Goal: Information Seeking & Learning: Learn about a topic

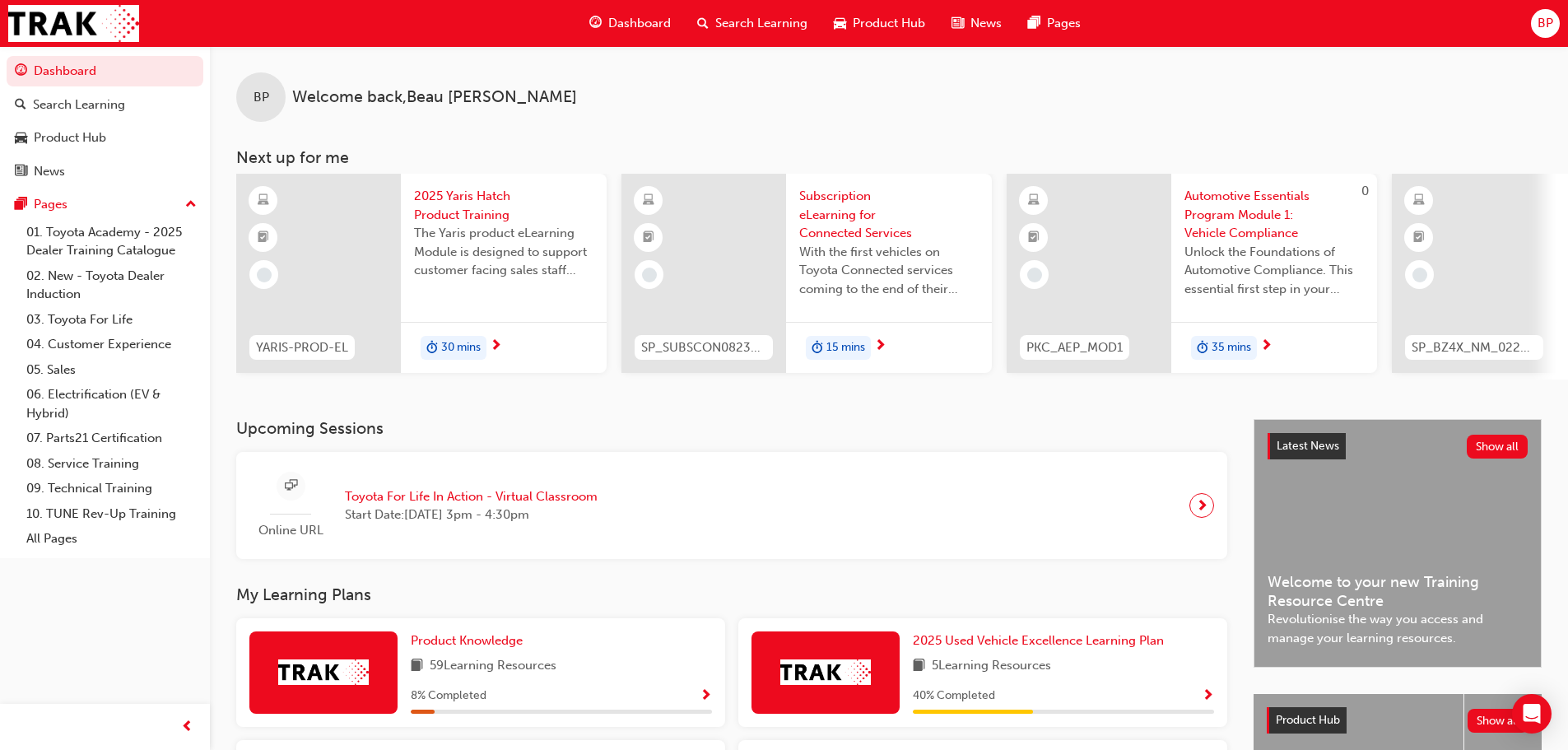
scroll to position [495, 0]
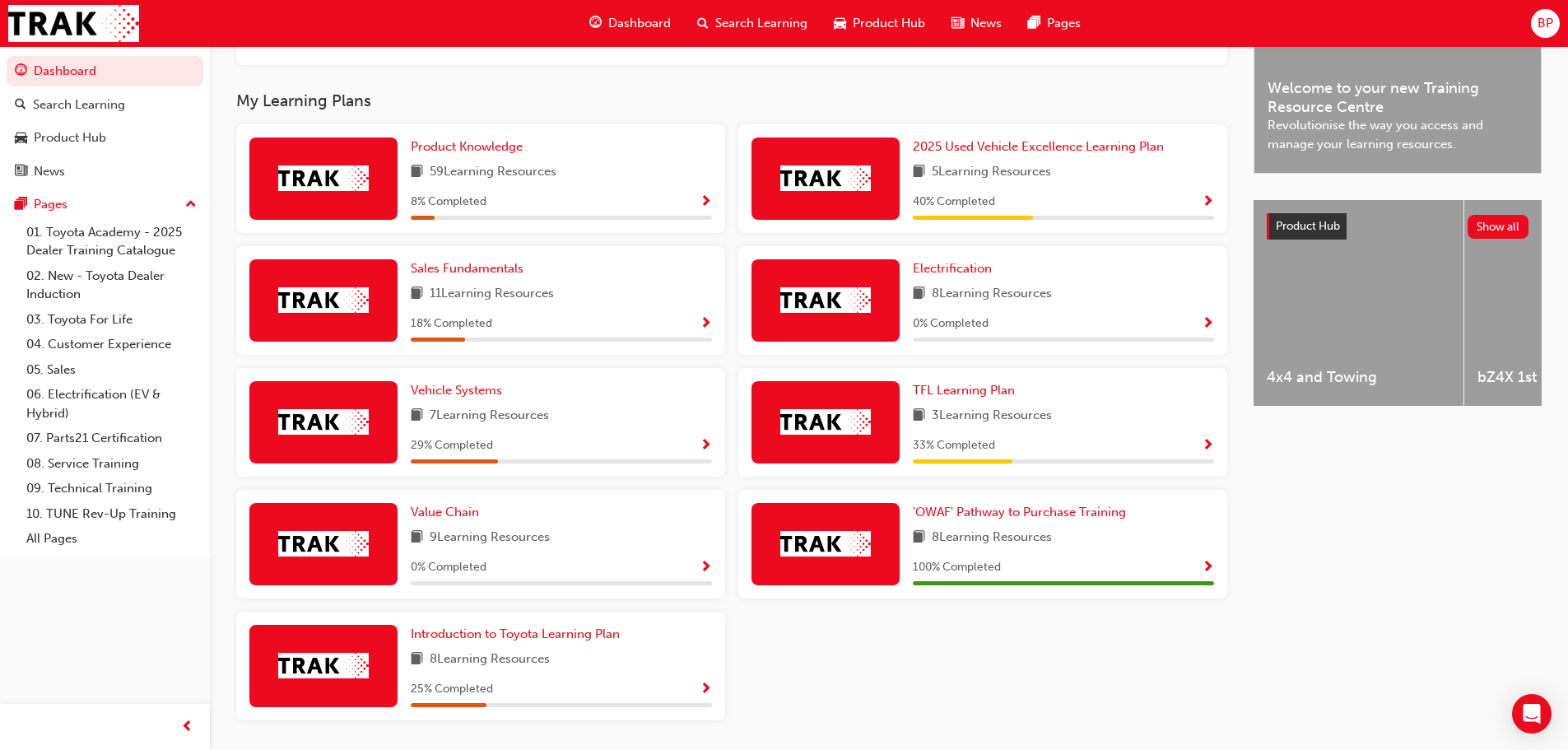
click at [1203, 448] on span "Show Progress" at bounding box center [1208, 446] width 12 height 15
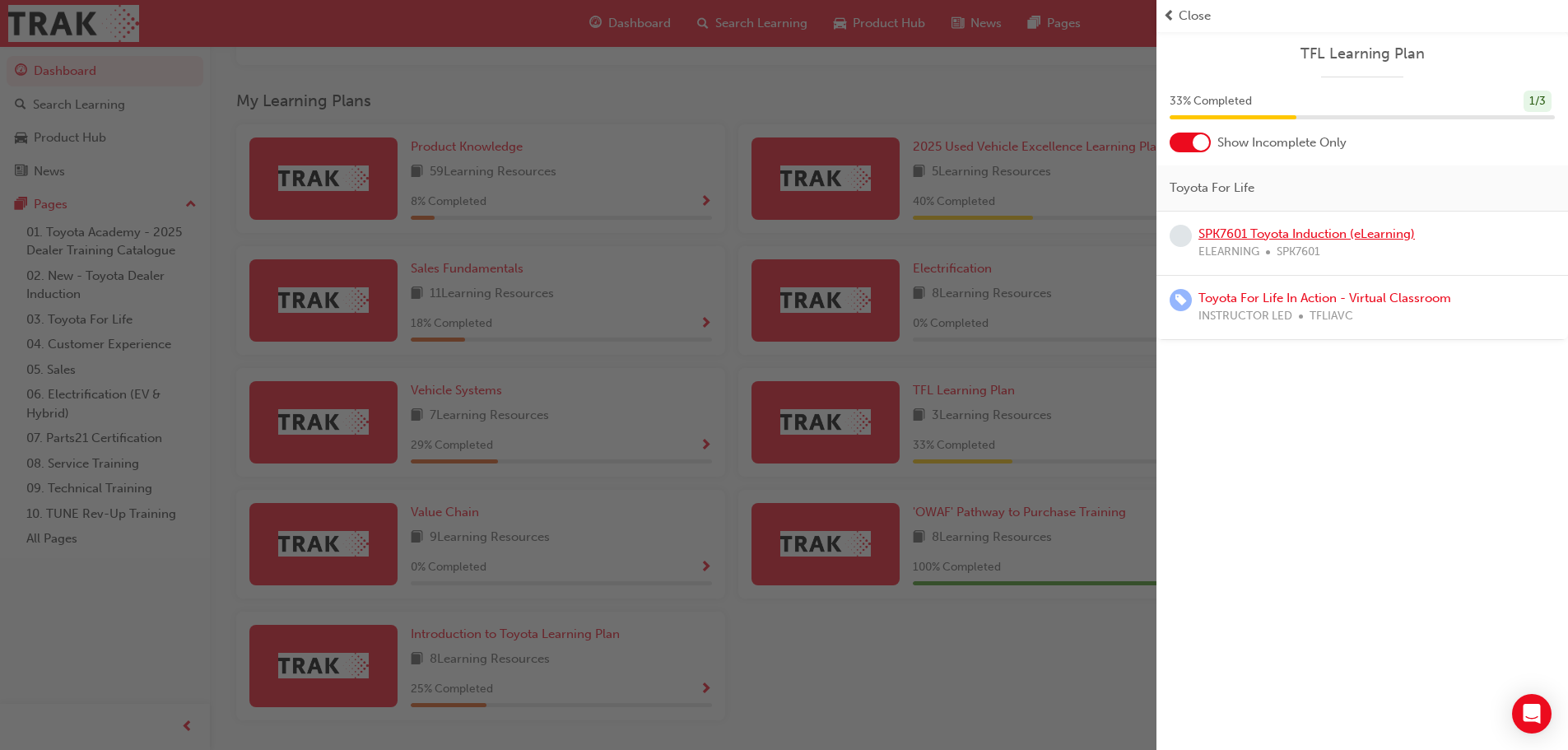
click at [1266, 230] on link "SPK7601 Toyota Induction (eLearning)" at bounding box center [1306, 235] width 216 height 15
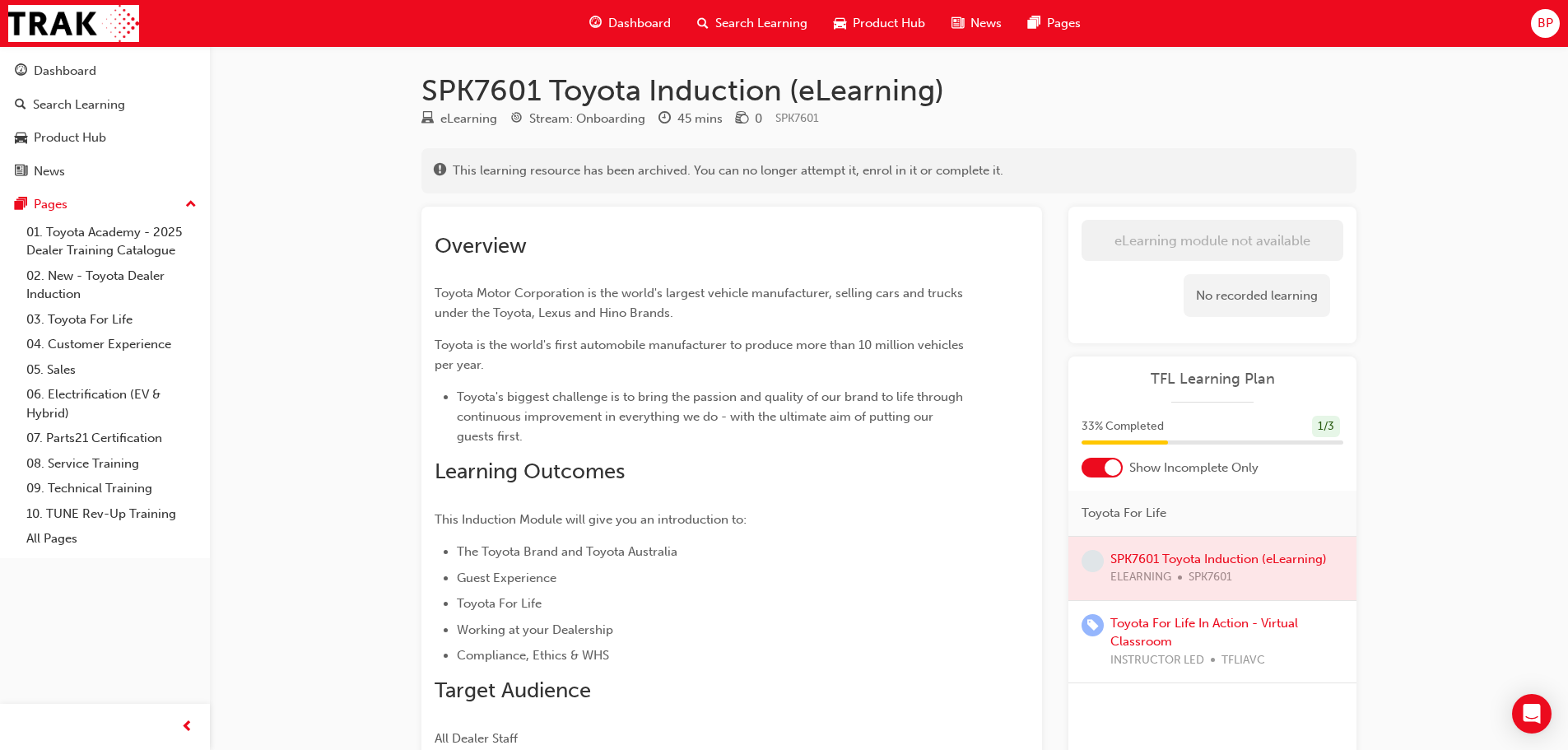
click at [627, 16] on span "Dashboard" at bounding box center [640, 24] width 62 height 19
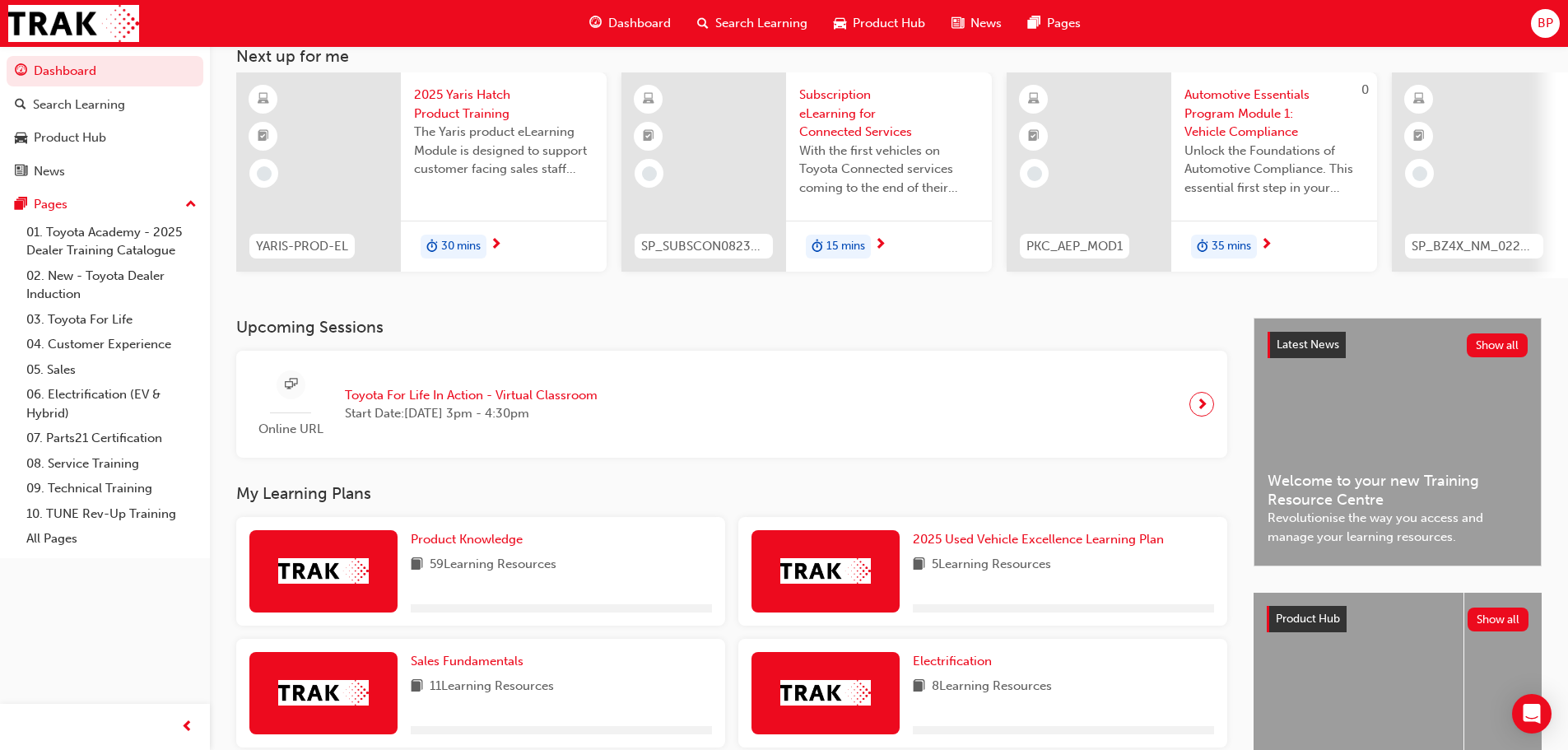
scroll to position [247, 0]
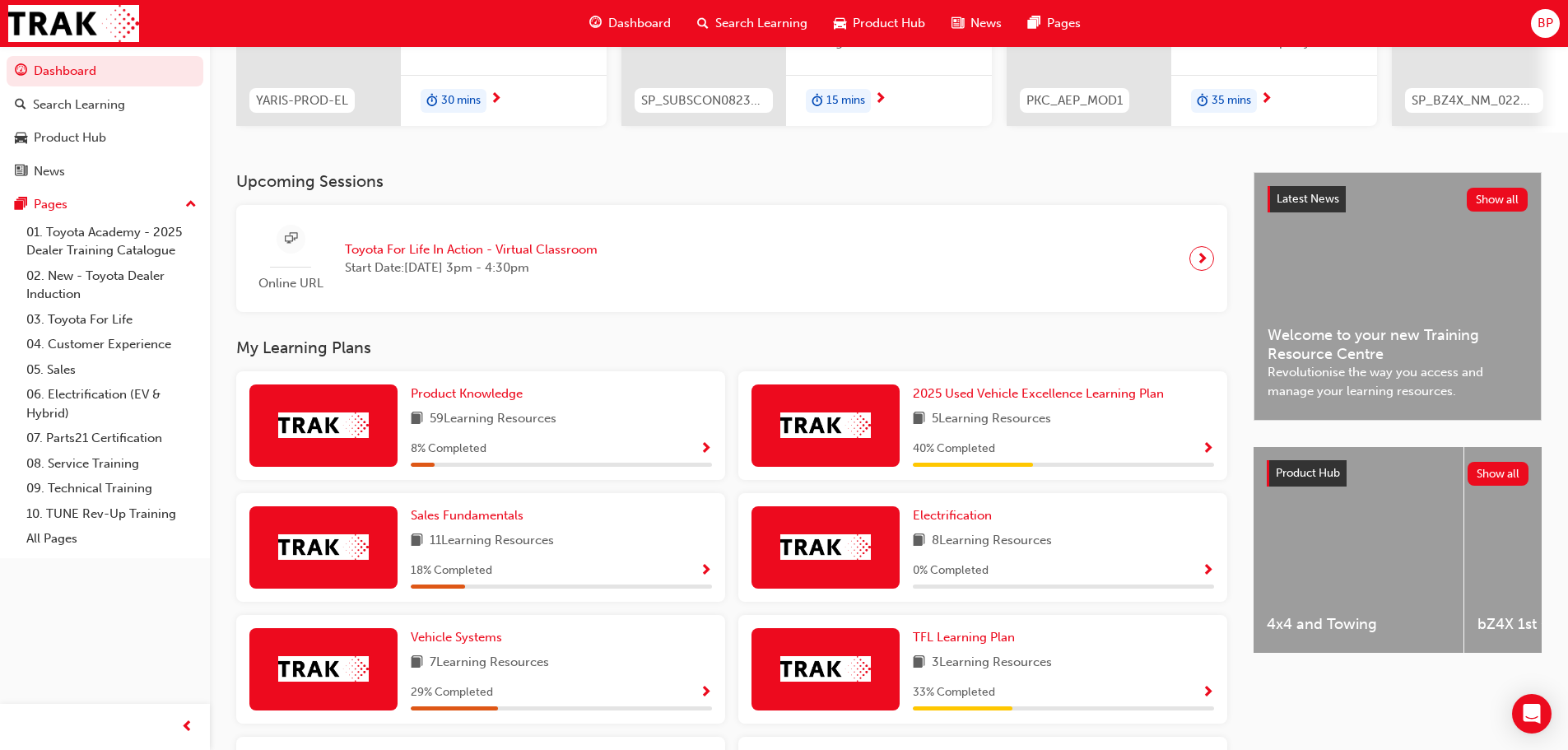
click at [1202, 450] on span "Show Progress" at bounding box center [1208, 450] width 12 height 15
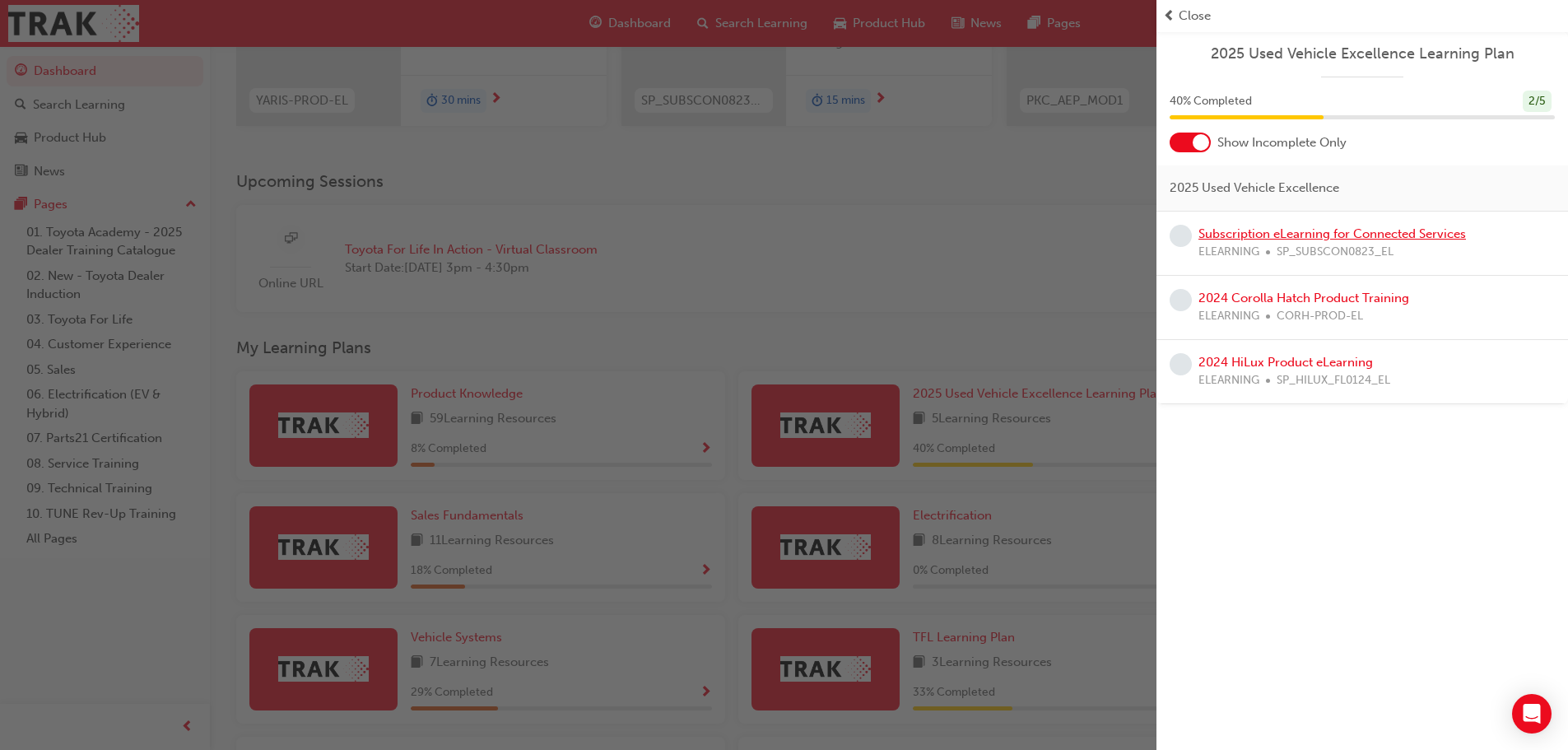
click at [1299, 232] on link "Subscription eLearning for Connected Services" at bounding box center [1332, 235] width 267 height 15
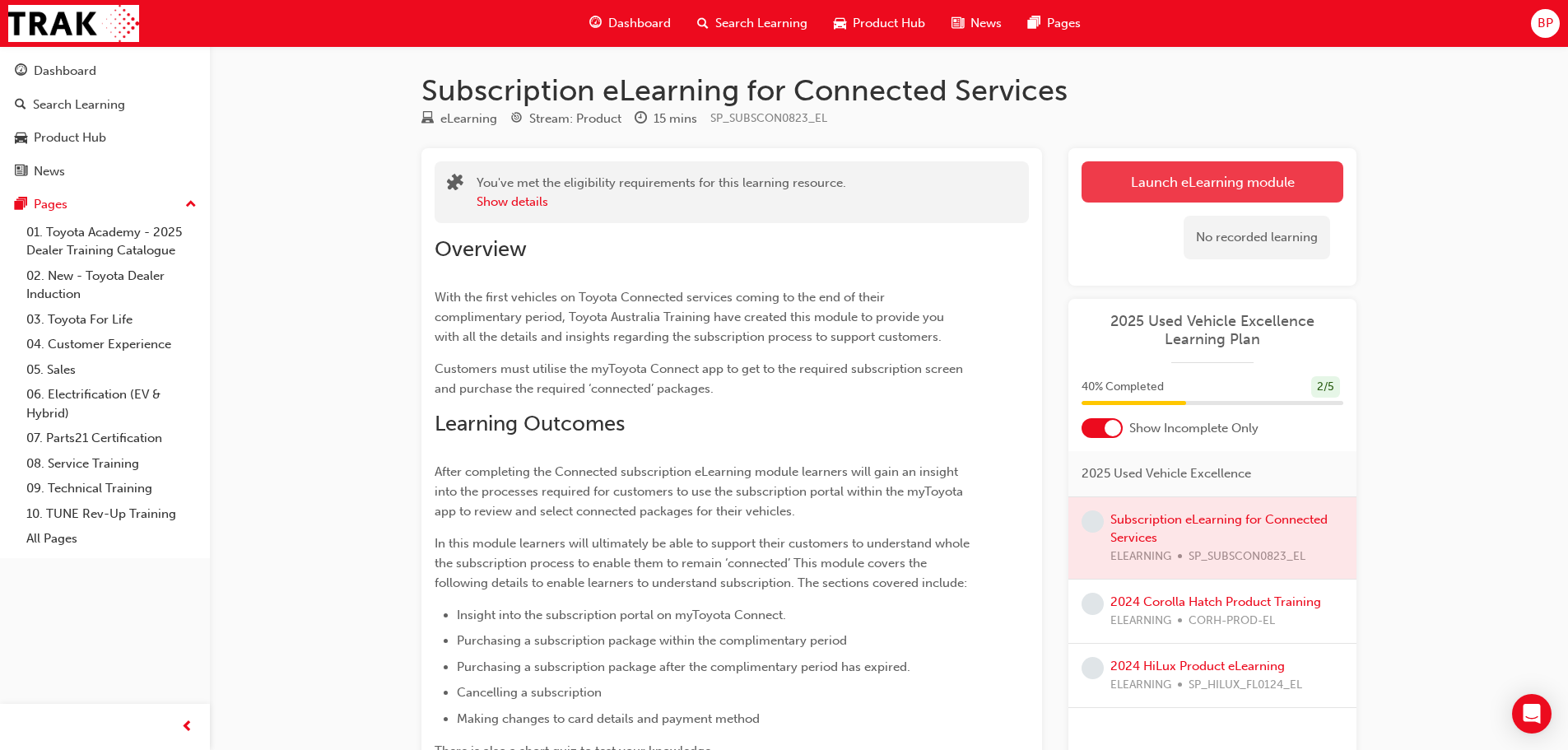
click at [1194, 163] on link "Launch eLearning module" at bounding box center [1213, 183] width 262 height 42
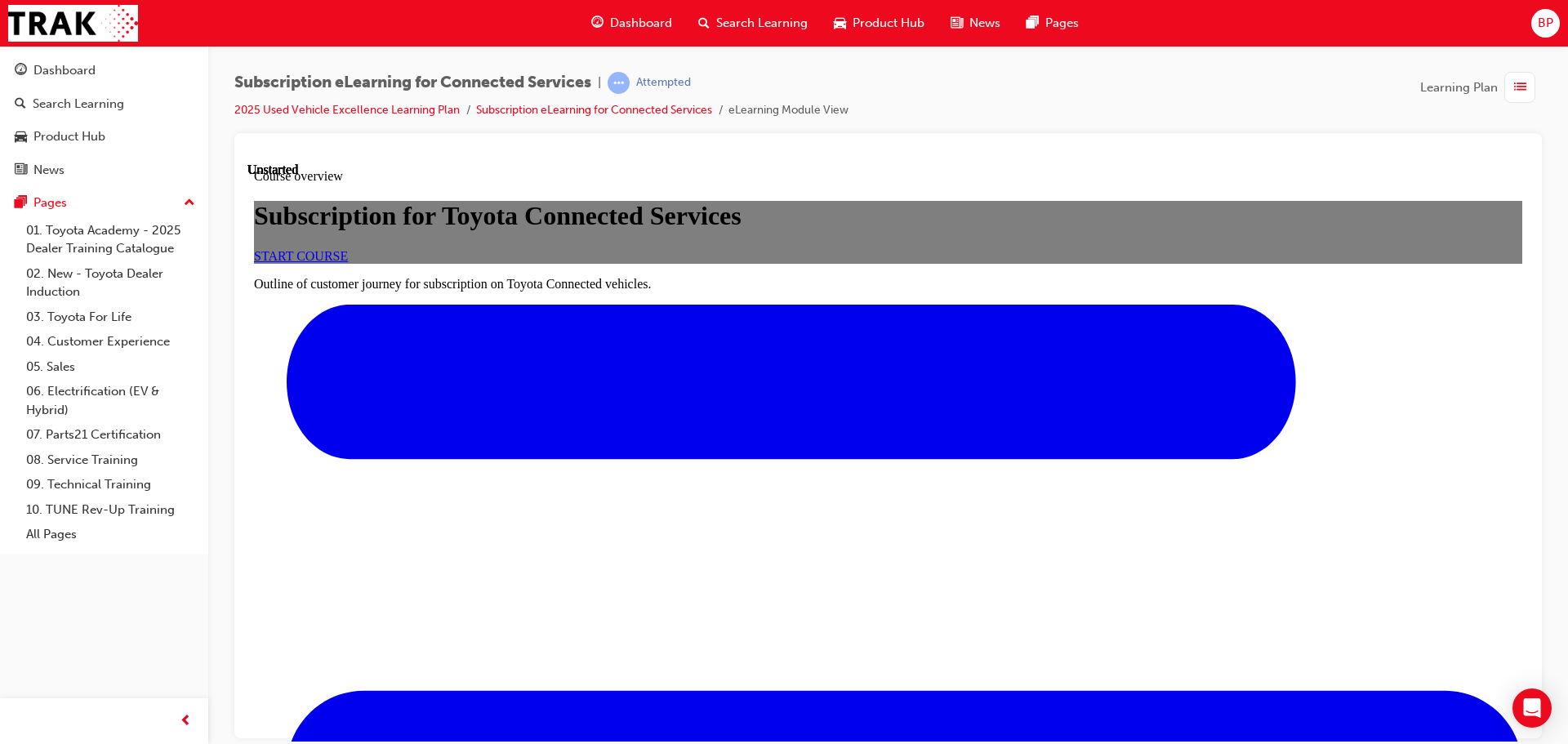
scroll to position [163, 0]
click at [348, 263] on span "START COURSE" at bounding box center [301, 255] width 94 height 14
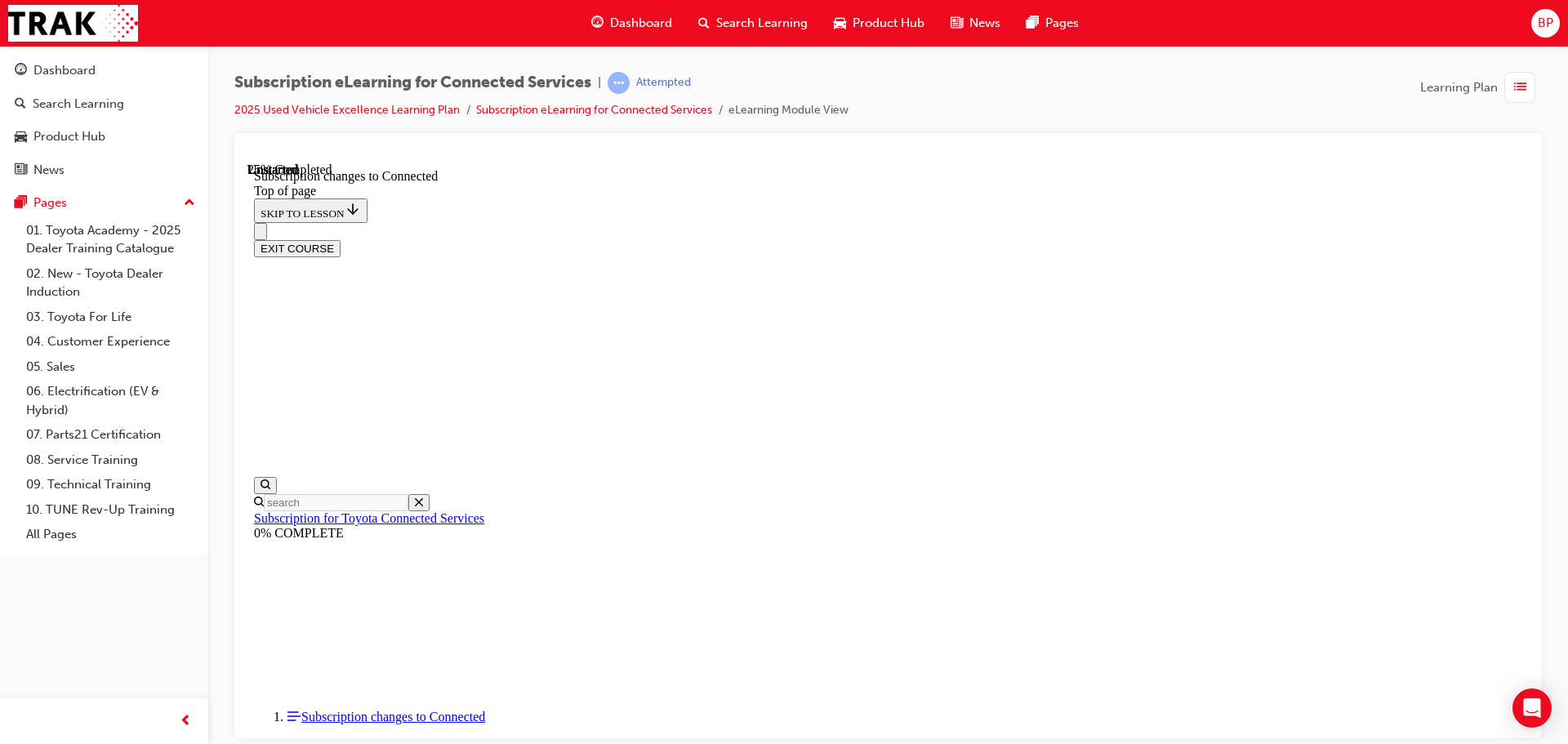
scroll to position [892, 0]
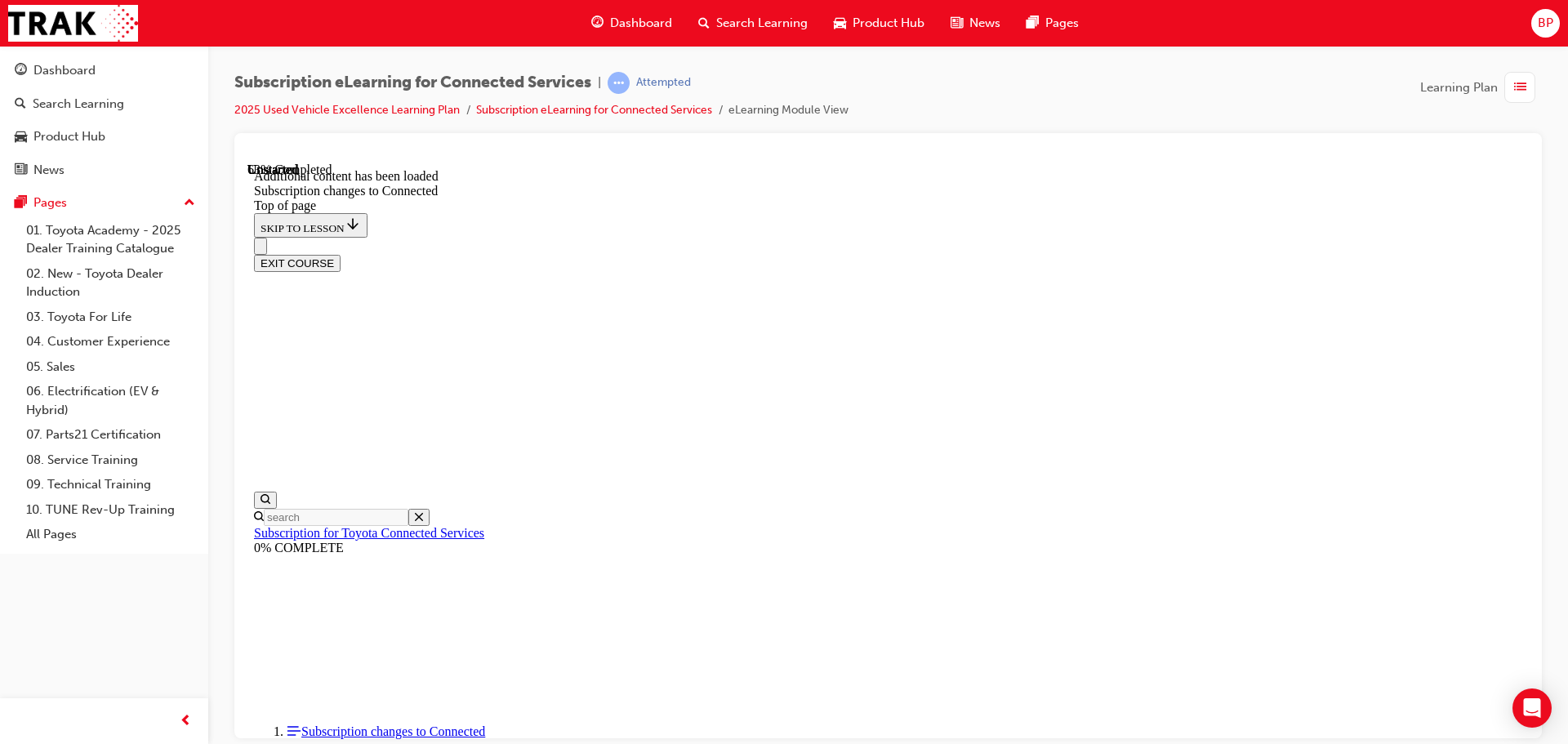
scroll to position [1543, 0]
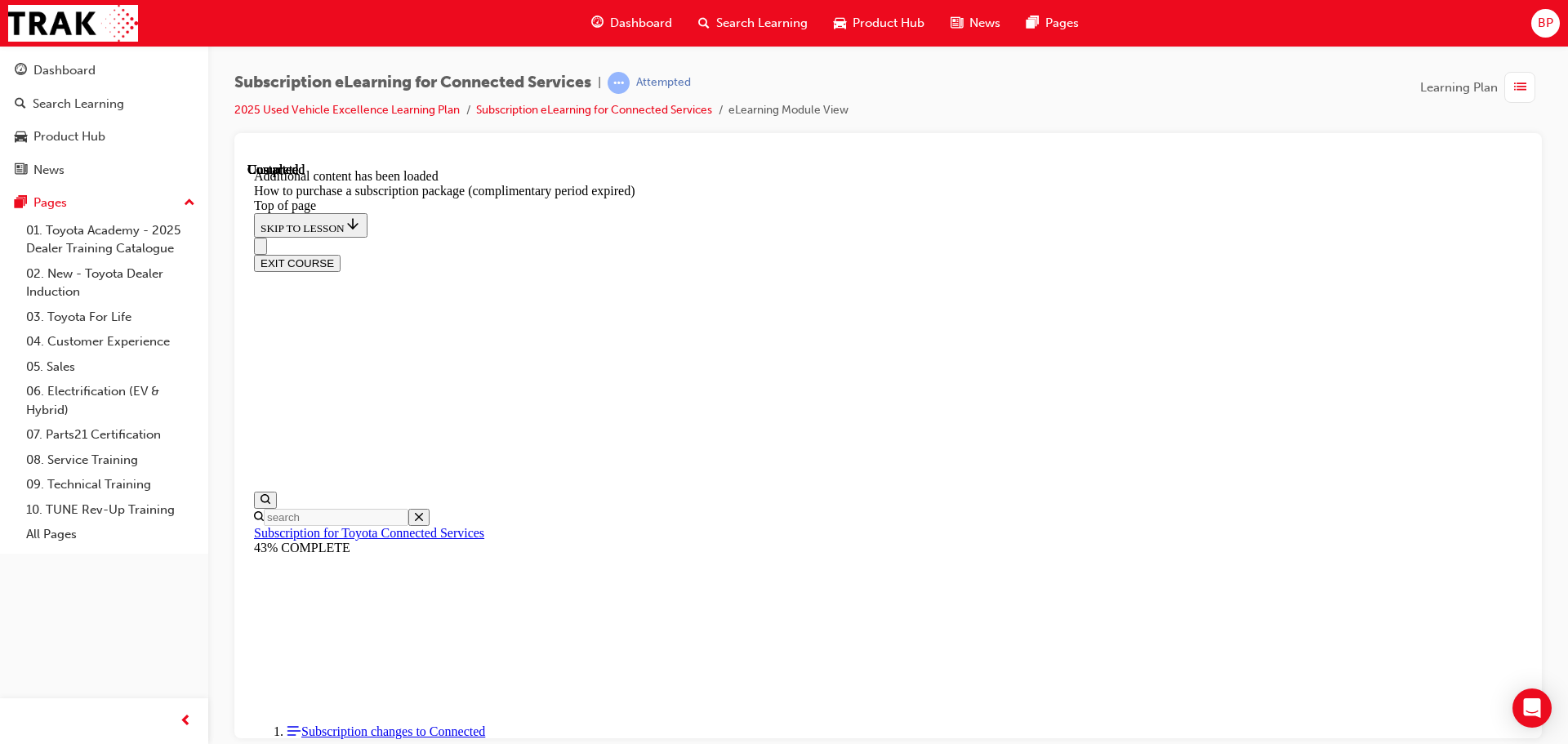
drag, startPoint x: 1152, startPoint y: 325, endPoint x: 1090, endPoint y: 321, distance: 62.1
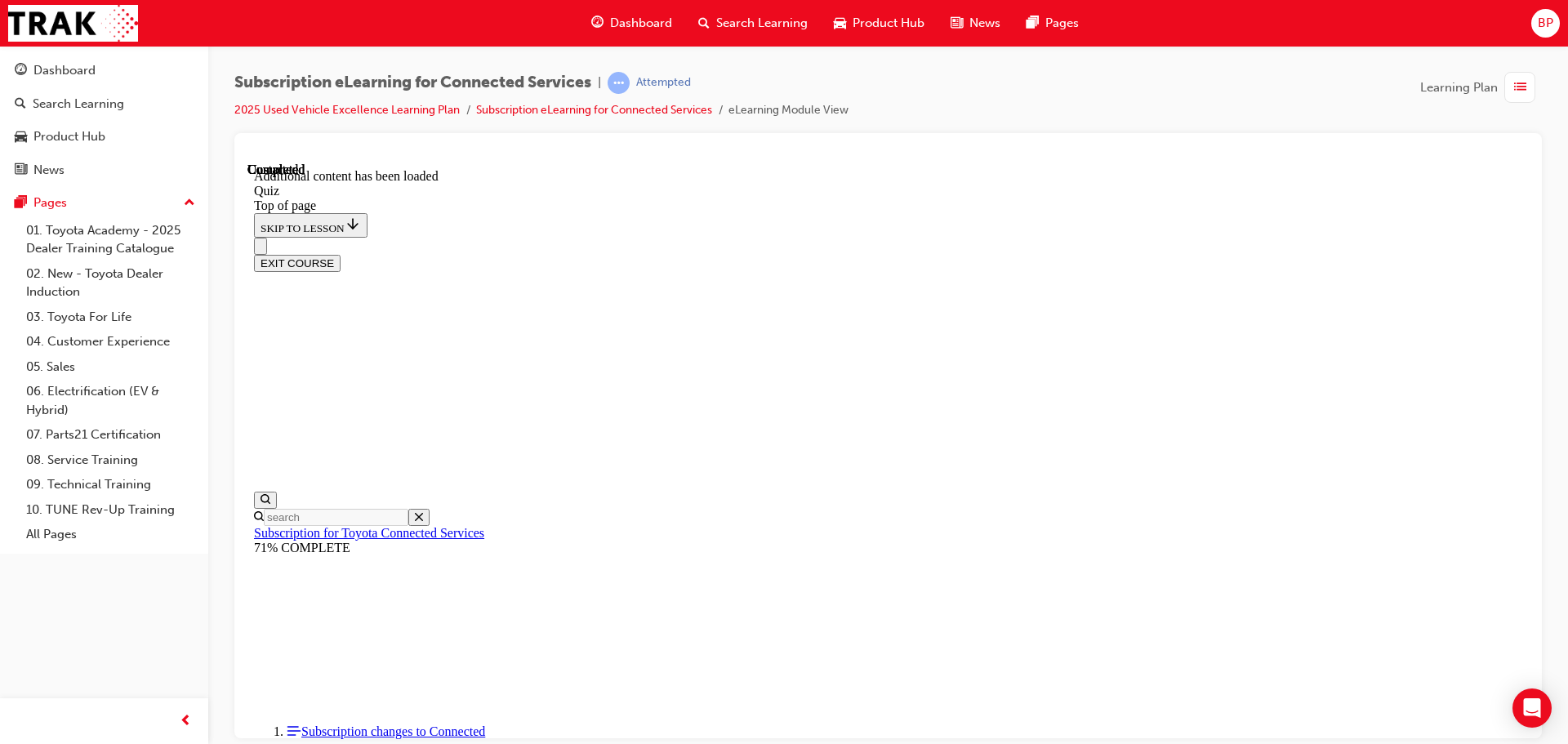
scroll to position [50, 0]
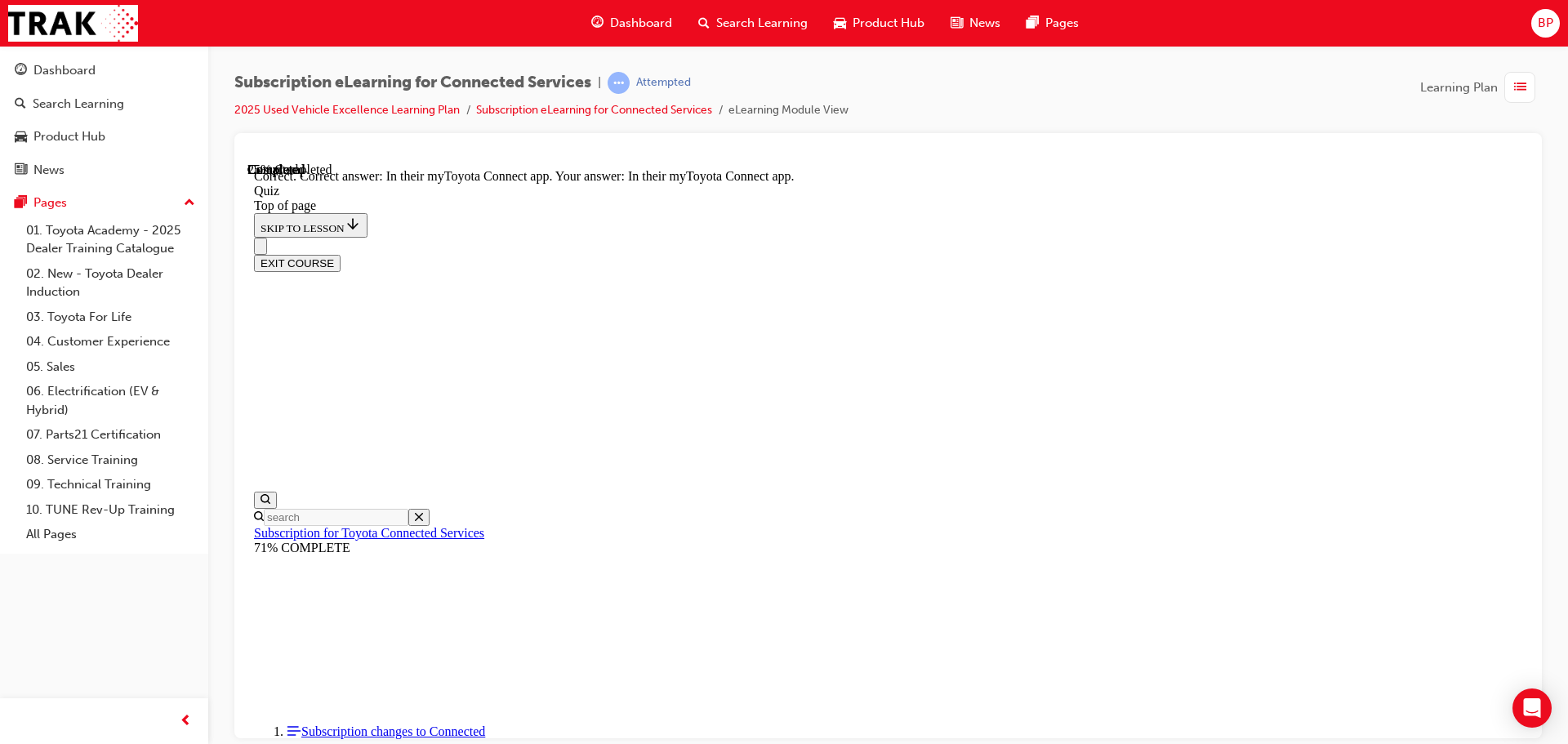
scroll to position [50, 0]
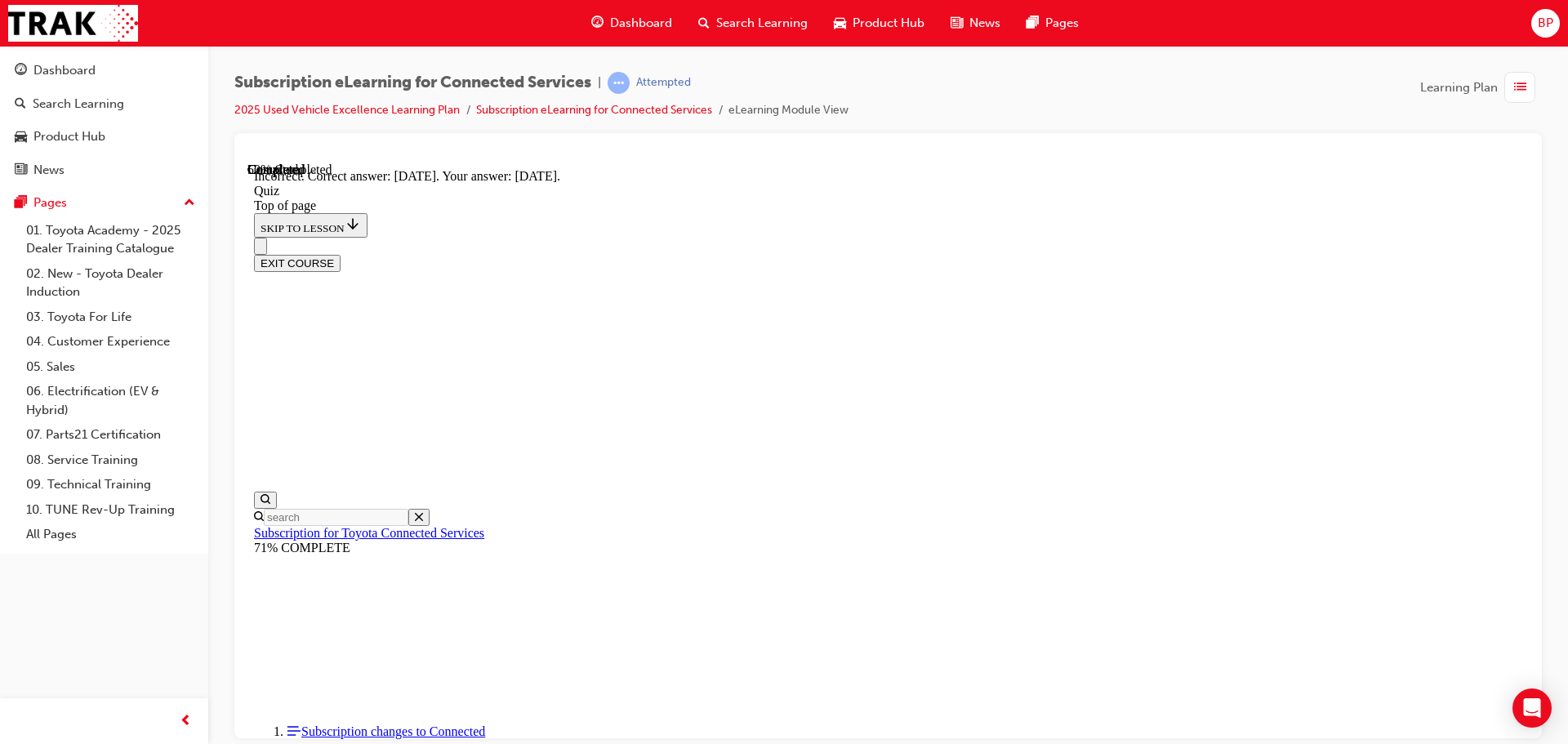
scroll to position [50, 0]
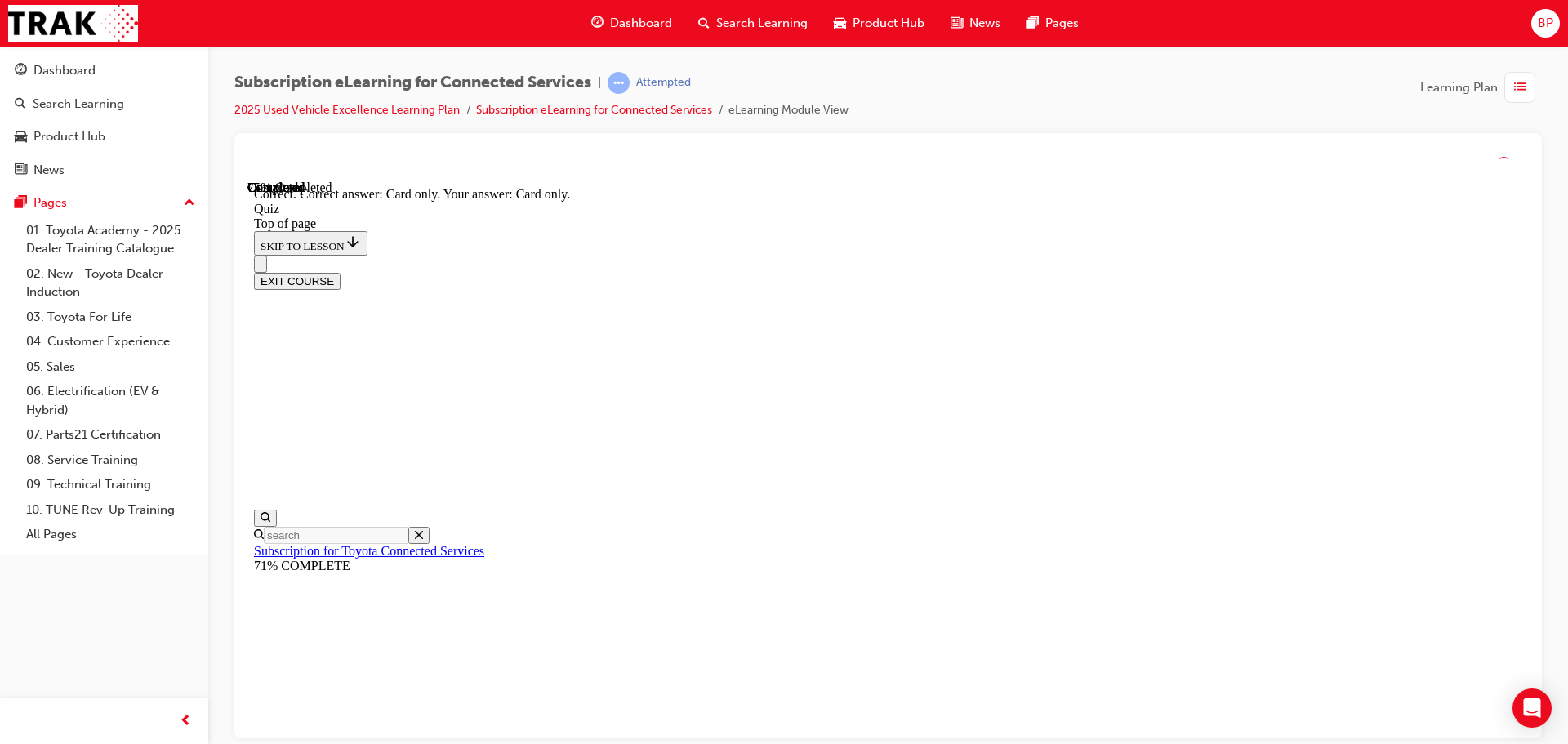
scroll to position [217, 0]
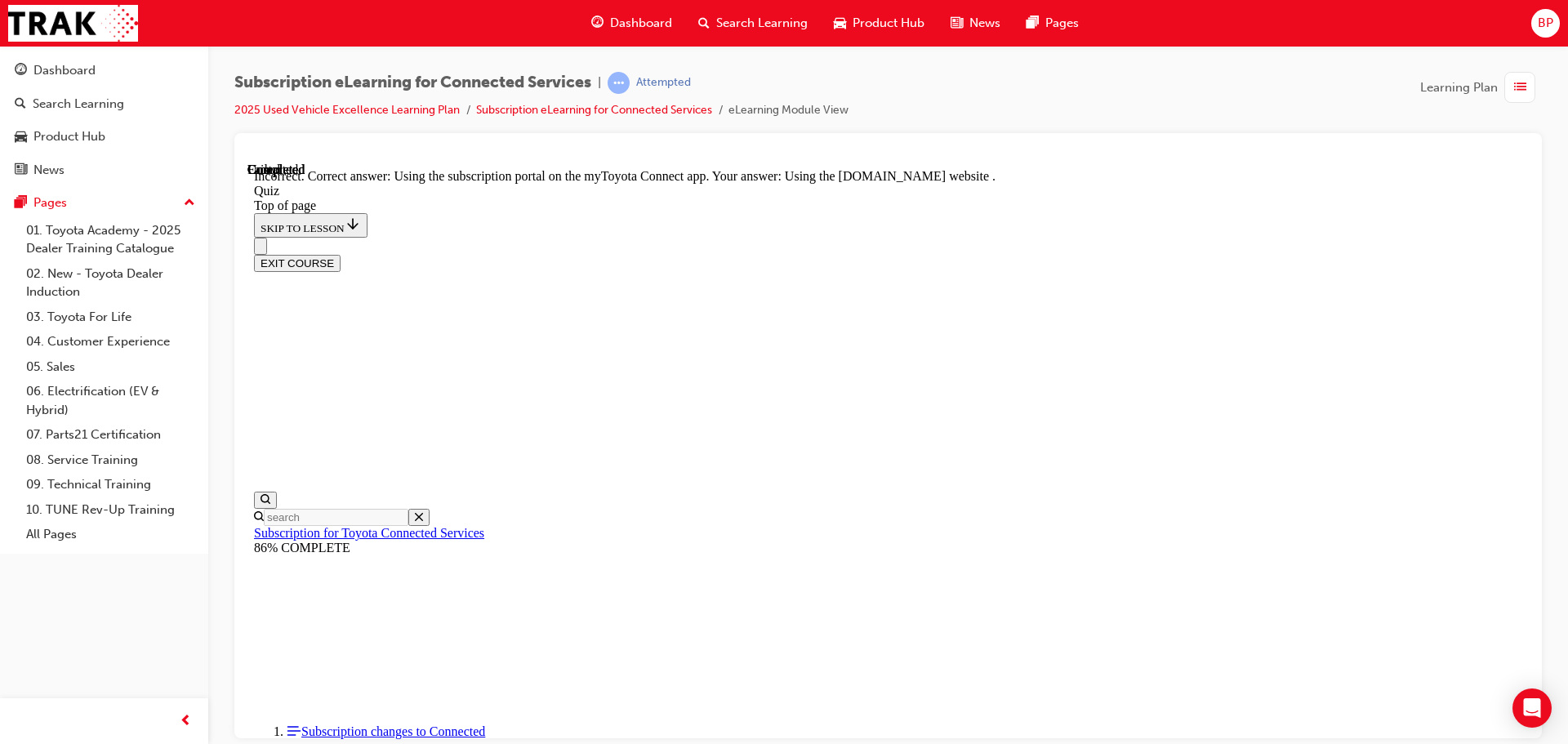
scroll to position [217, 0]
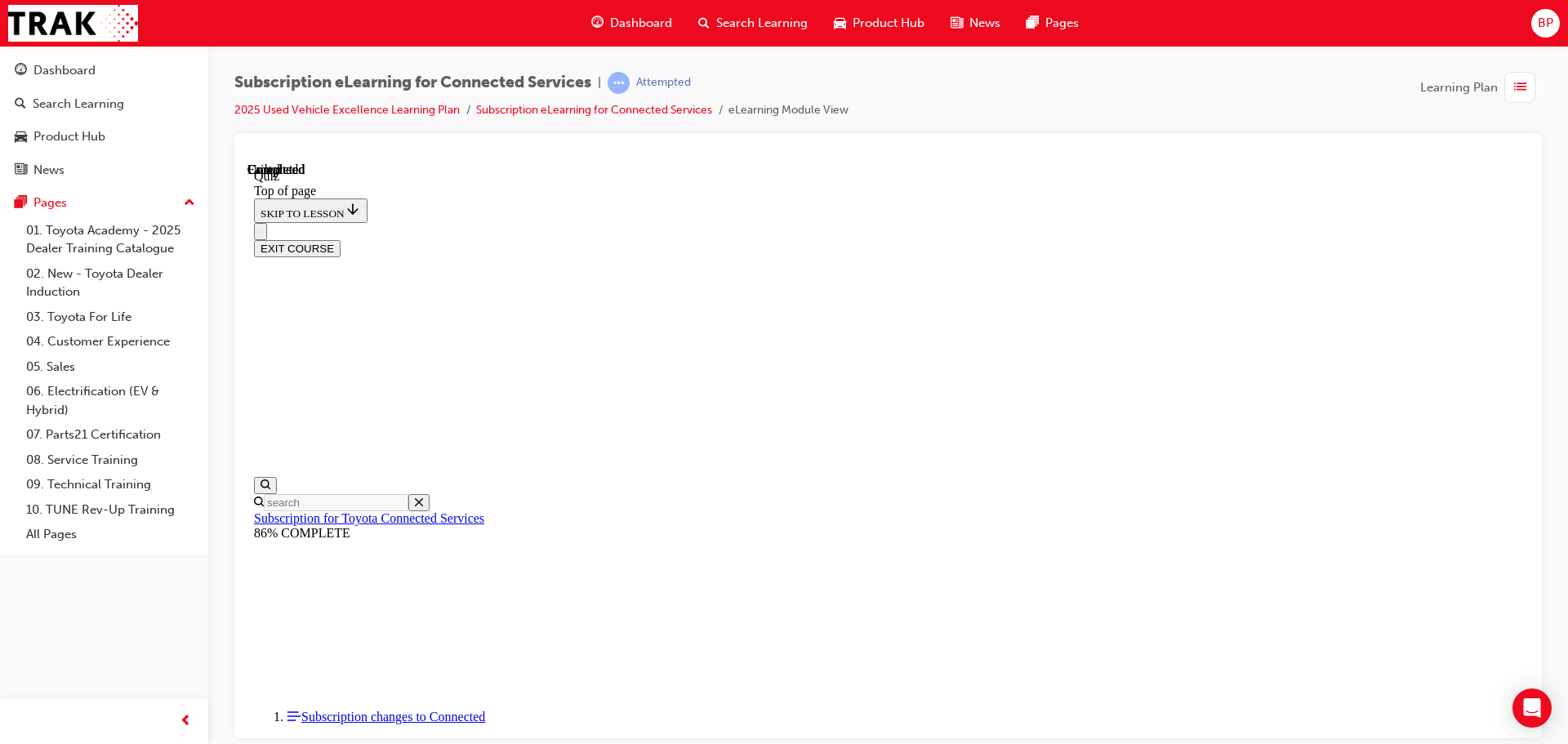
scroll to position [308, 0]
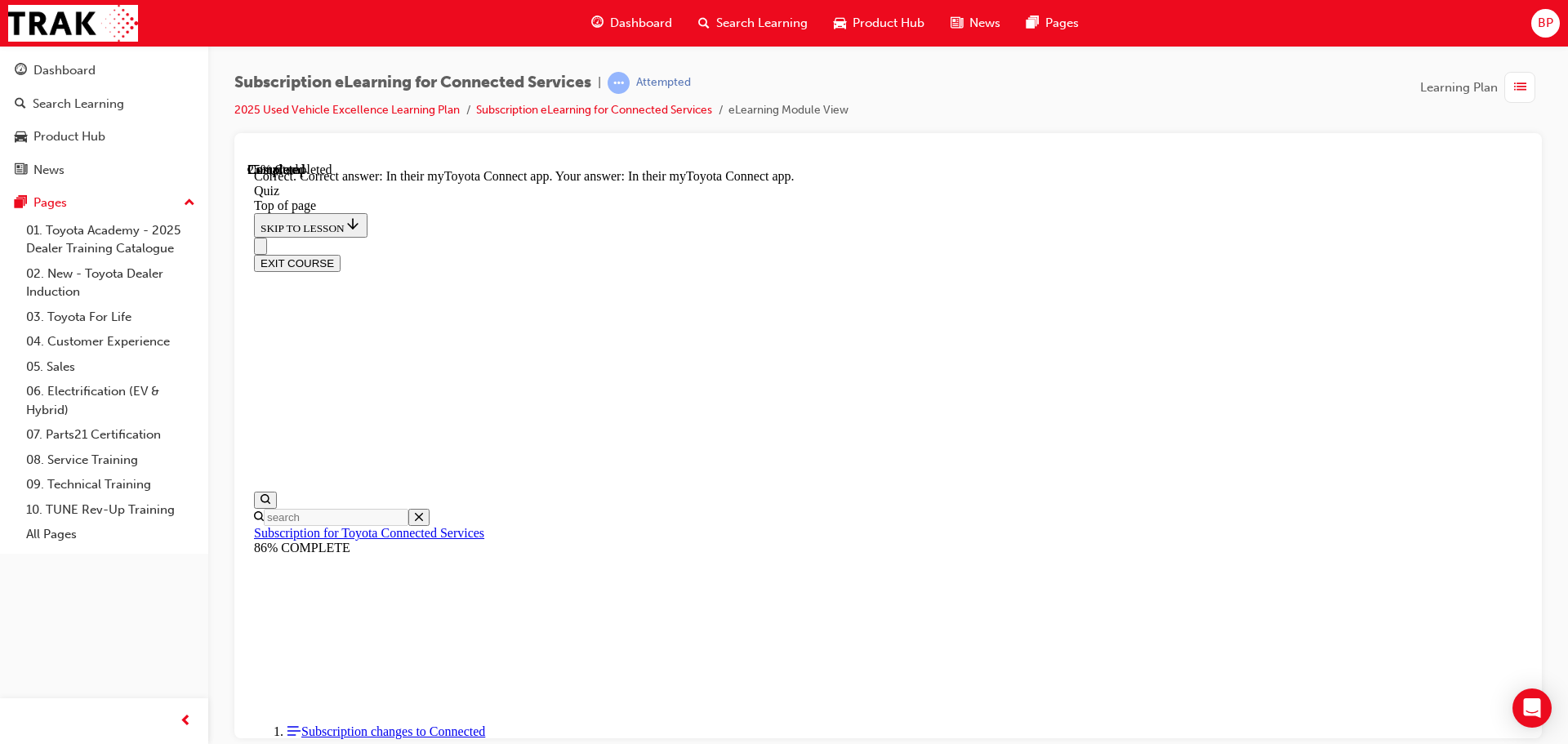
scroll to position [244, 0]
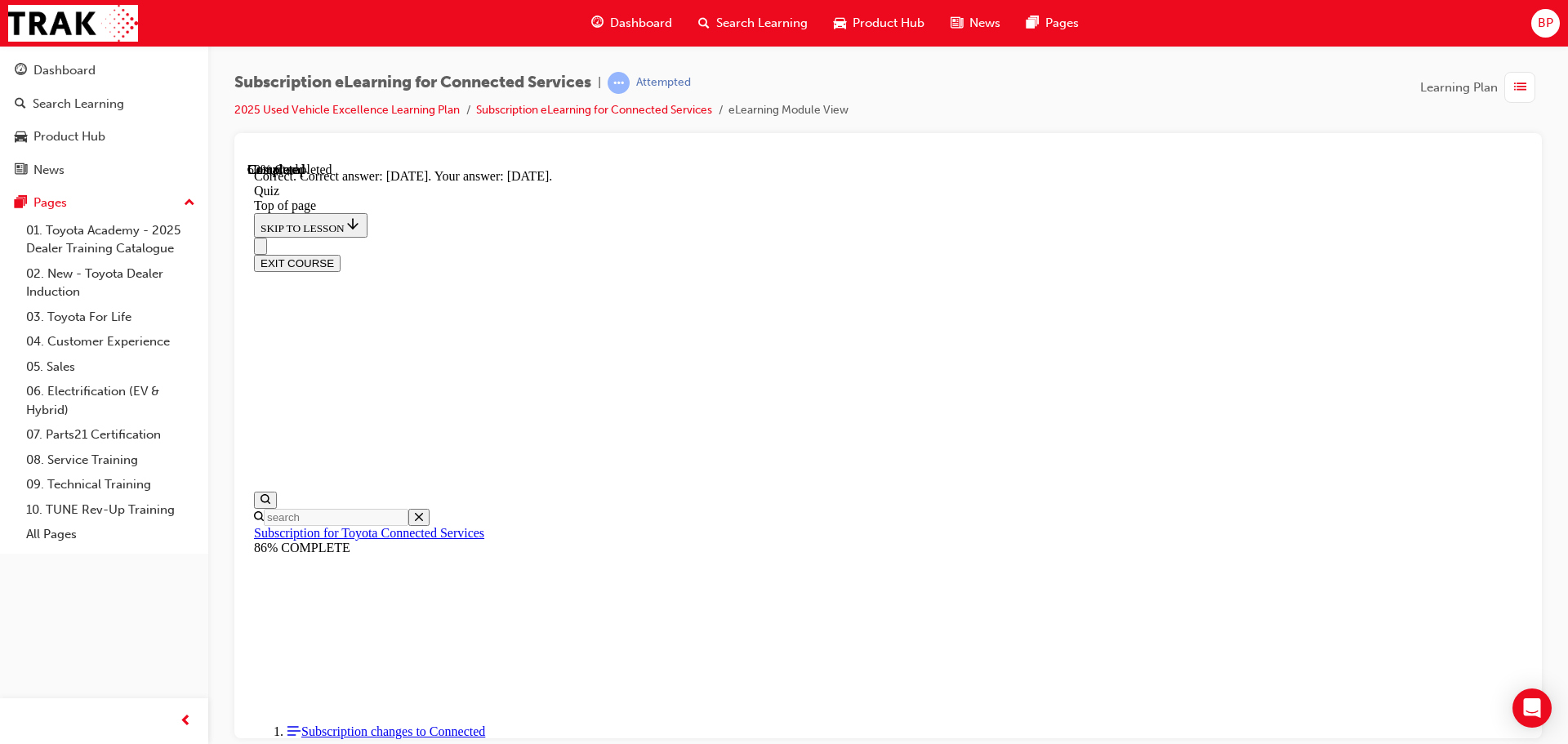
scroll to position [244, 0]
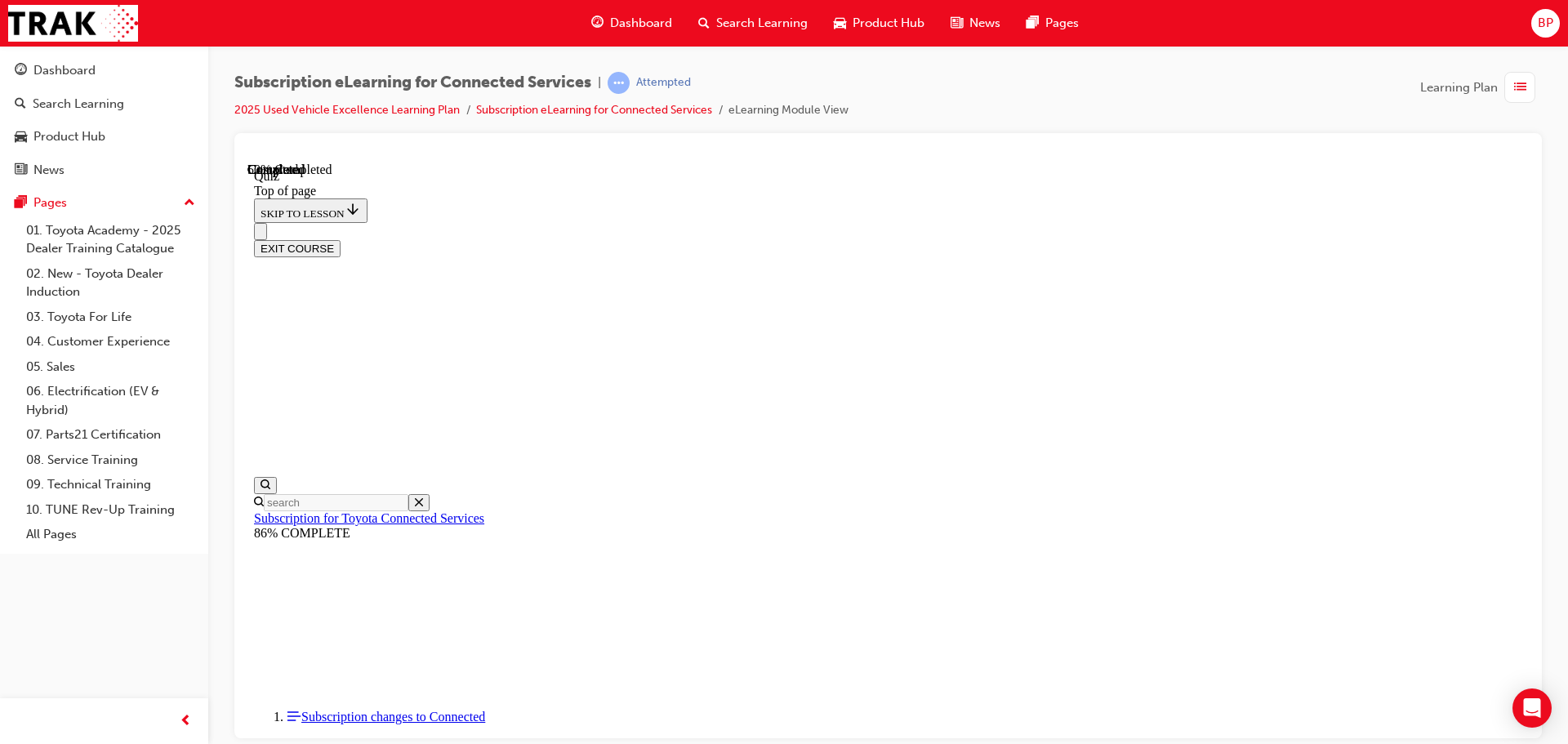
scroll to position [50, 0]
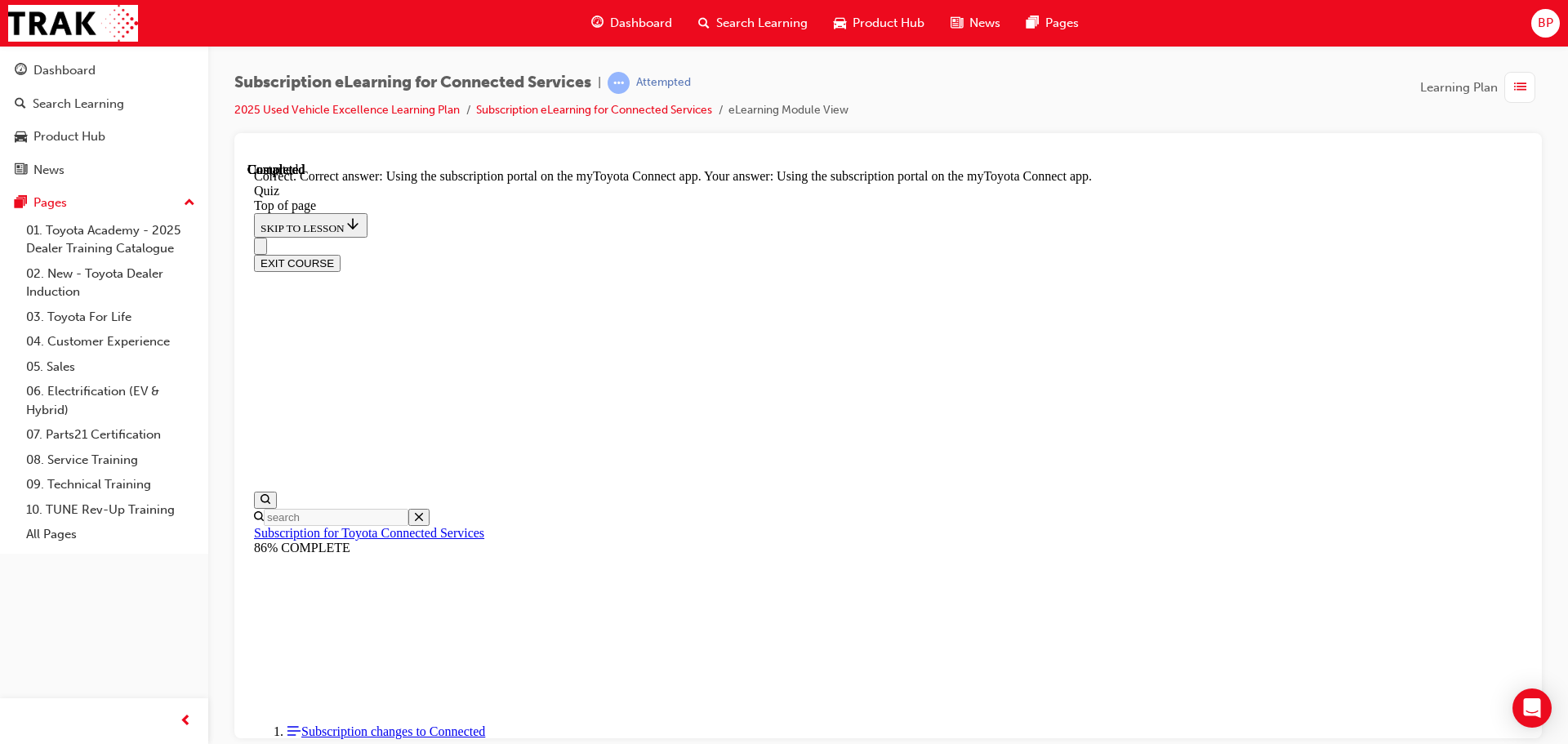
scroll to position [217, 0]
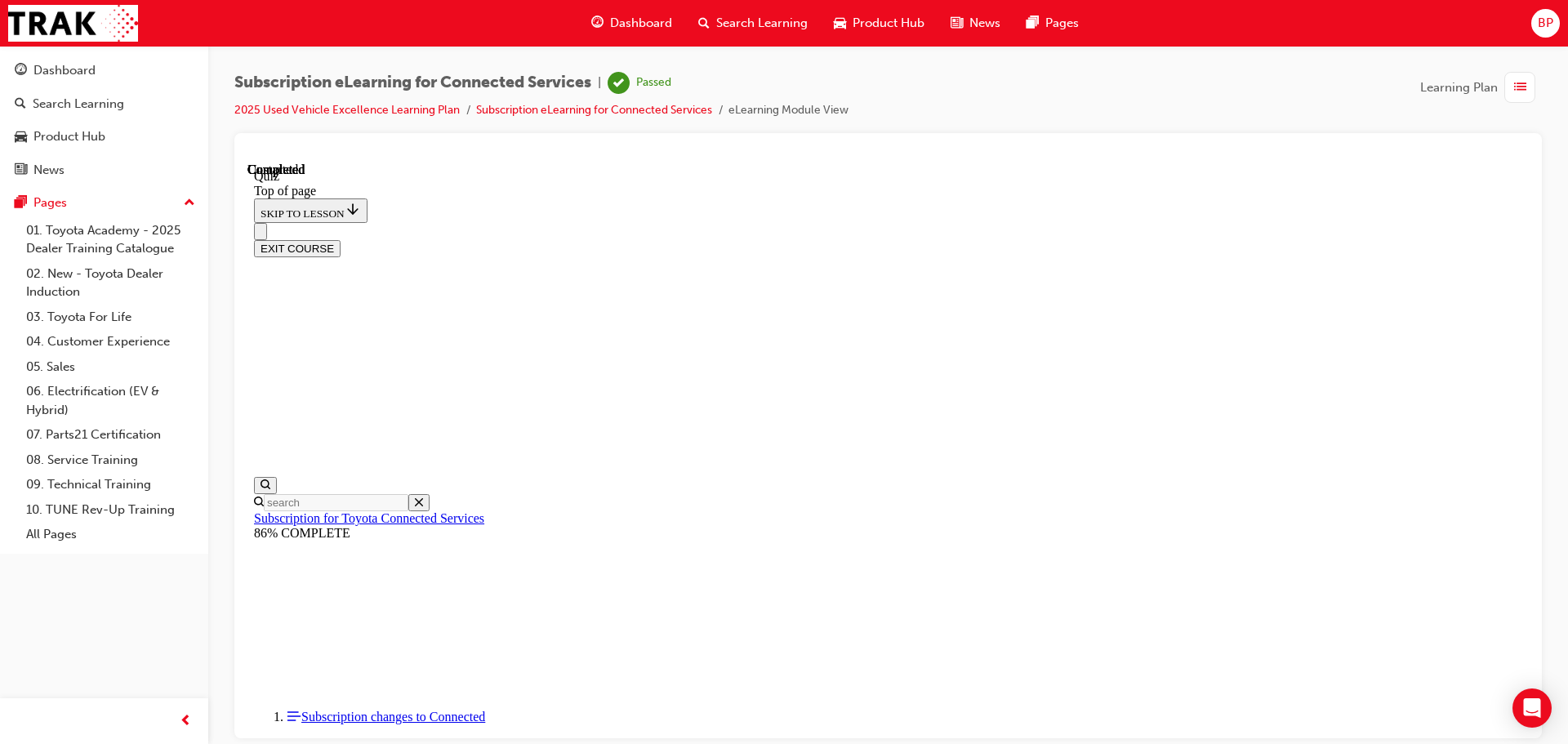
scroll to position [308, 0]
click at [340, 239] on button "EXIT COURSE" at bounding box center [297, 248] width 86 height 17
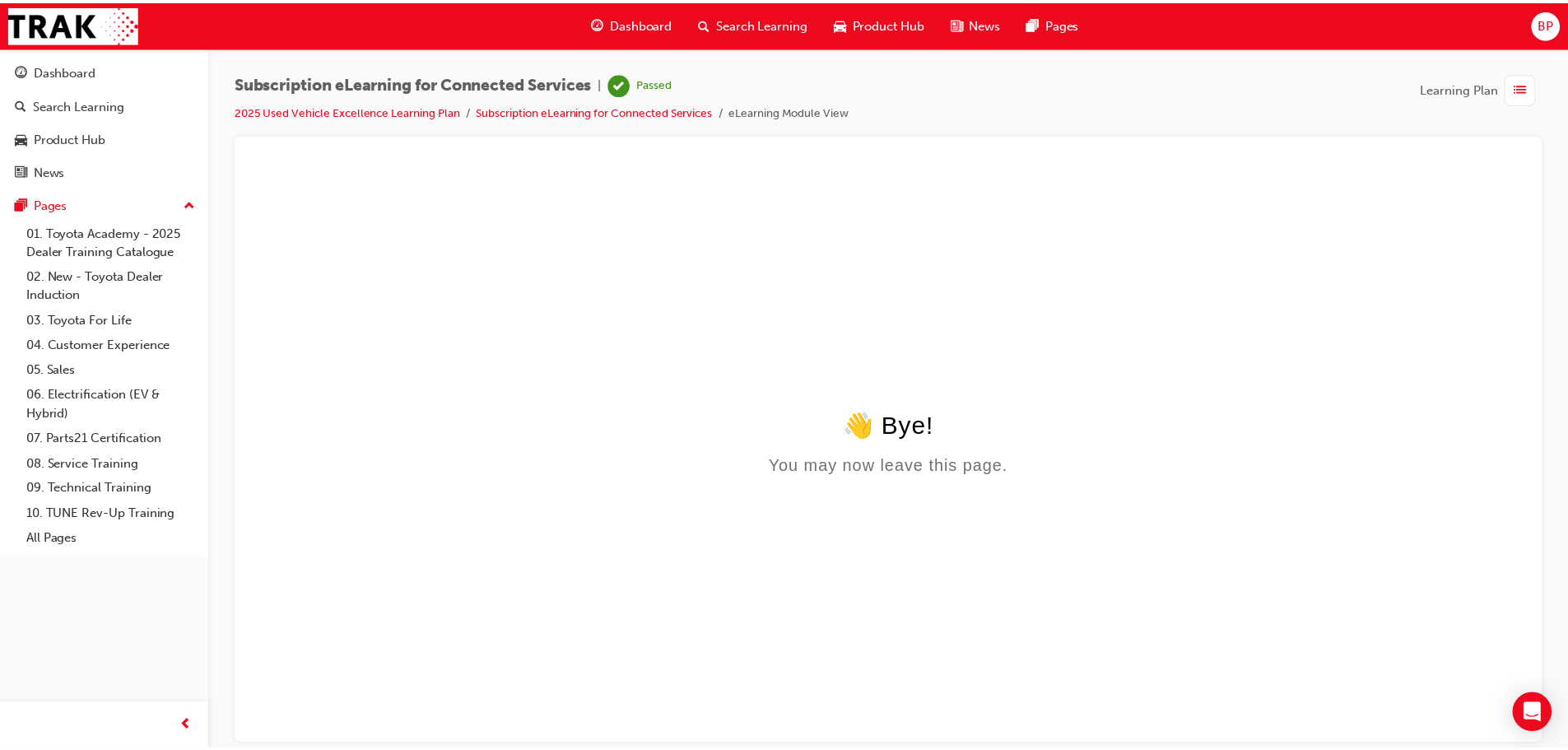
scroll to position [0, 0]
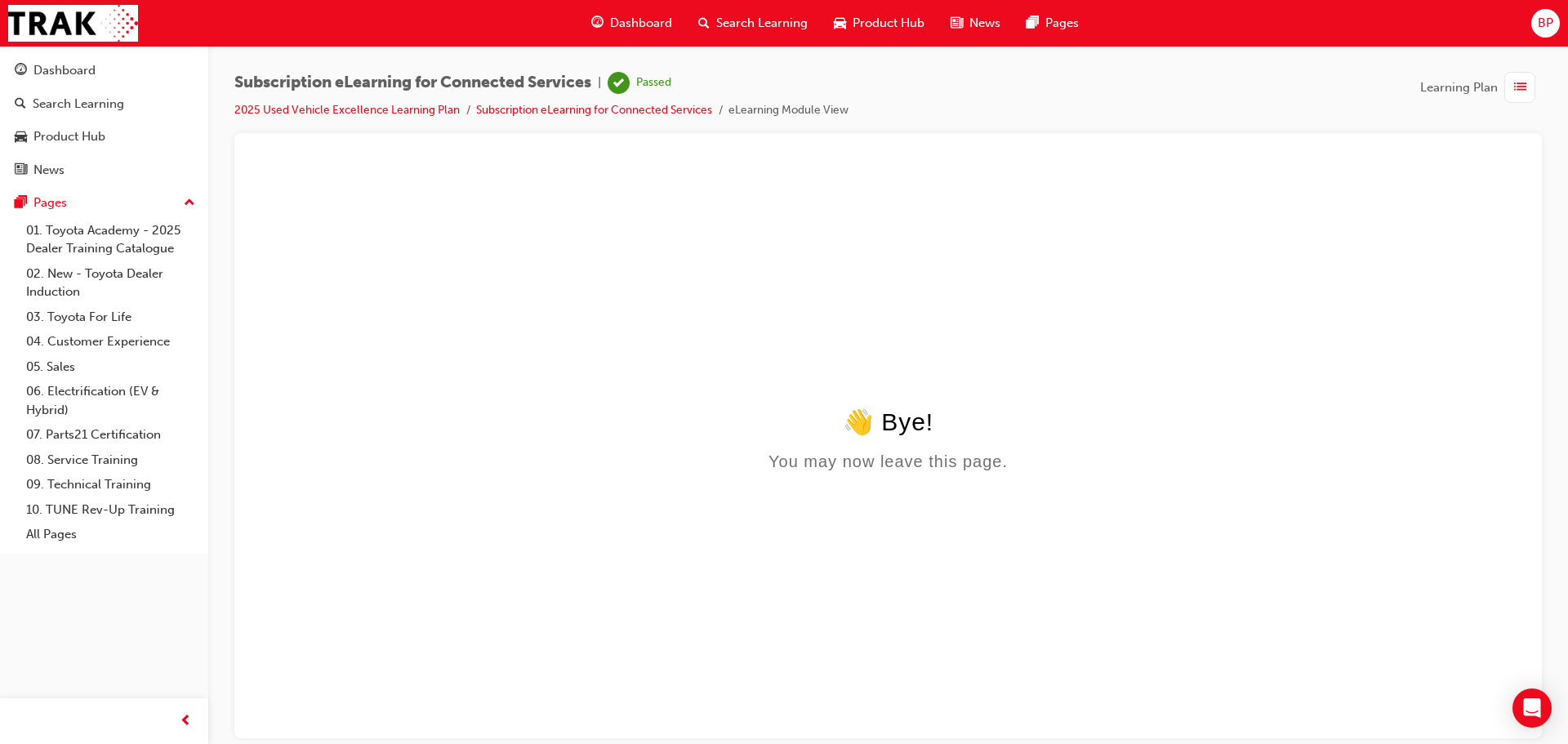
click at [624, 30] on span "Dashboard" at bounding box center [641, 23] width 62 height 19
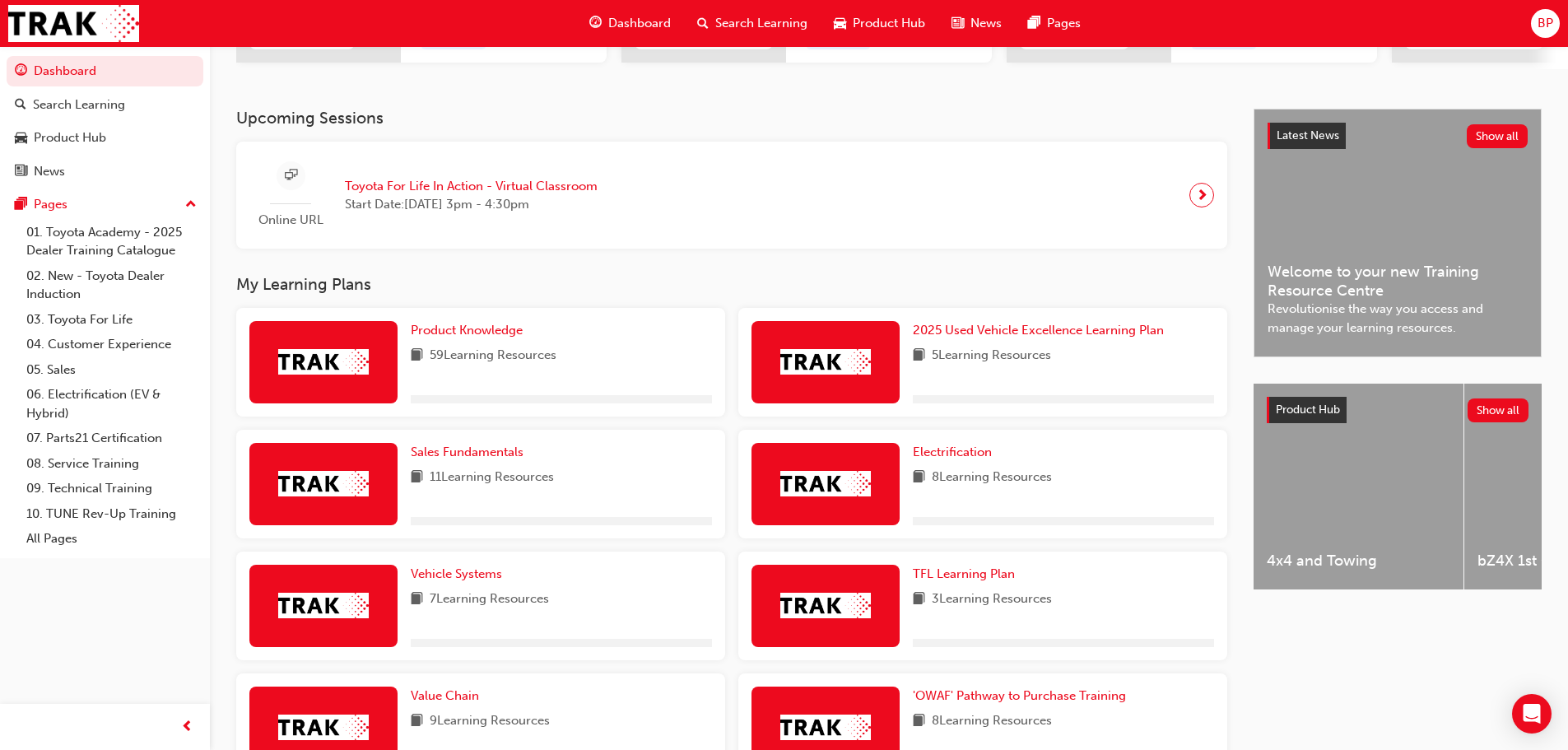
scroll to position [495, 0]
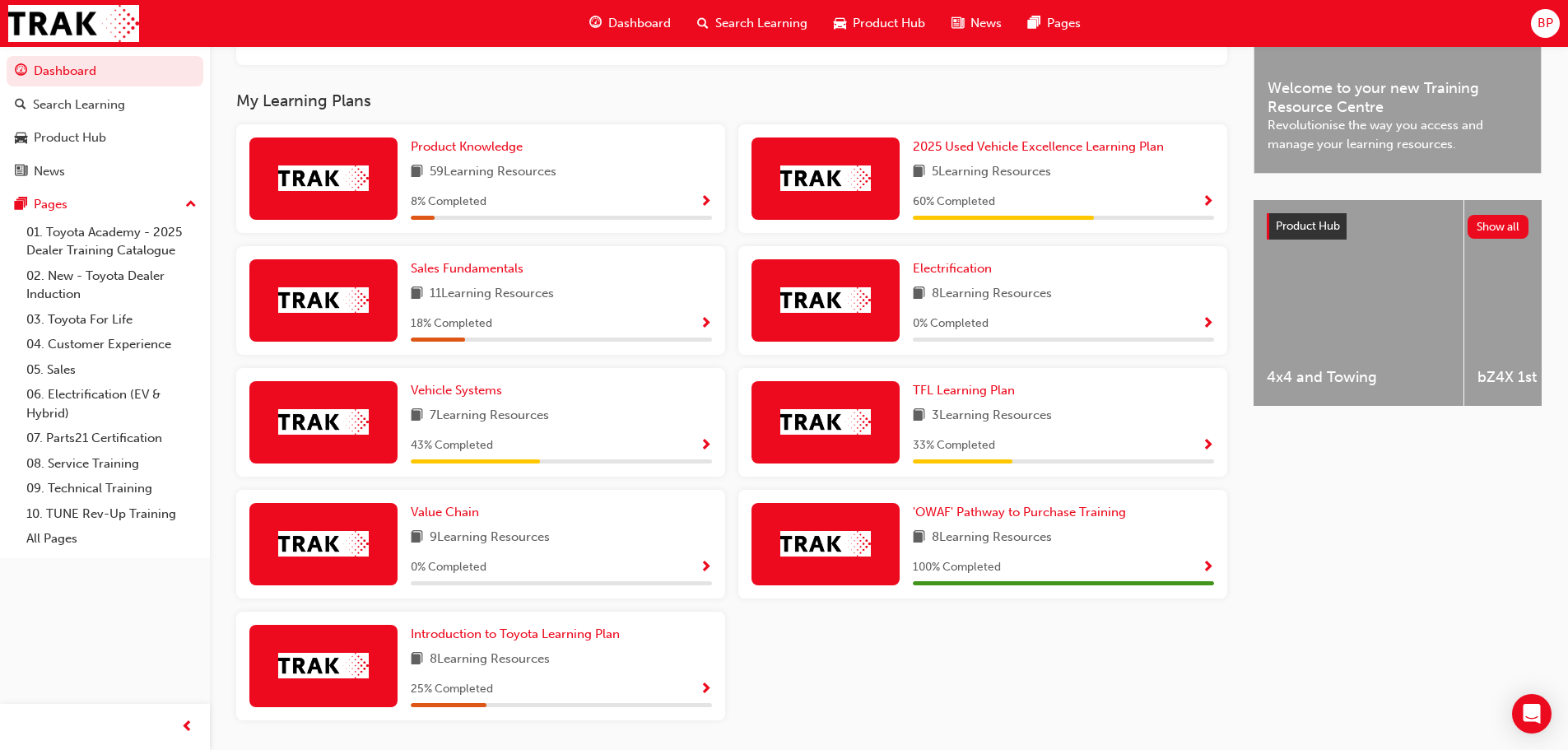
click at [704, 446] on span "Show Progress" at bounding box center [705, 446] width 12 height 15
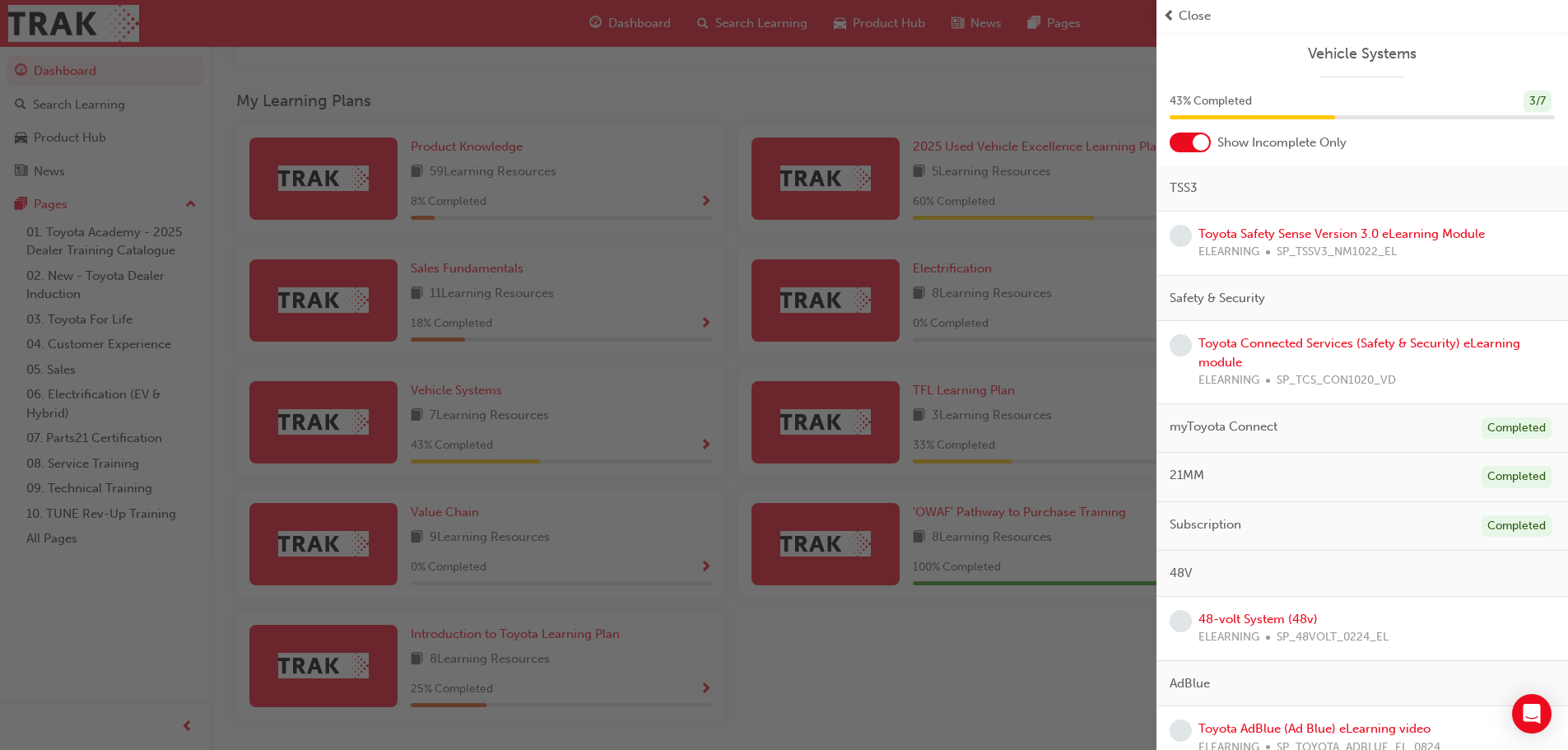
click at [1196, 138] on div at bounding box center [1200, 142] width 16 height 16
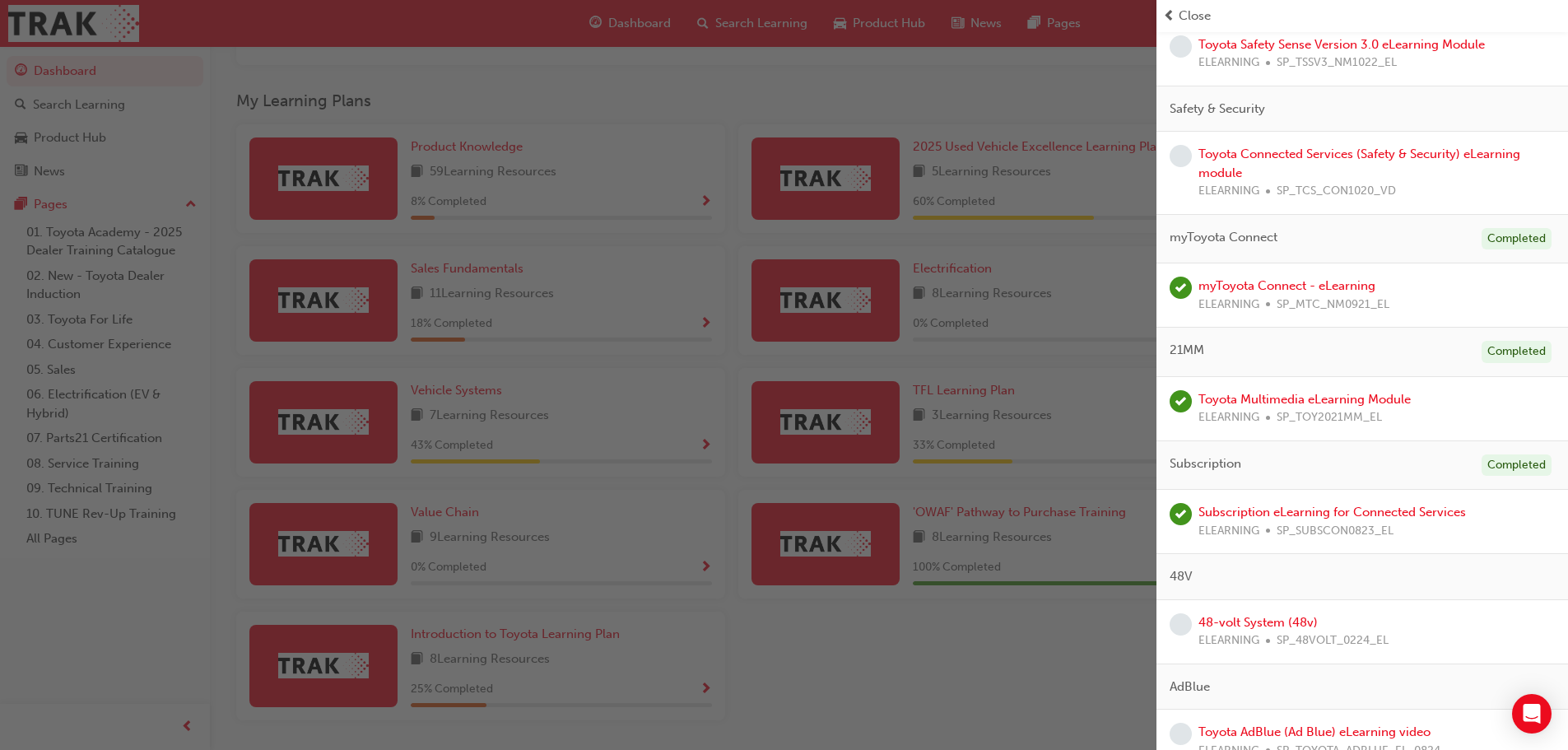
scroll to position [214, 0]
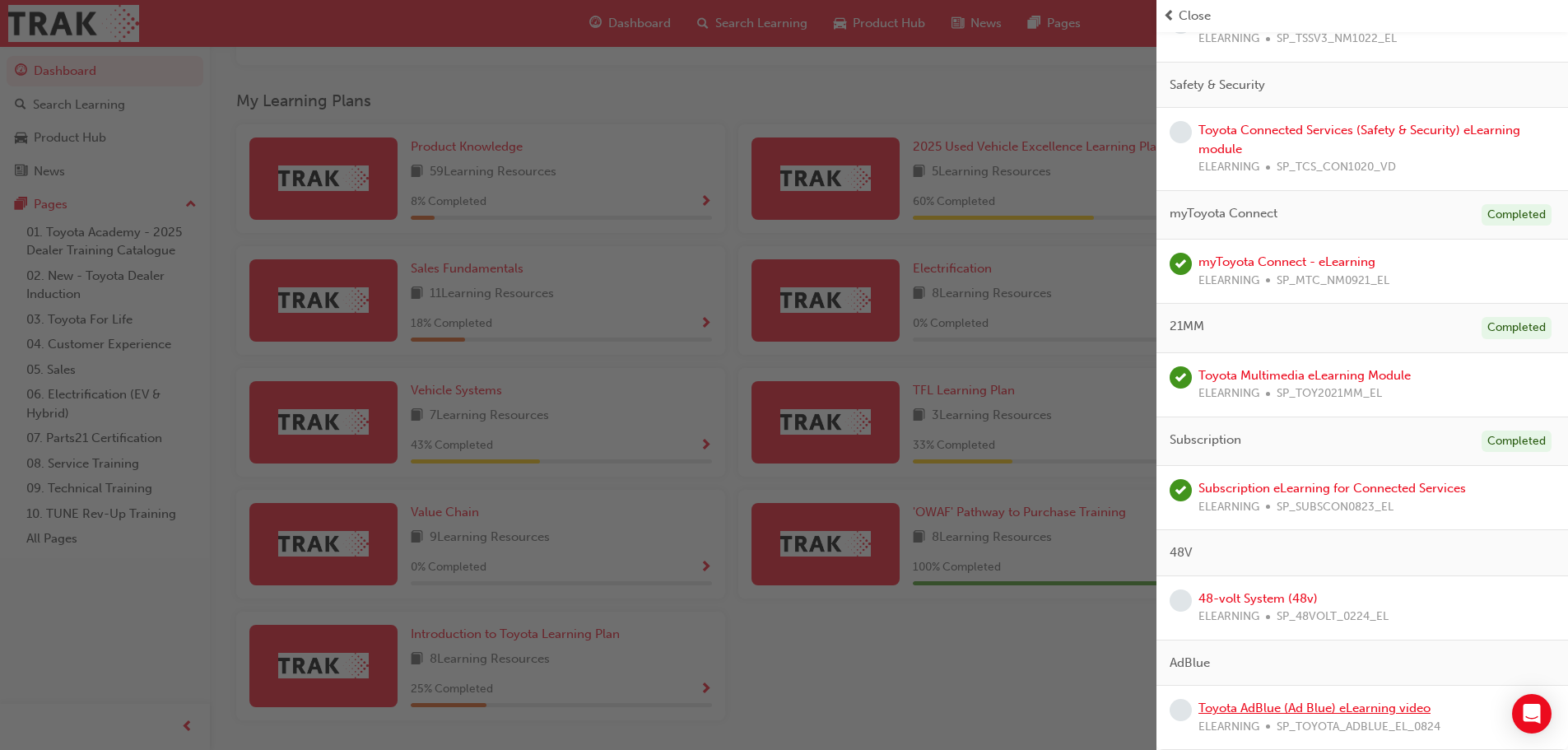
click at [1341, 701] on link "Toyota AdBlue (Ad Blue) eLearning video" at bounding box center [1315, 708] width 233 height 15
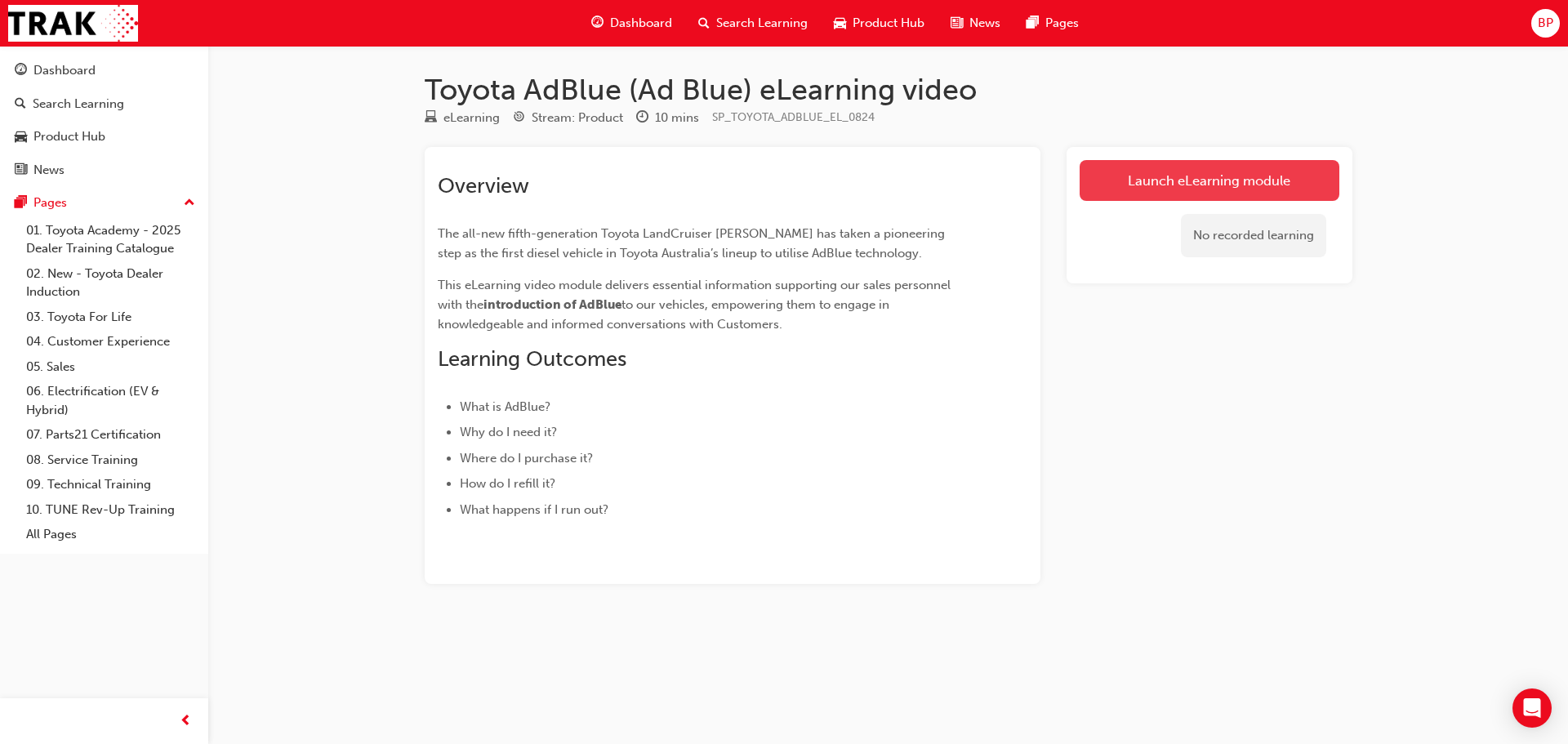
click at [1142, 165] on link "Launch eLearning module" at bounding box center [1209, 181] width 260 height 41
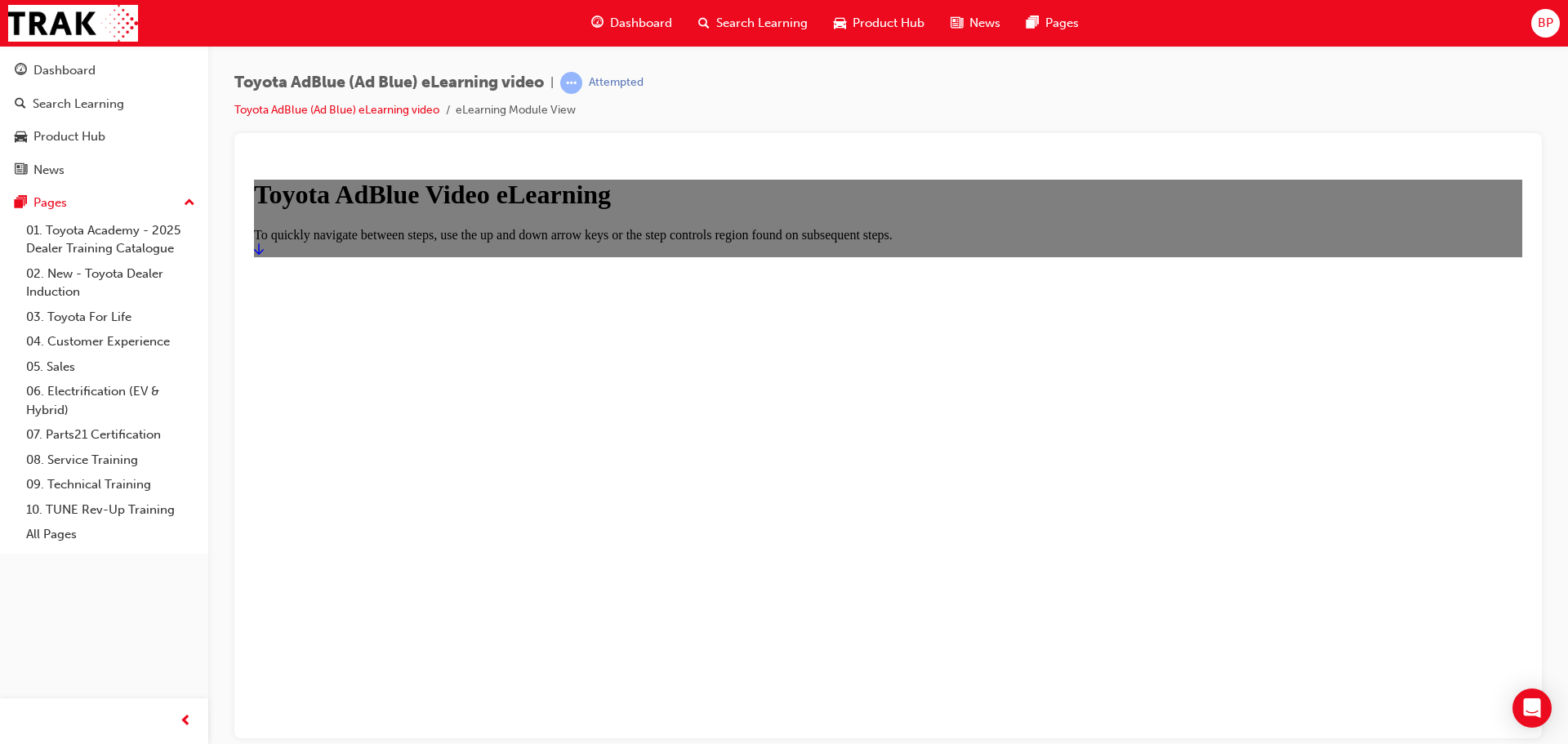
click at [264, 255] on icon "Start" at bounding box center [259, 249] width 9 height 13
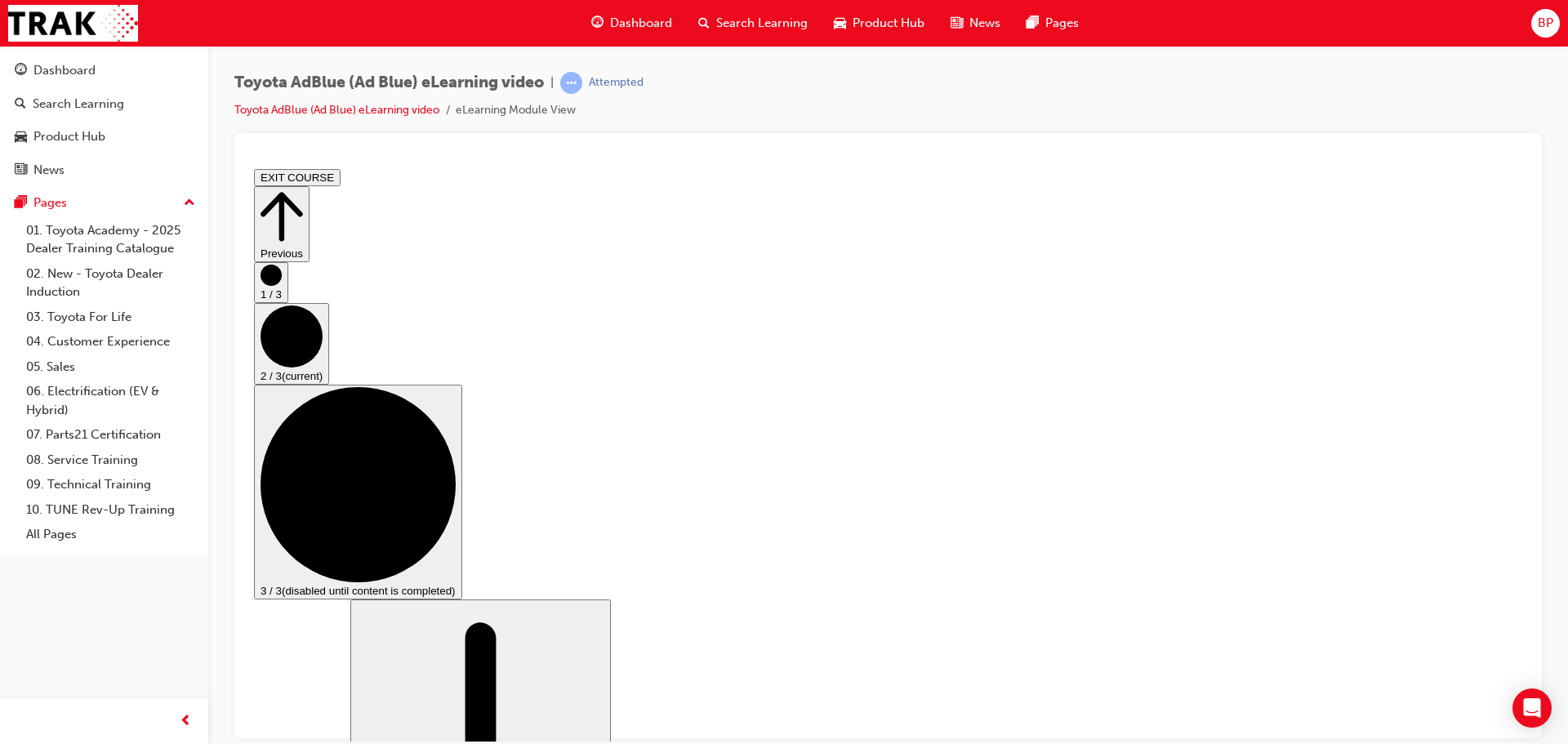
scroll to position [245, 0]
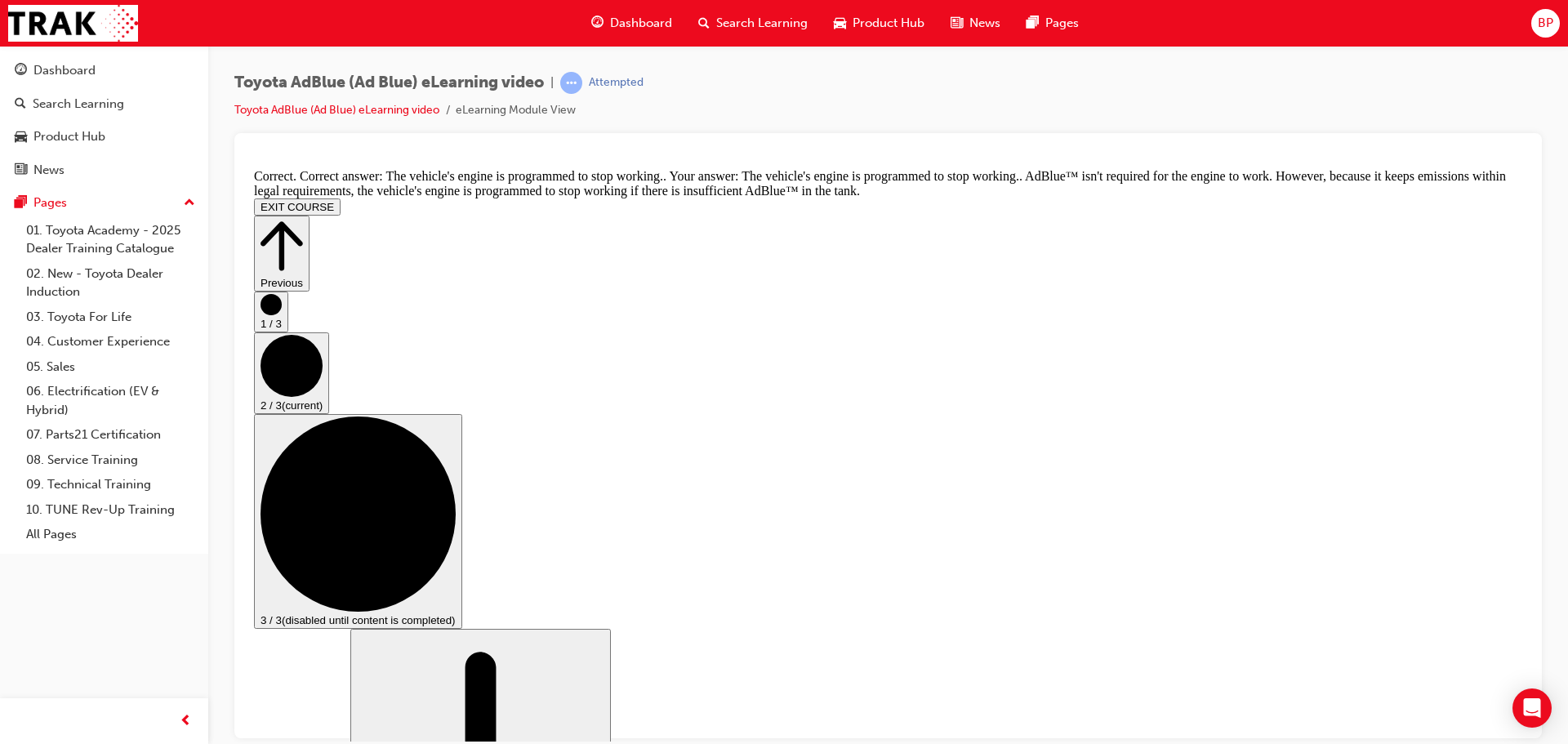
scroll to position [675, 0]
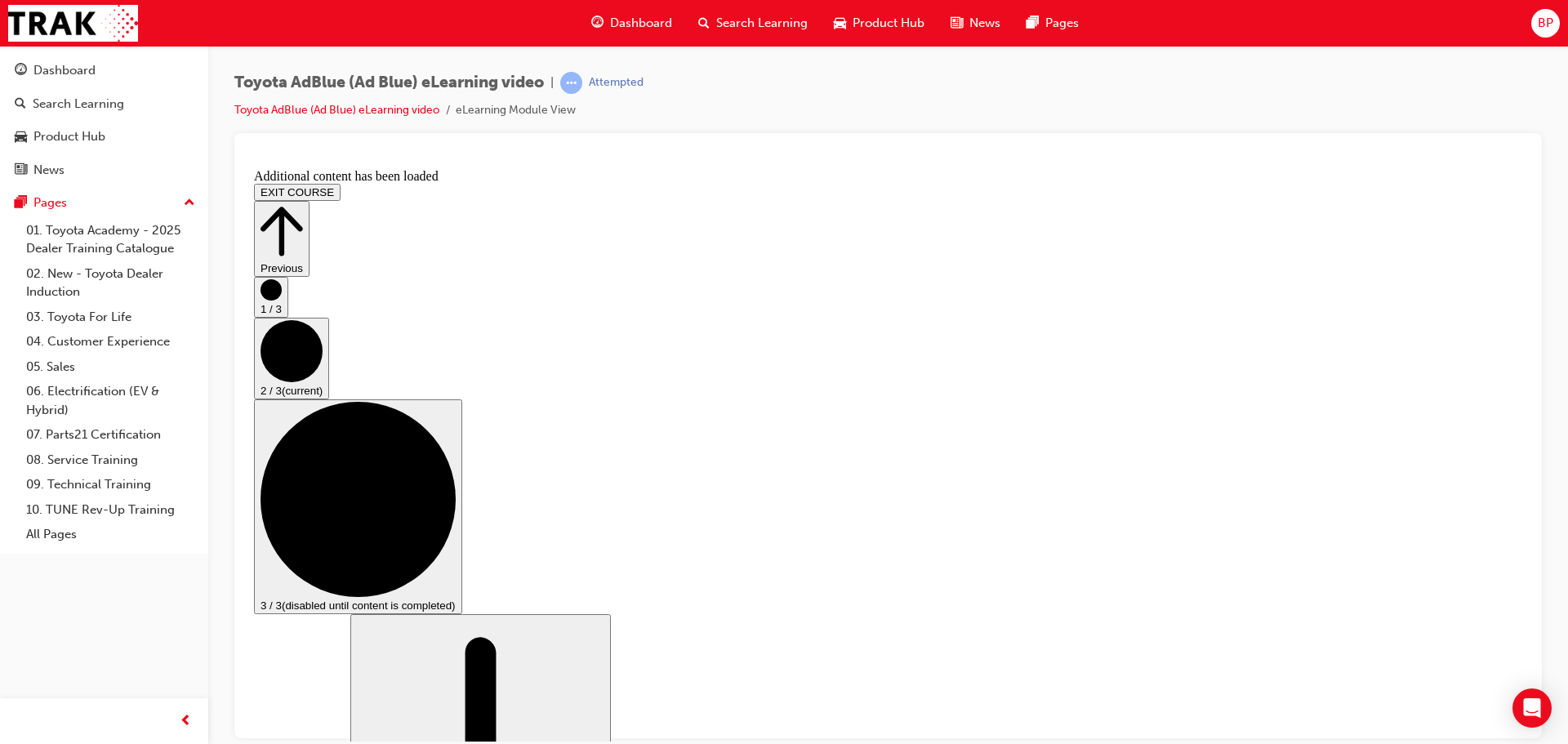
scroll to position [1363, 0]
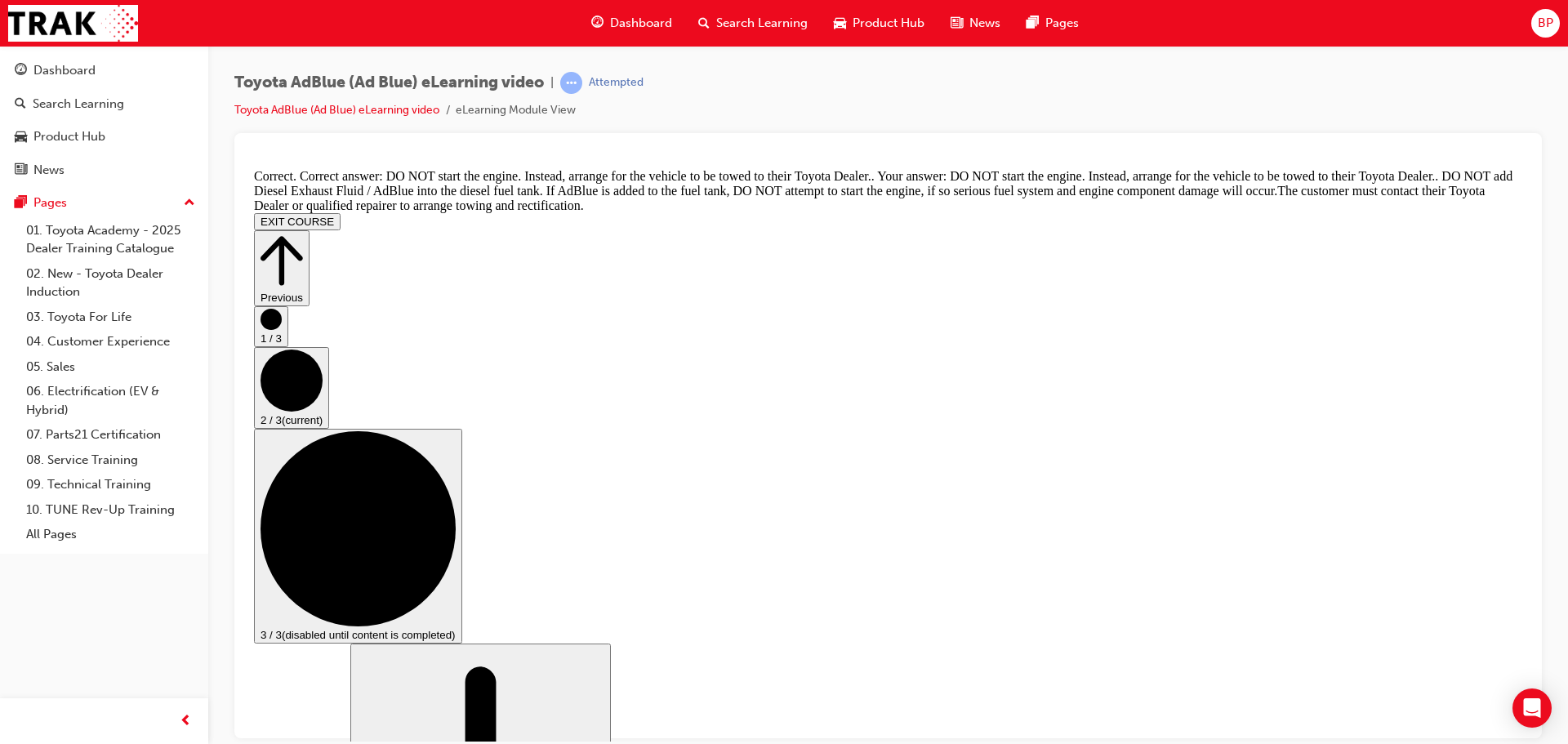
scroll to position [1862, 0]
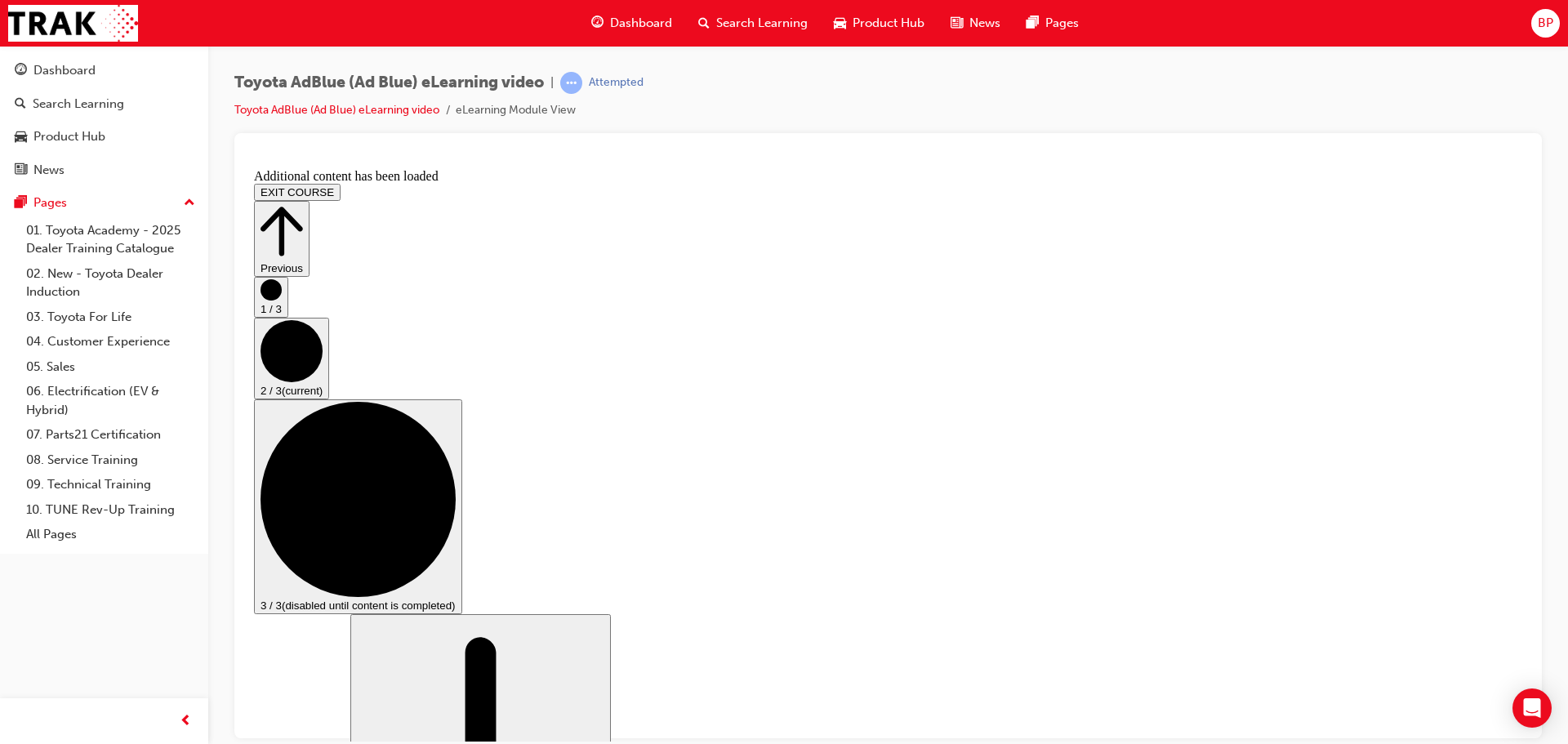
scroll to position [2492, 0]
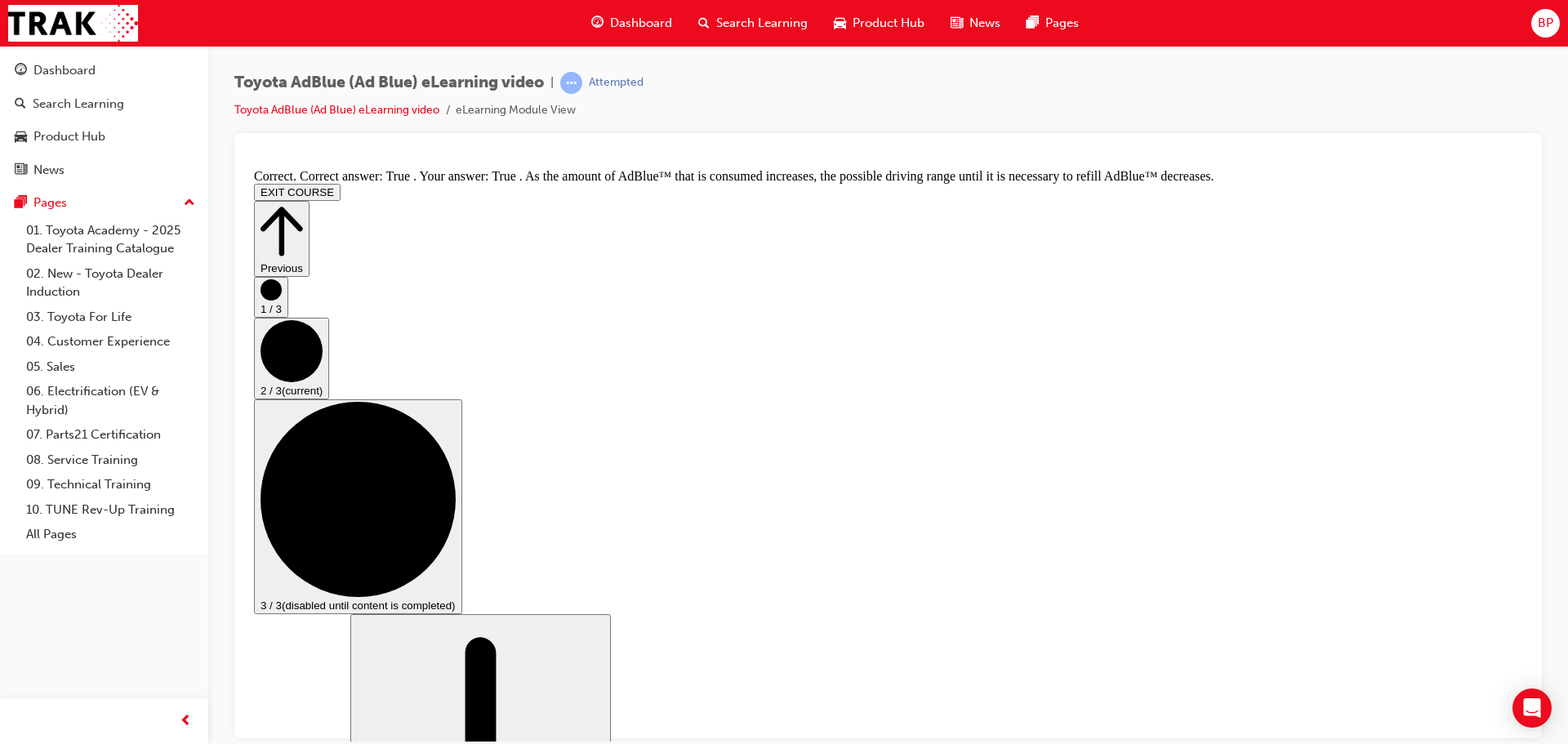
scroll to position [2852, 0]
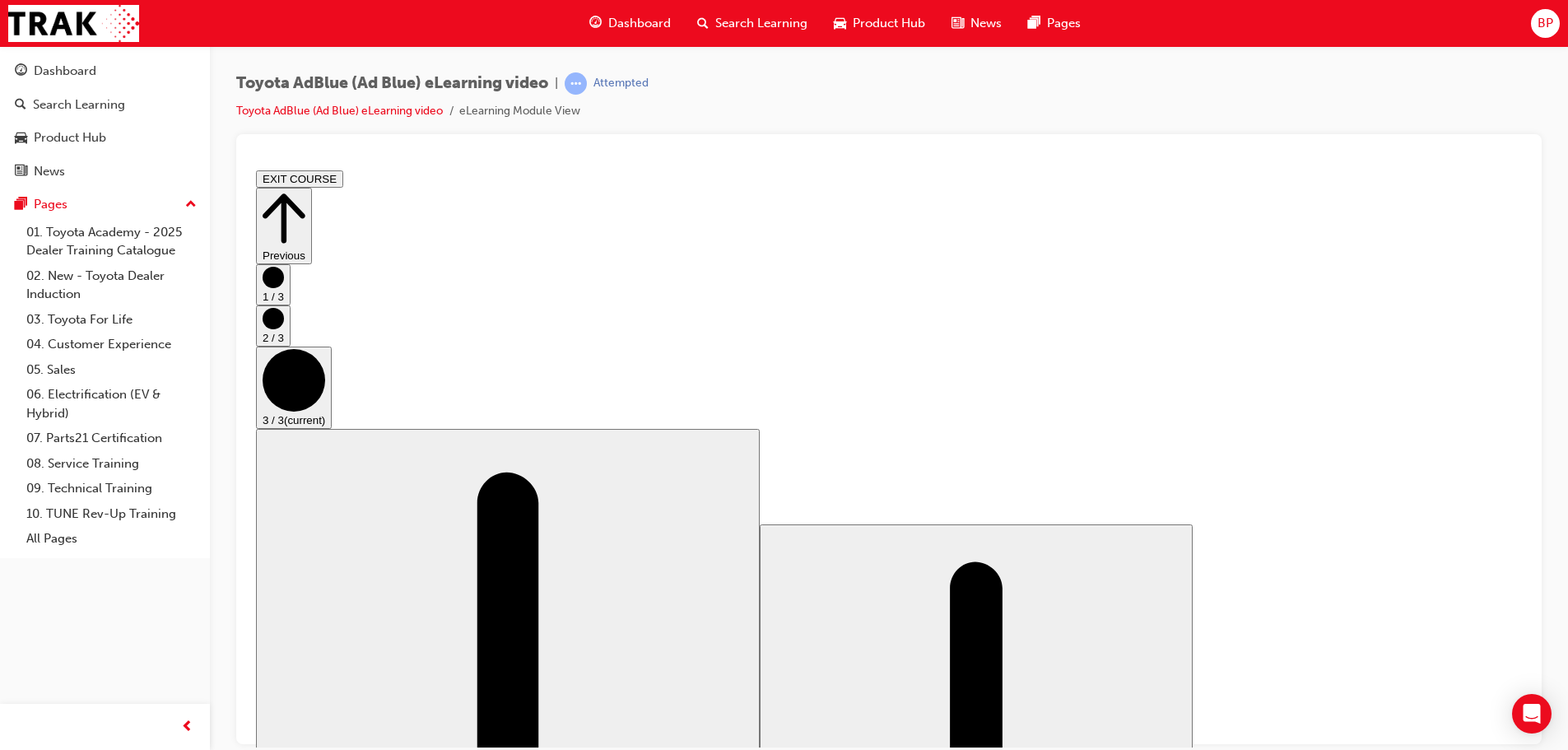
scroll to position [0, 0]
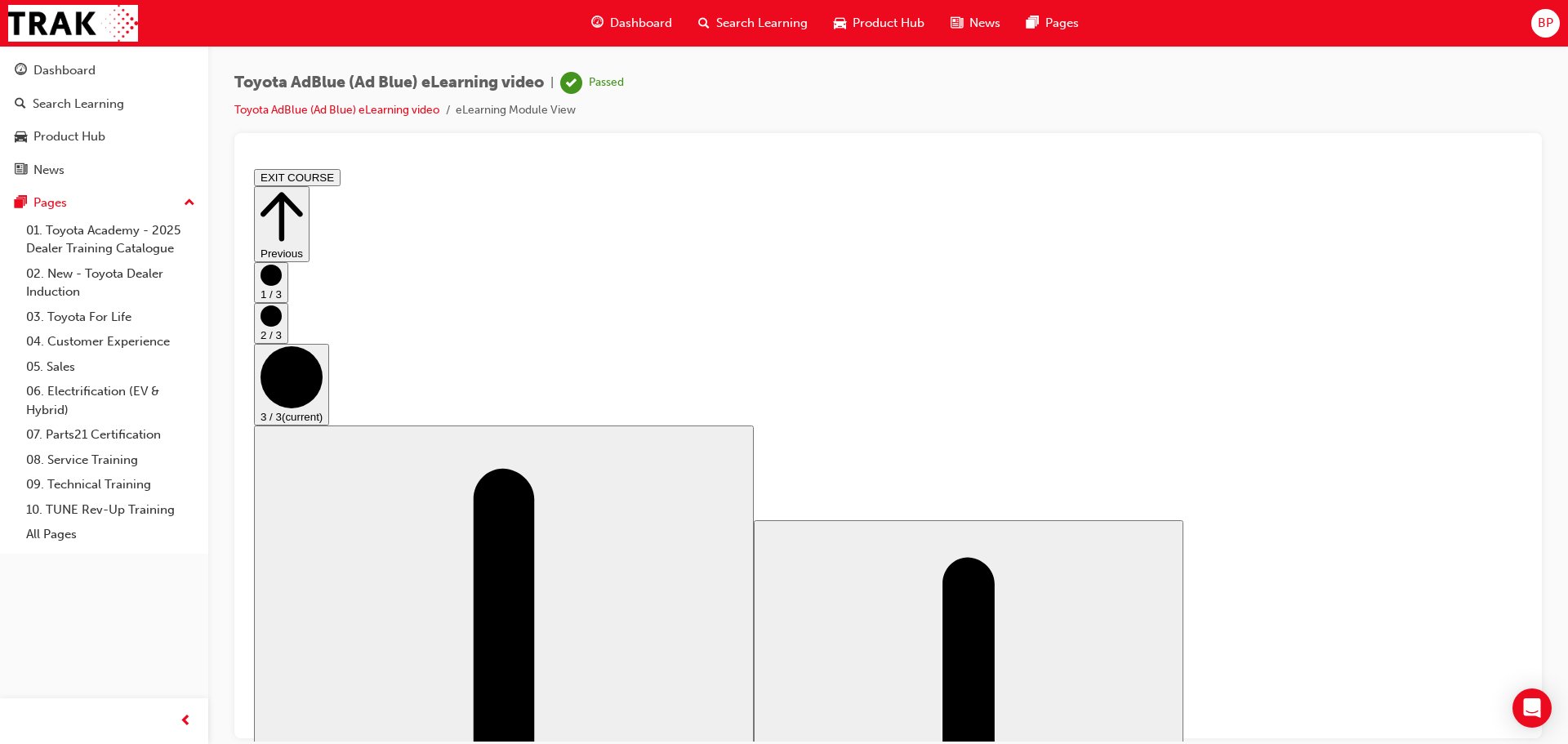
click at [639, 25] on span "Dashboard" at bounding box center [641, 23] width 62 height 19
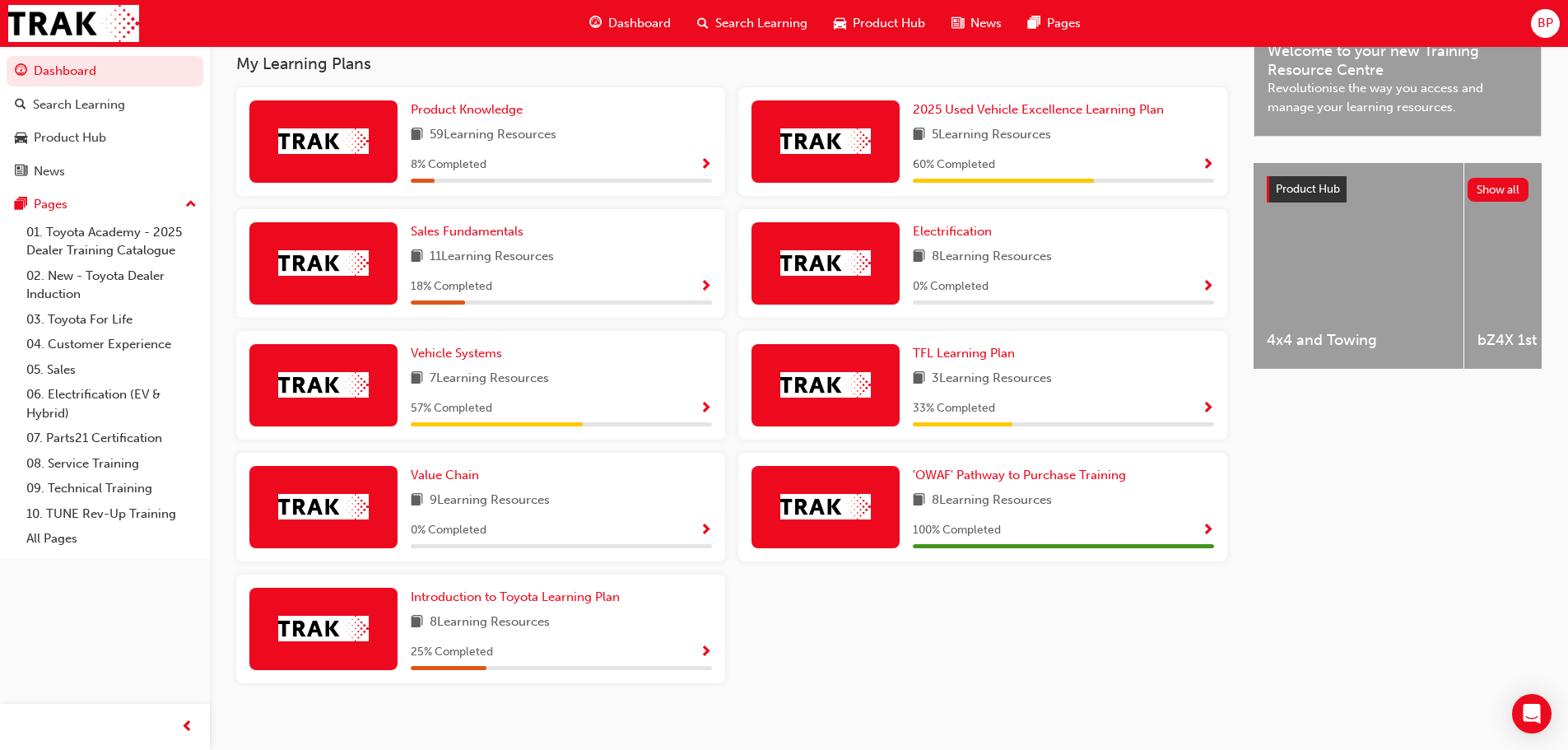
scroll to position [552, 0]
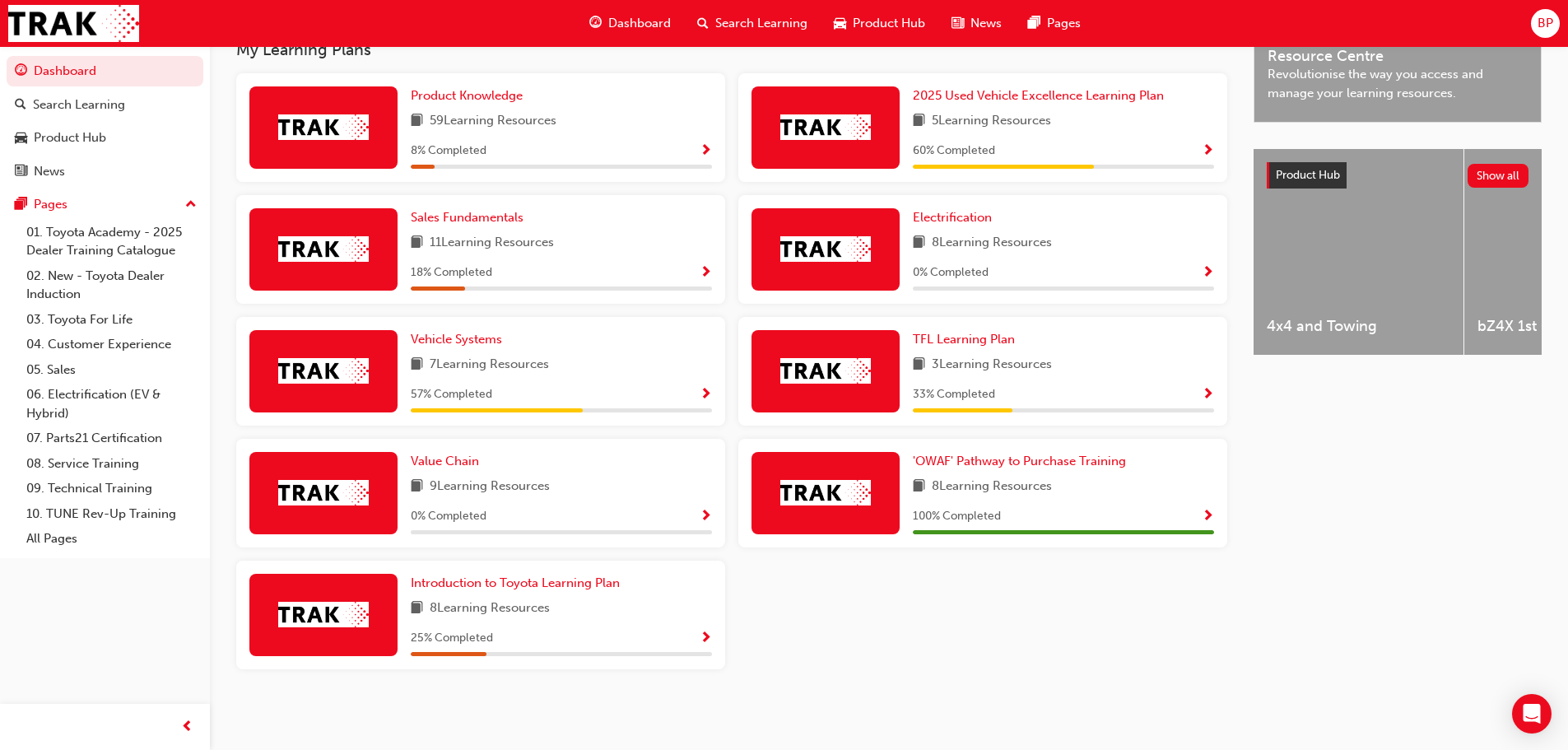
click at [700, 392] on span "Show Progress" at bounding box center [705, 395] width 12 height 15
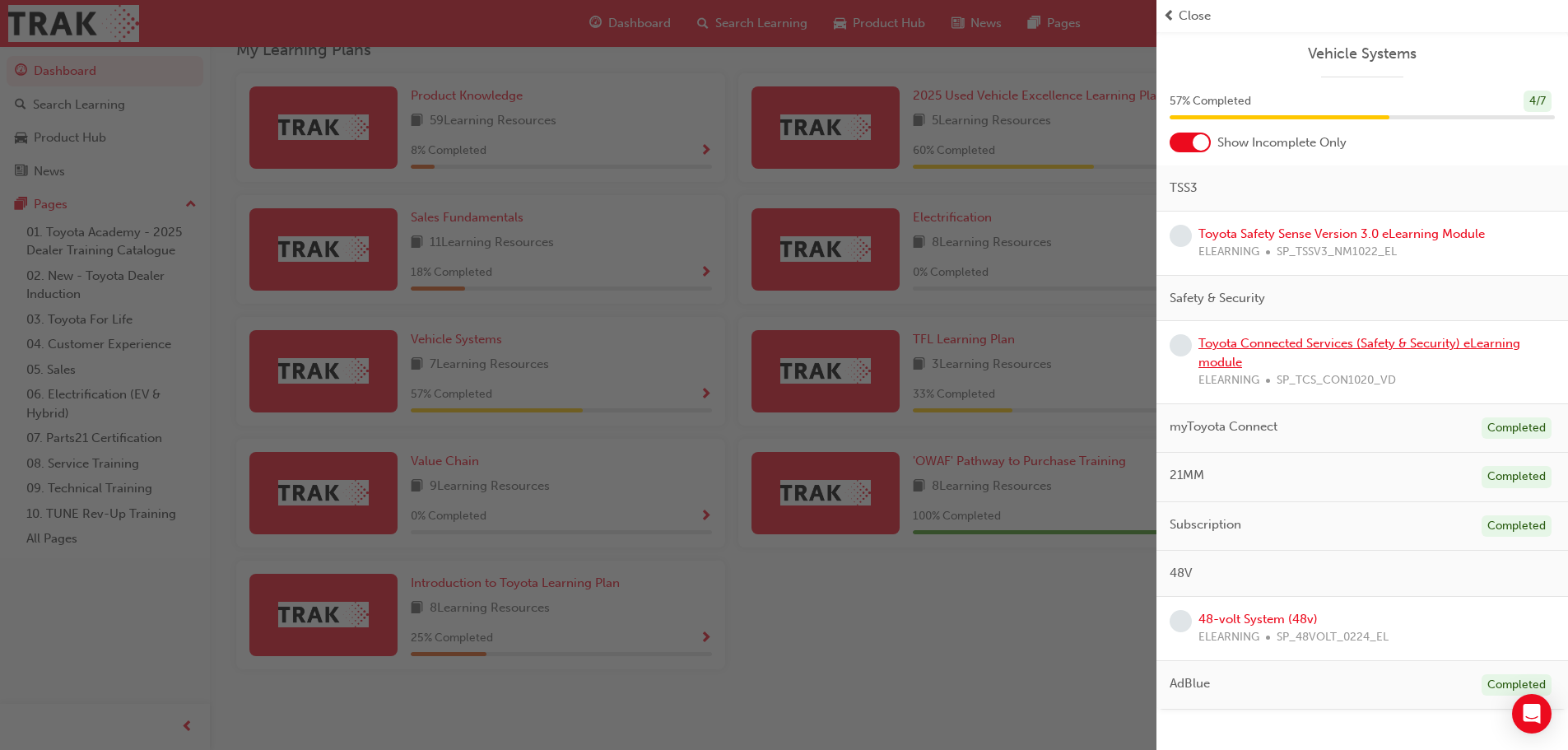
click at [1305, 348] on link "Toyota Connected Services (Safety & Security) eLearning module" at bounding box center [1359, 353] width 322 height 34
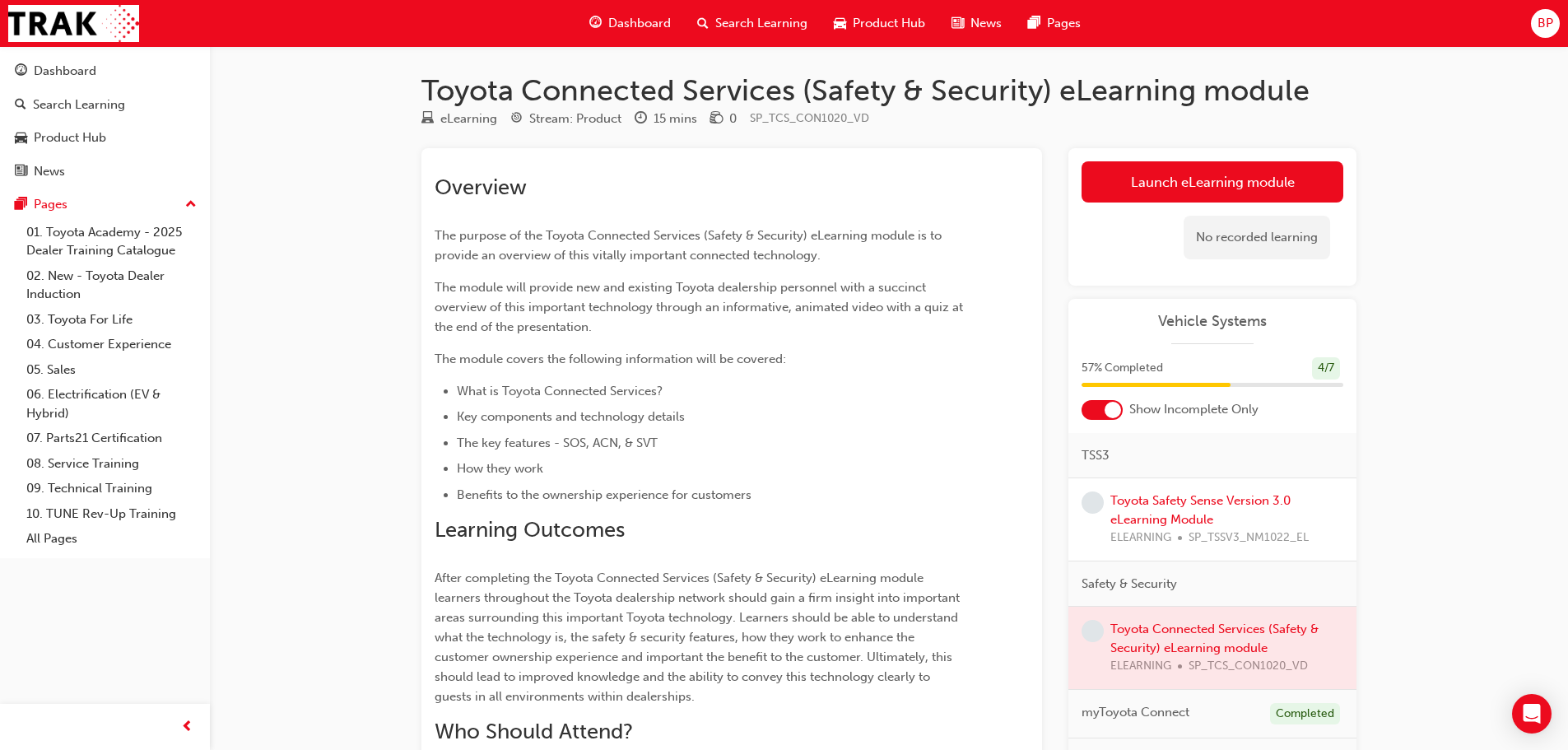
click at [631, 23] on span "Dashboard" at bounding box center [640, 24] width 62 height 19
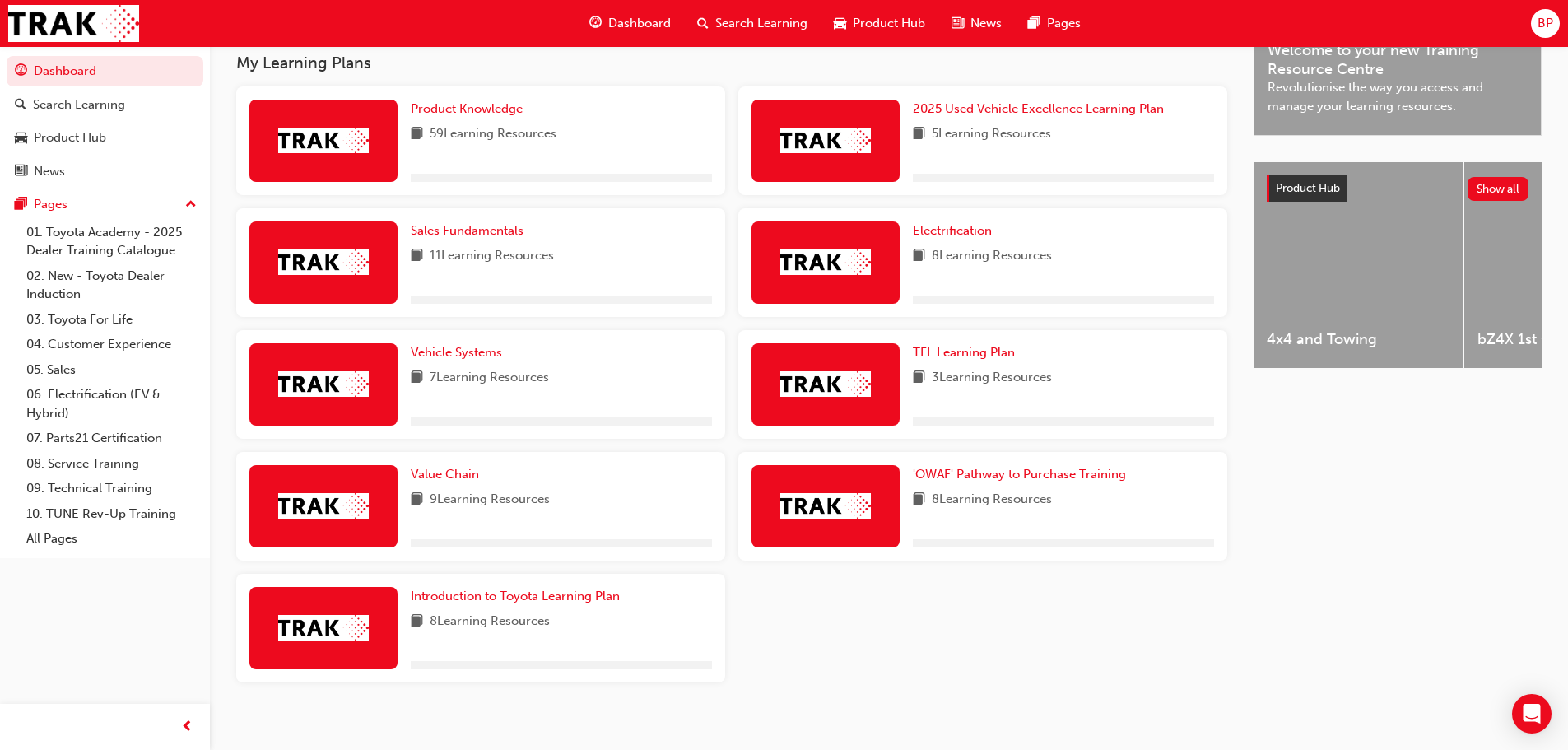
scroll to position [552, 0]
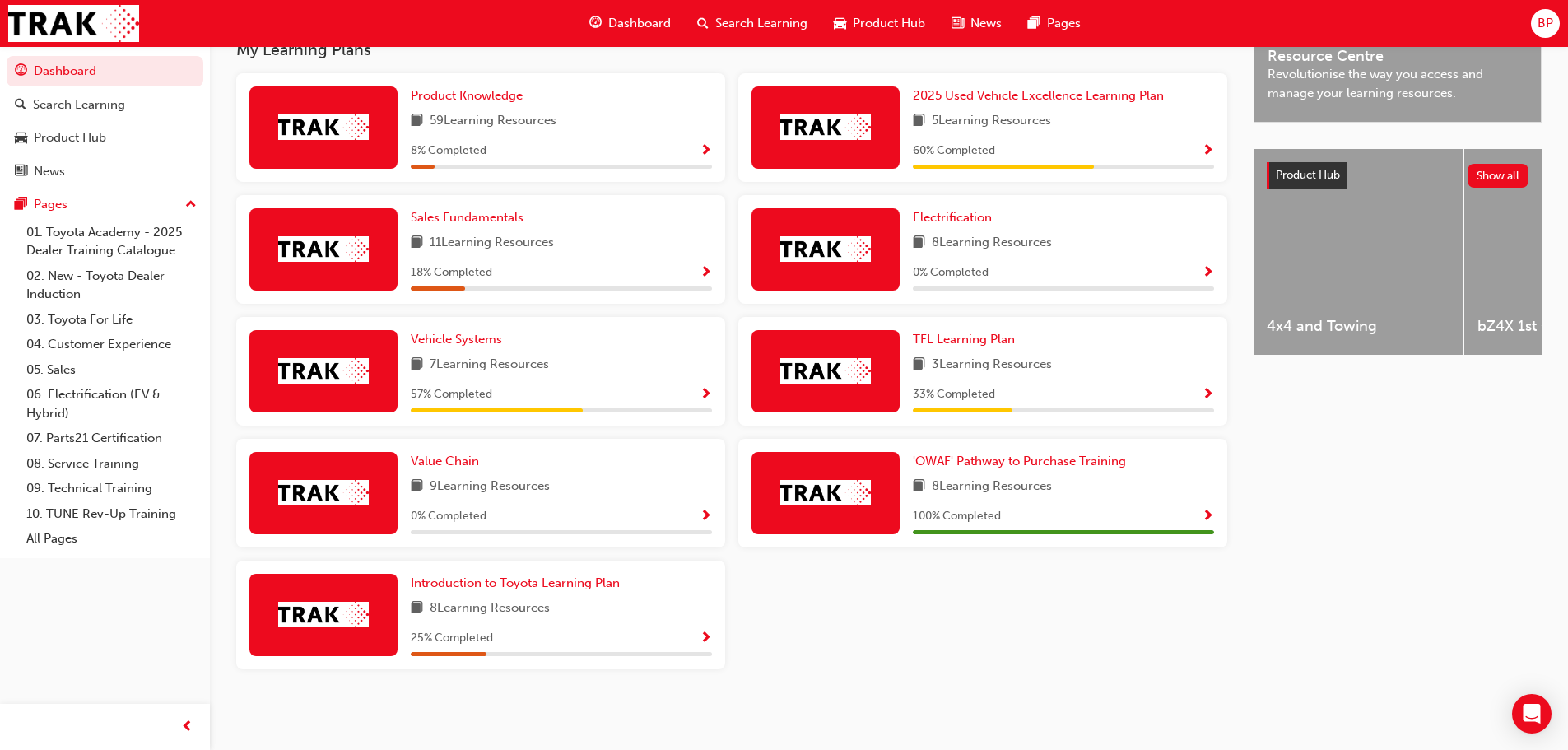
click at [701, 394] on span "Show Progress" at bounding box center [705, 395] width 12 height 15
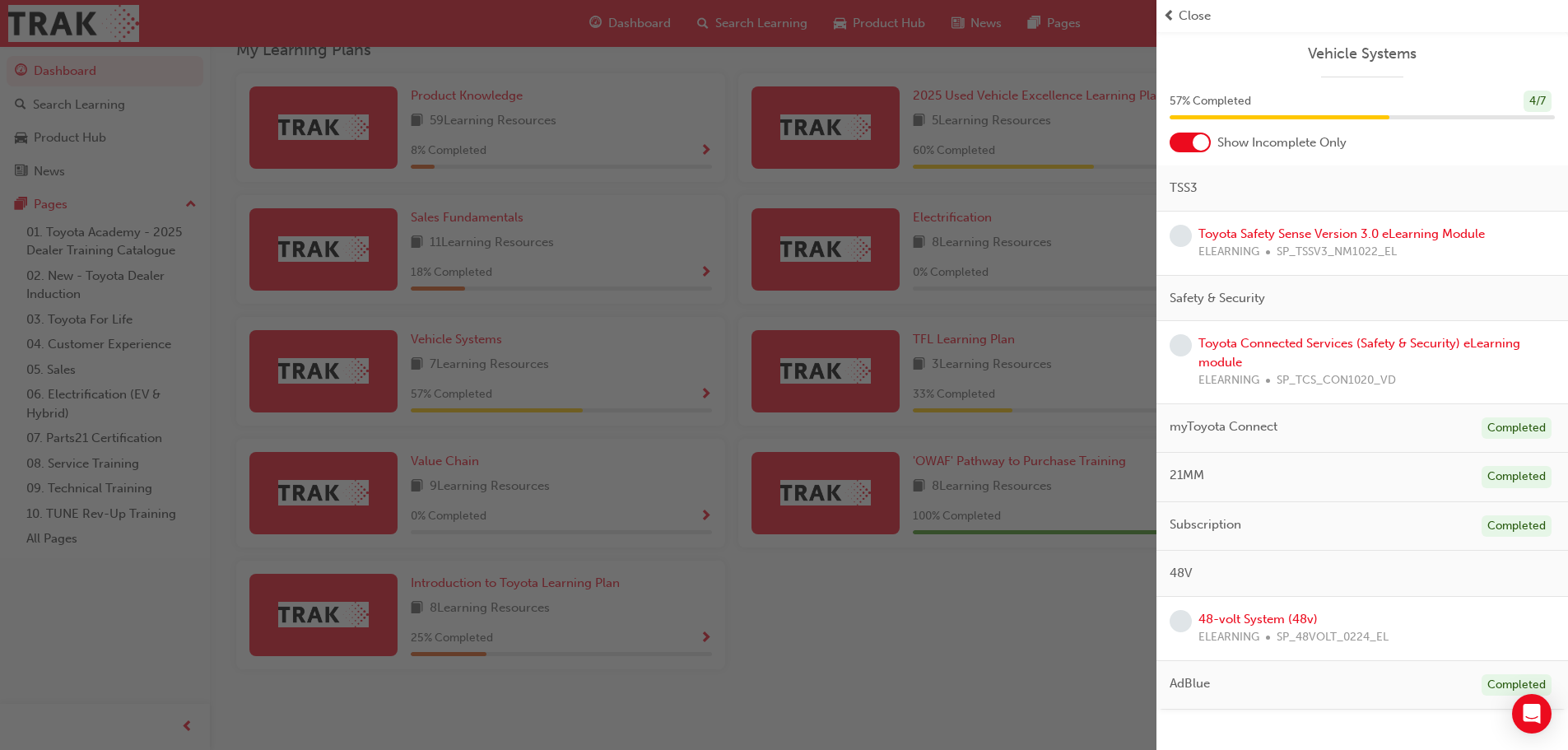
click at [1194, 143] on div at bounding box center [1200, 142] width 16 height 16
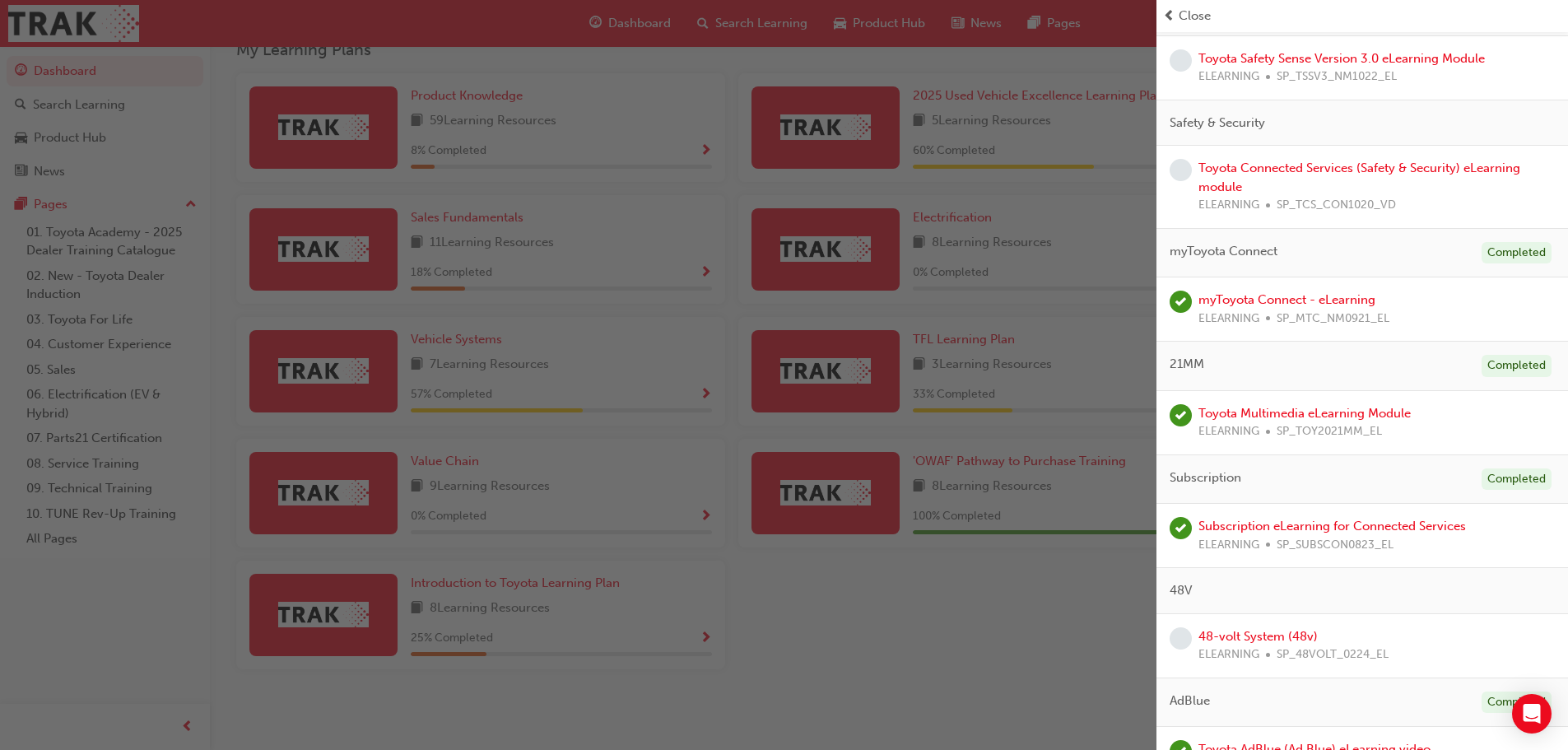
scroll to position [217, 0]
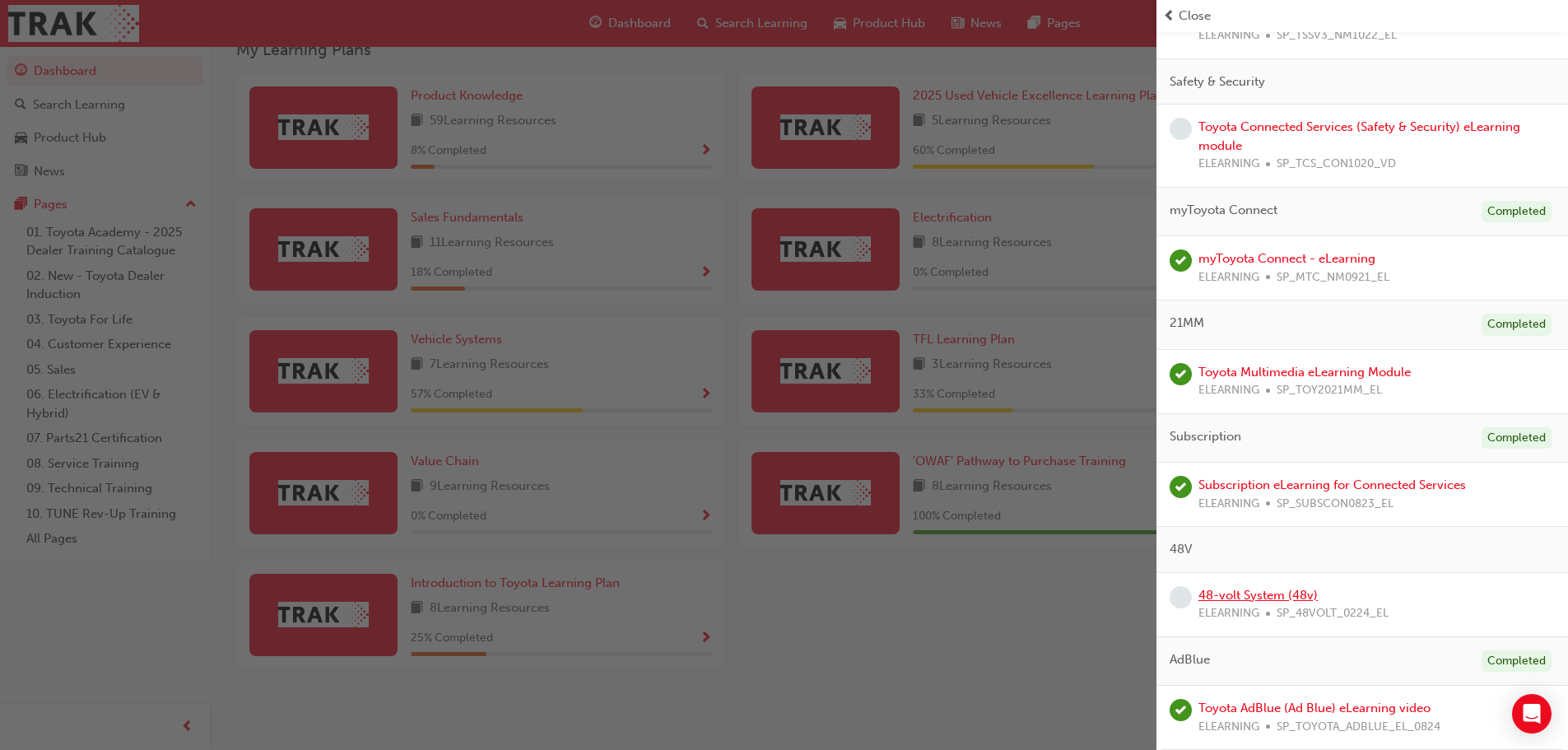
click at [1235, 596] on link "48-volt System (48v)" at bounding box center [1258, 596] width 119 height 15
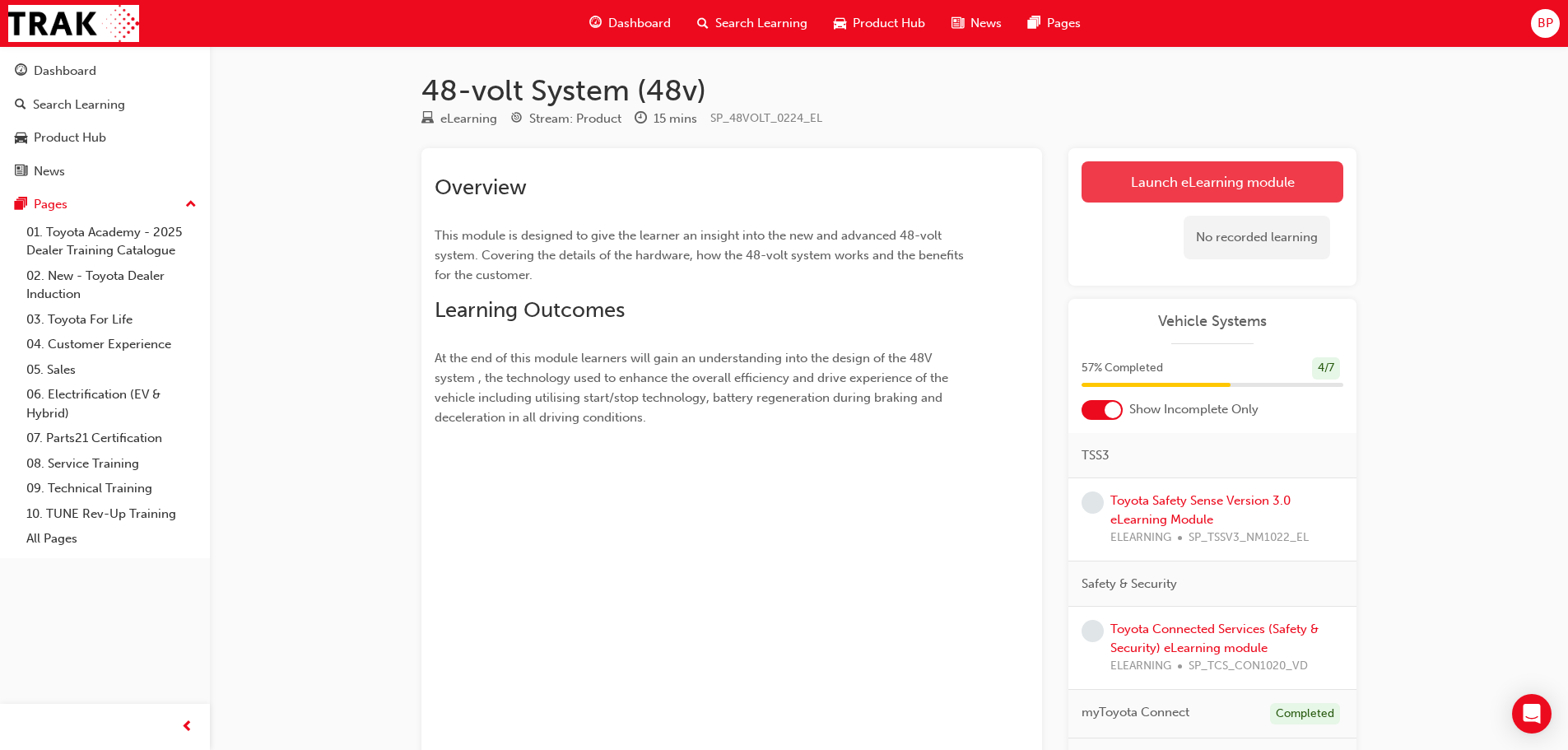
click at [1138, 181] on link "Launch eLearning module" at bounding box center [1213, 183] width 262 height 42
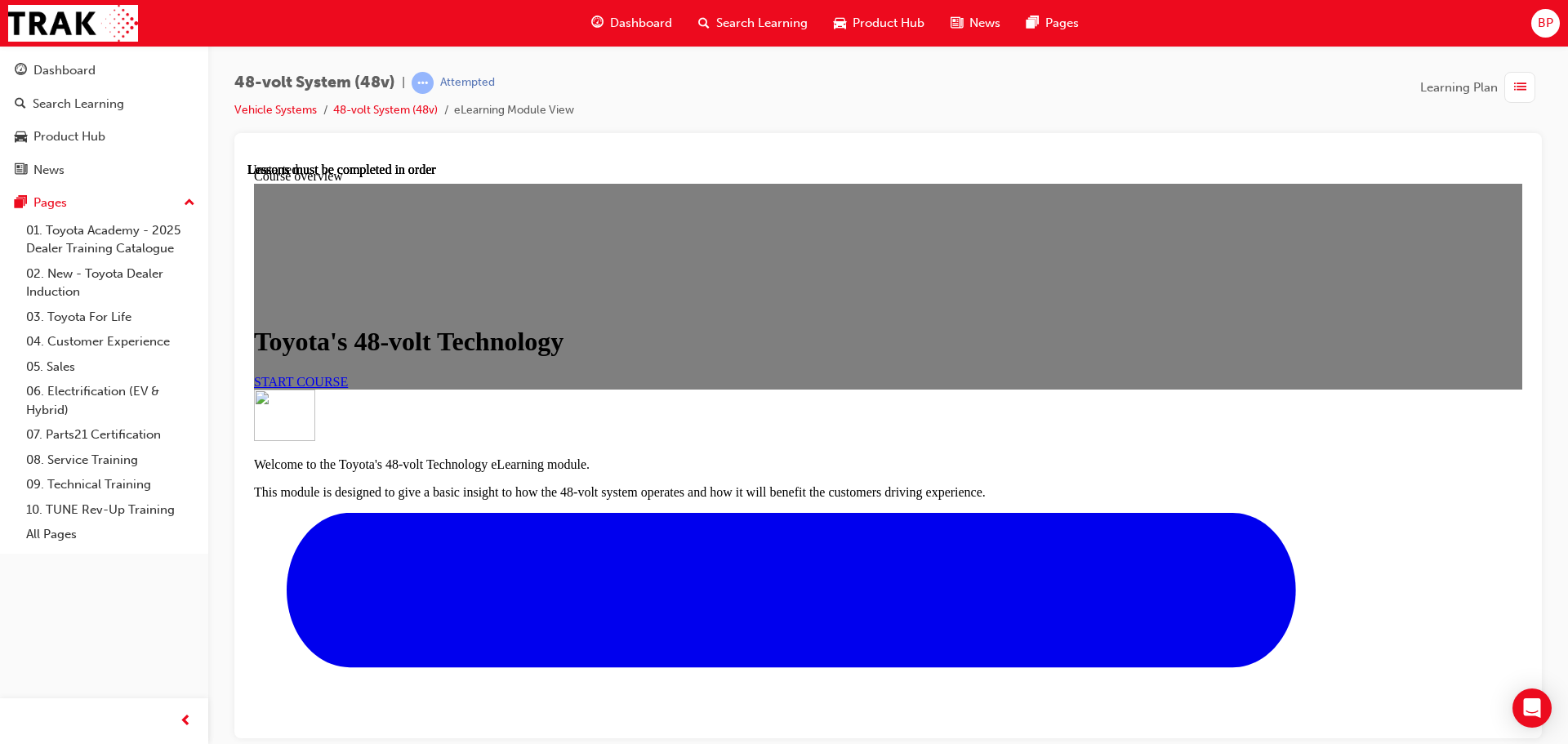
scroll to position [163, 0]
click at [348, 374] on span "START COURSE" at bounding box center [301, 381] width 94 height 14
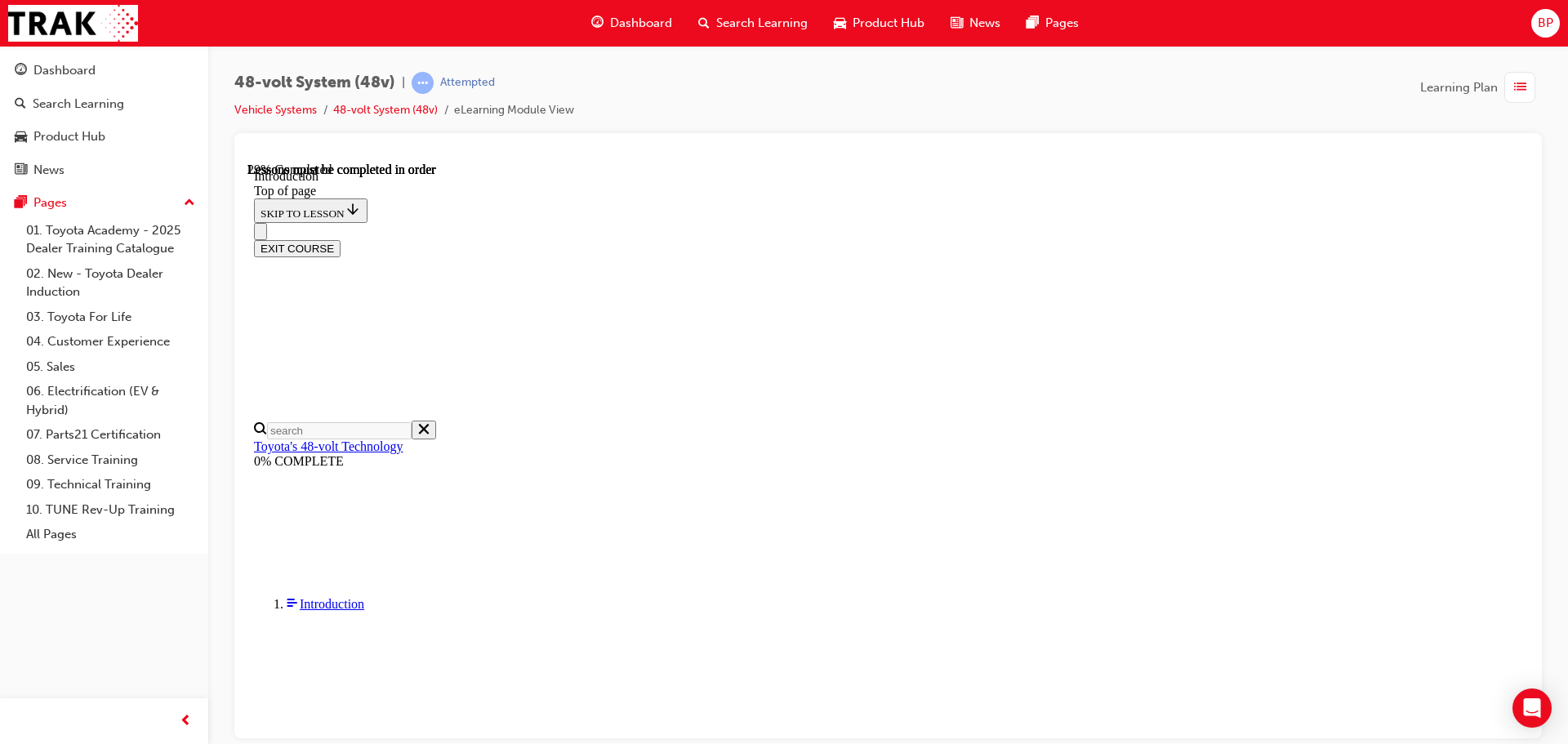
scroll to position [410, 0]
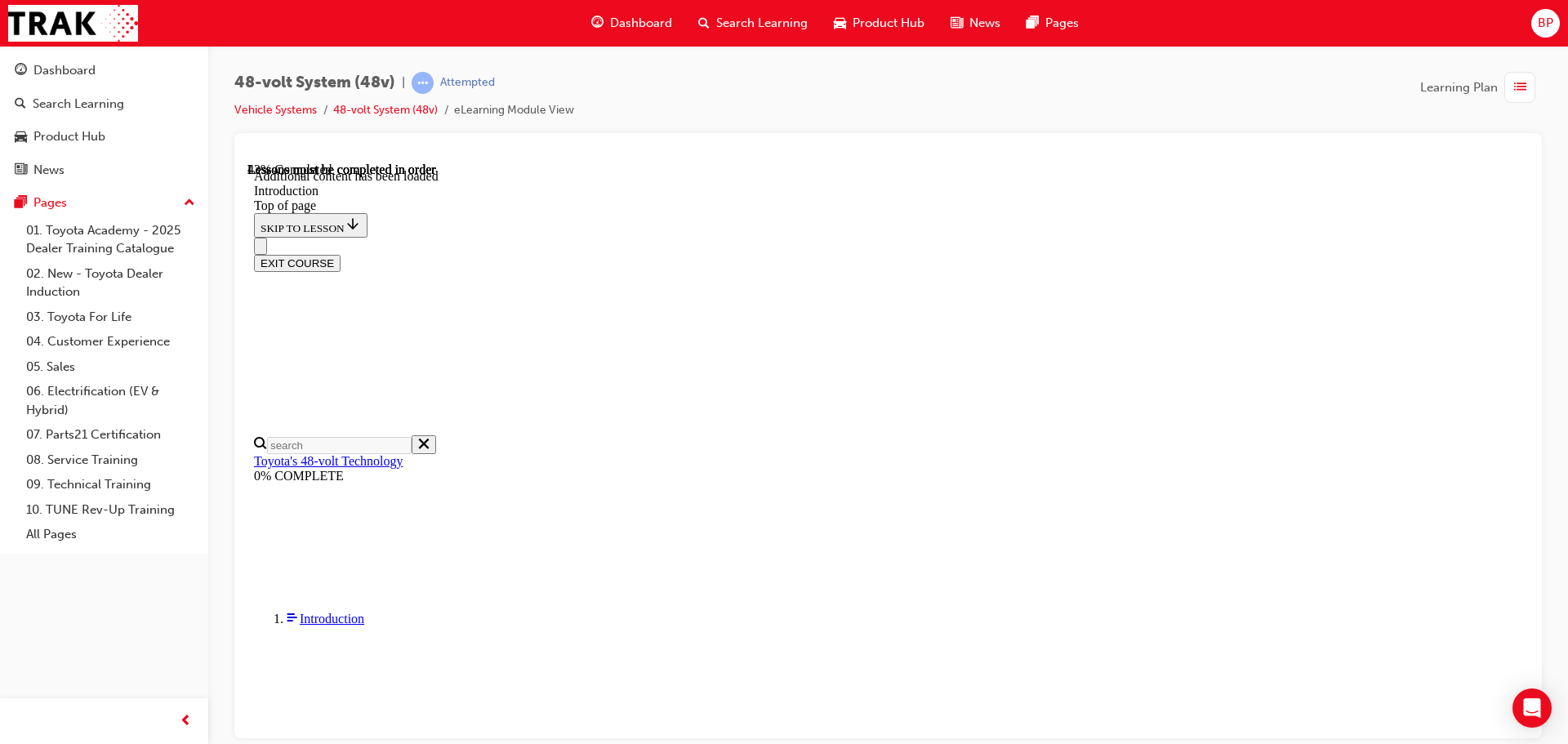
scroll to position [608, 0]
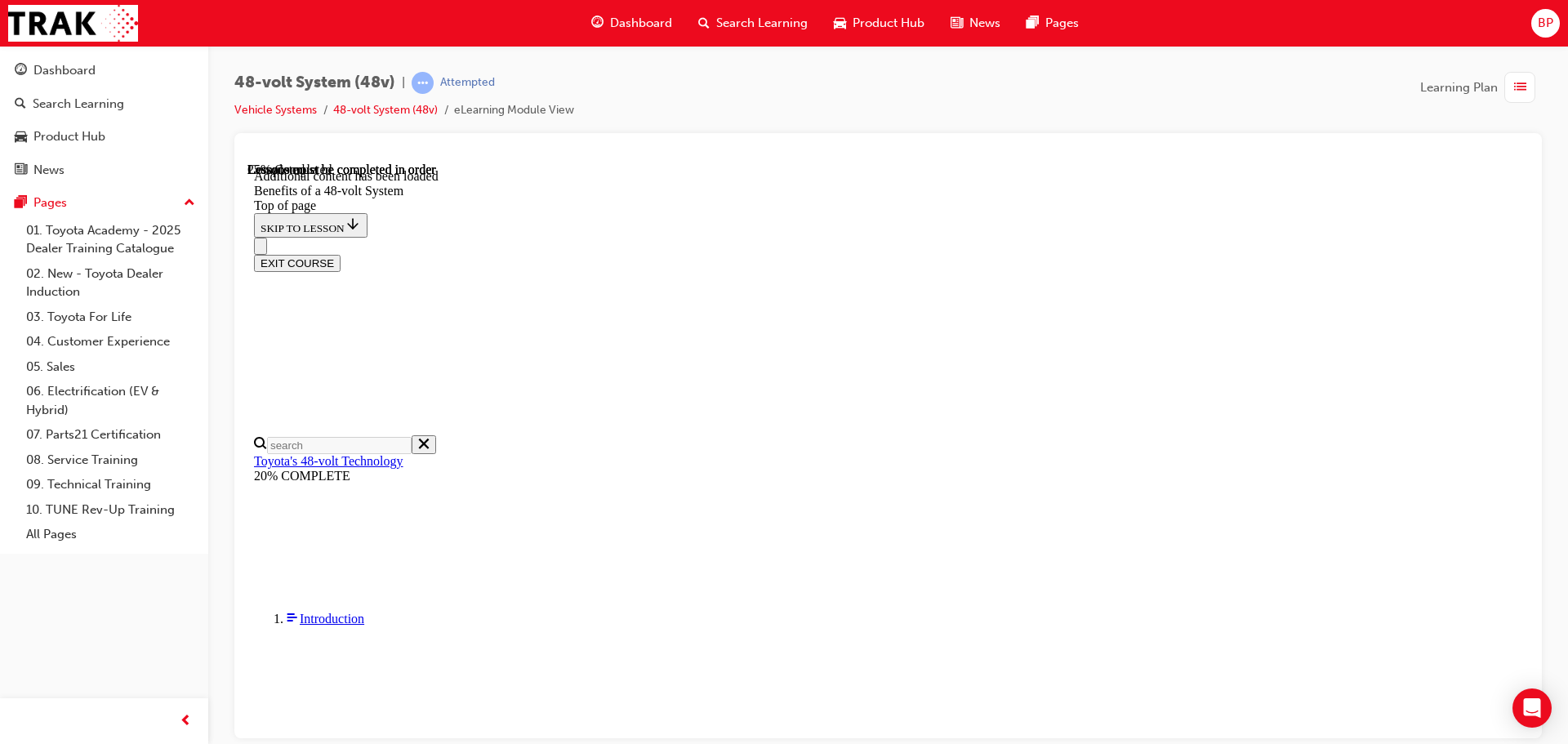
scroll to position [630, 0]
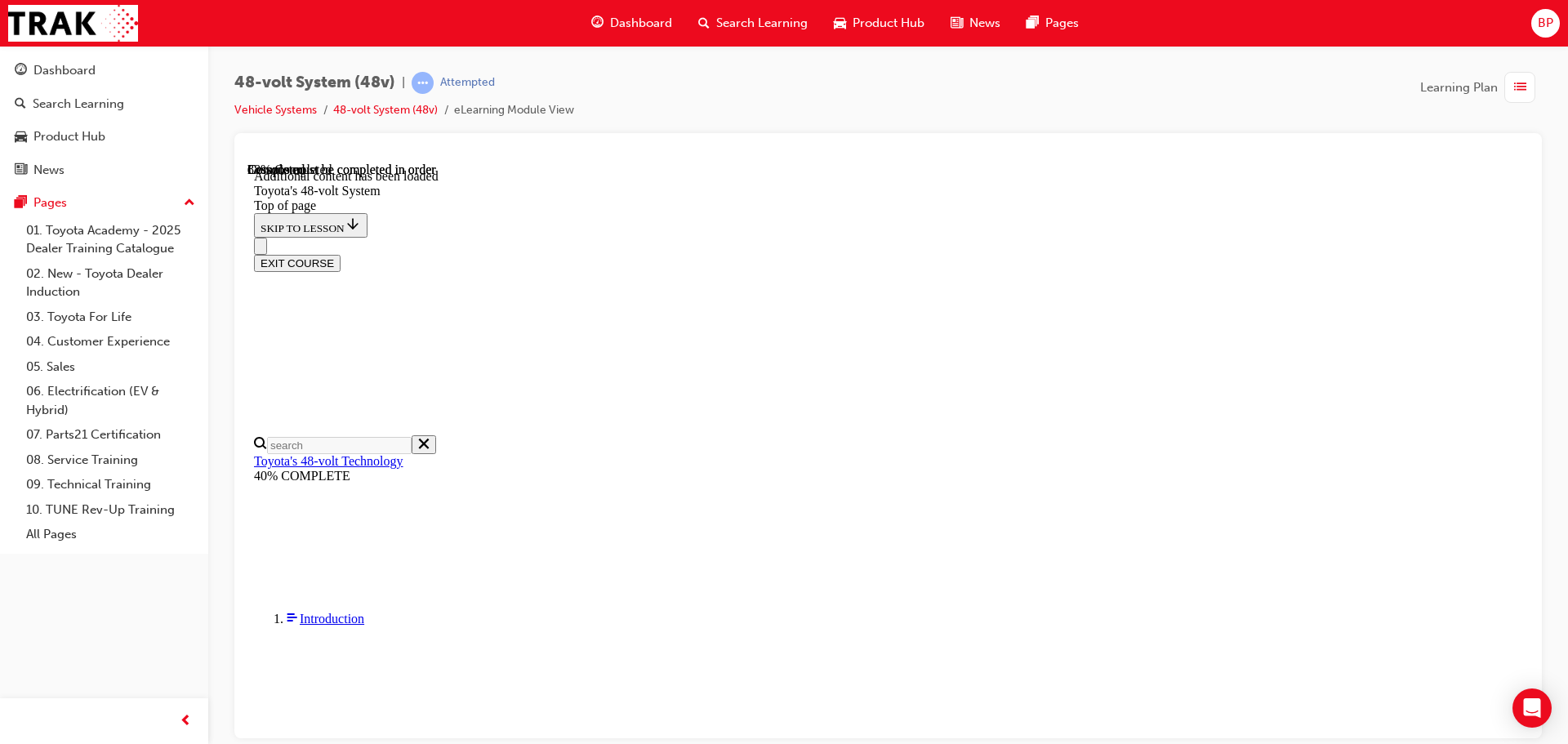
scroll to position [1639, 0]
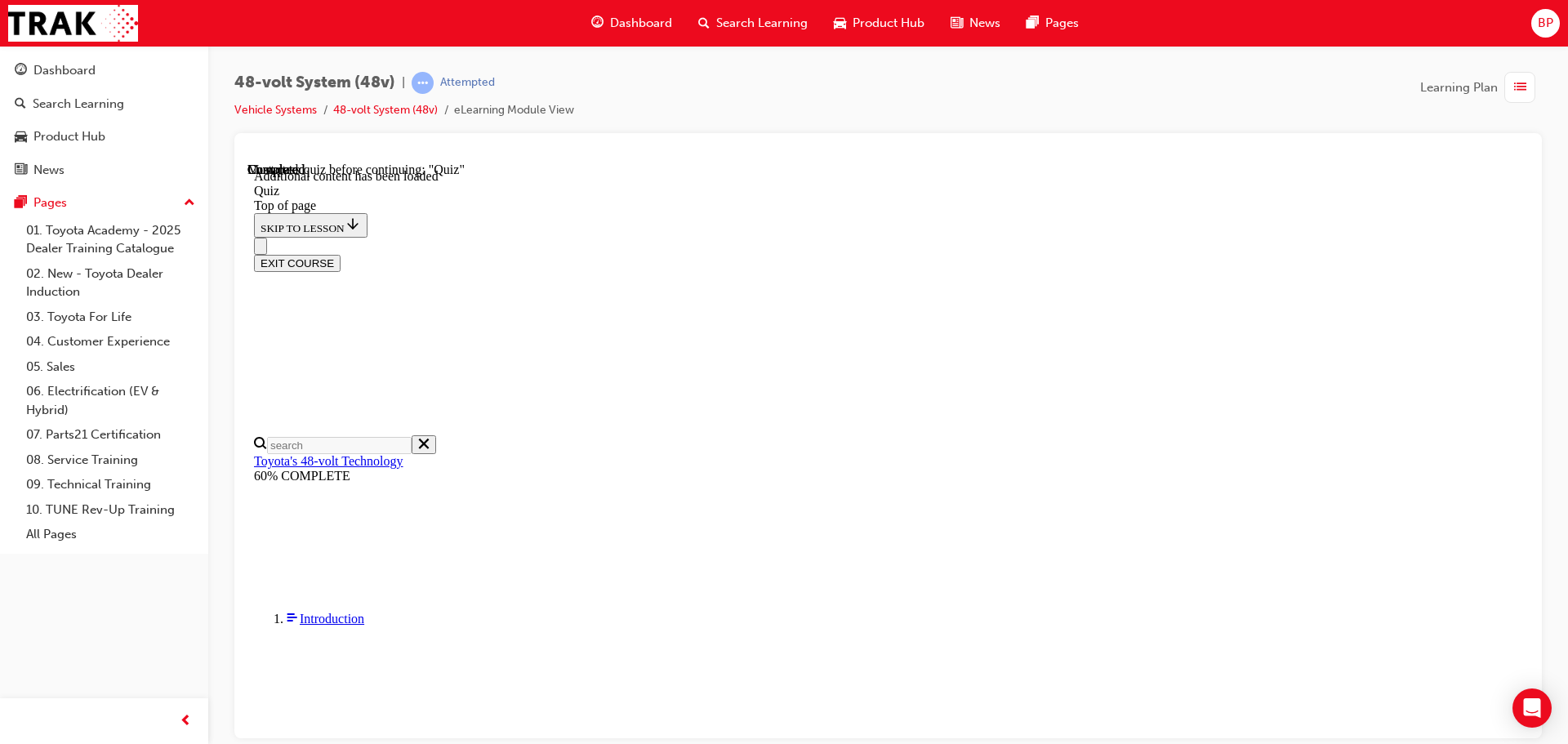
scroll to position [138, 0]
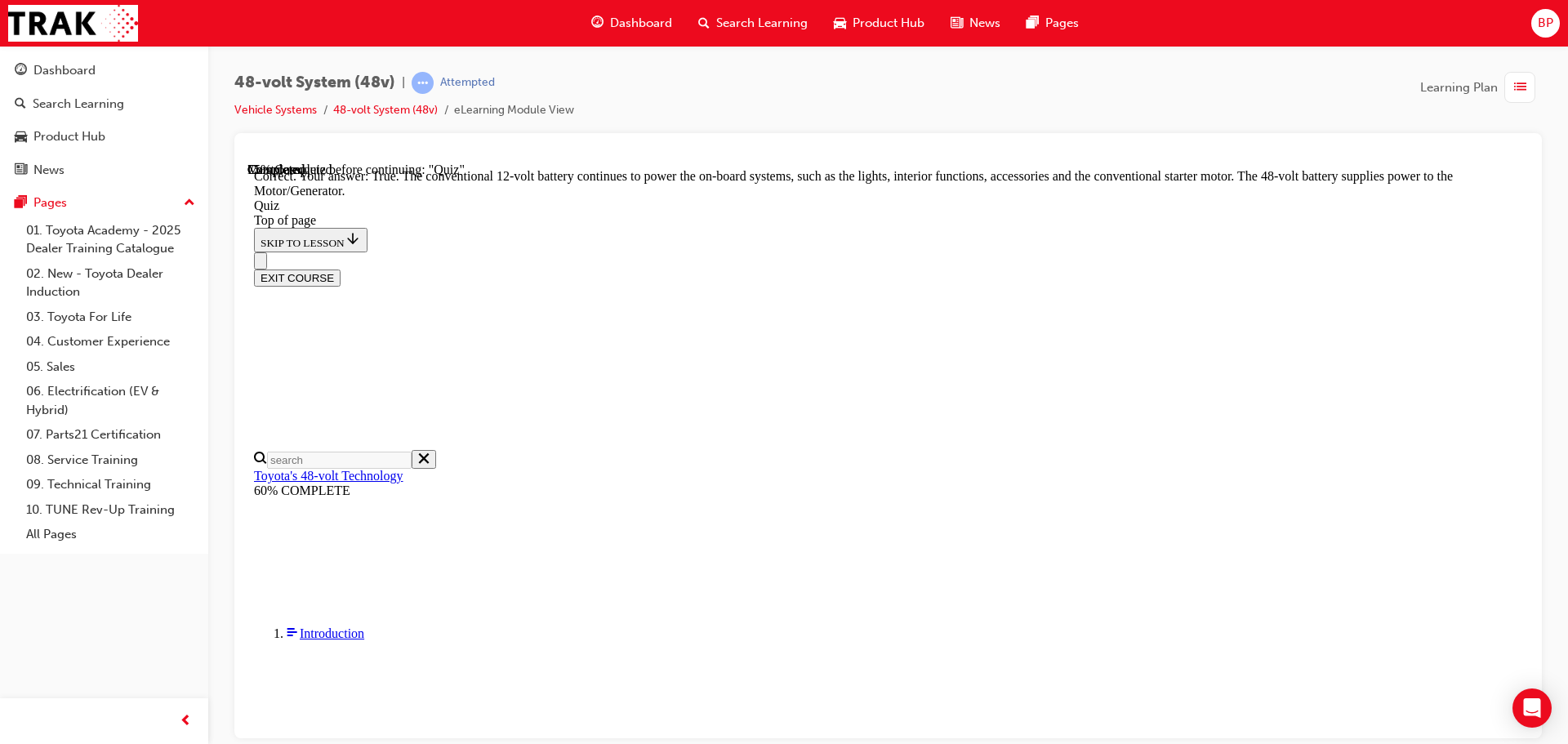
scroll to position [342, 0]
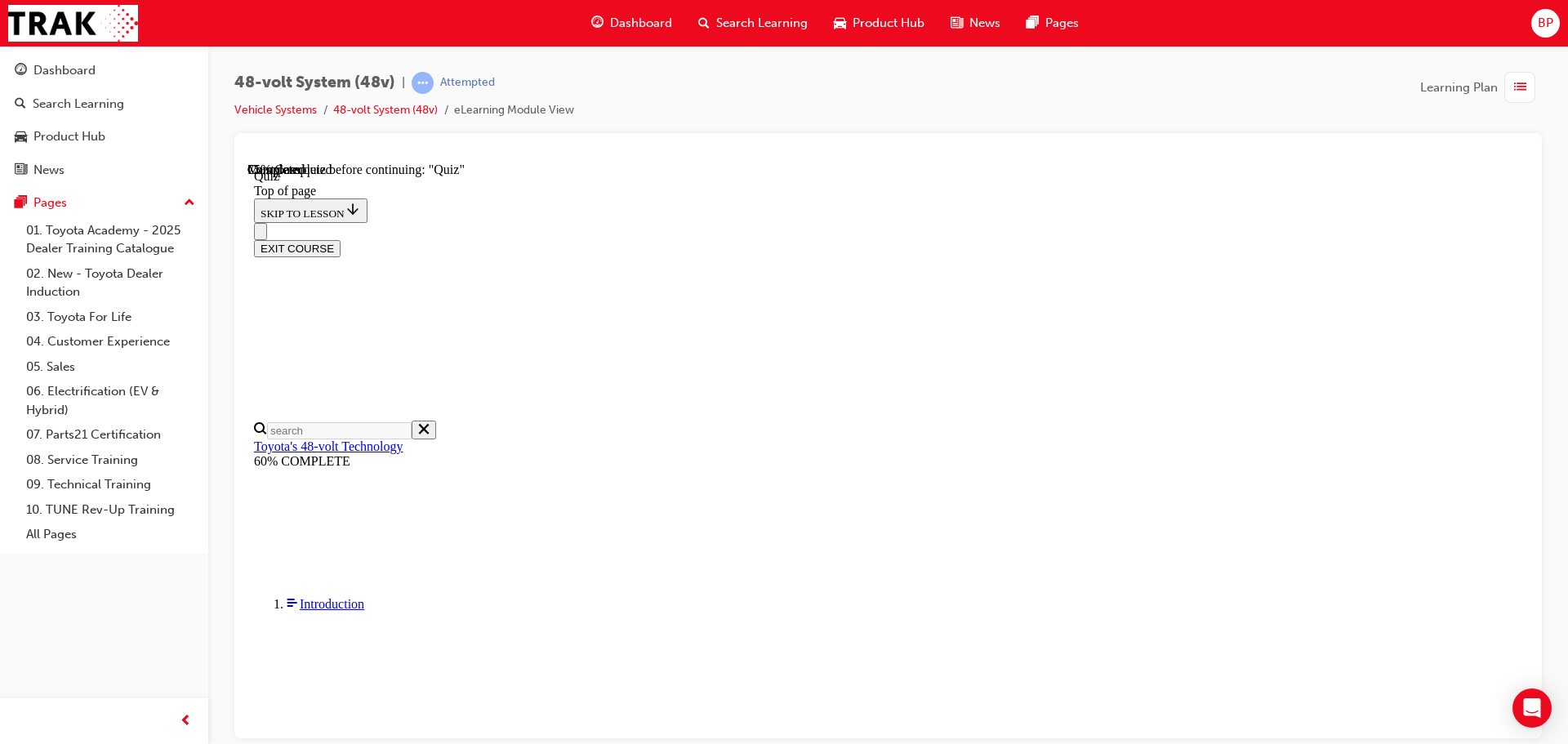
scroll to position [138, 0]
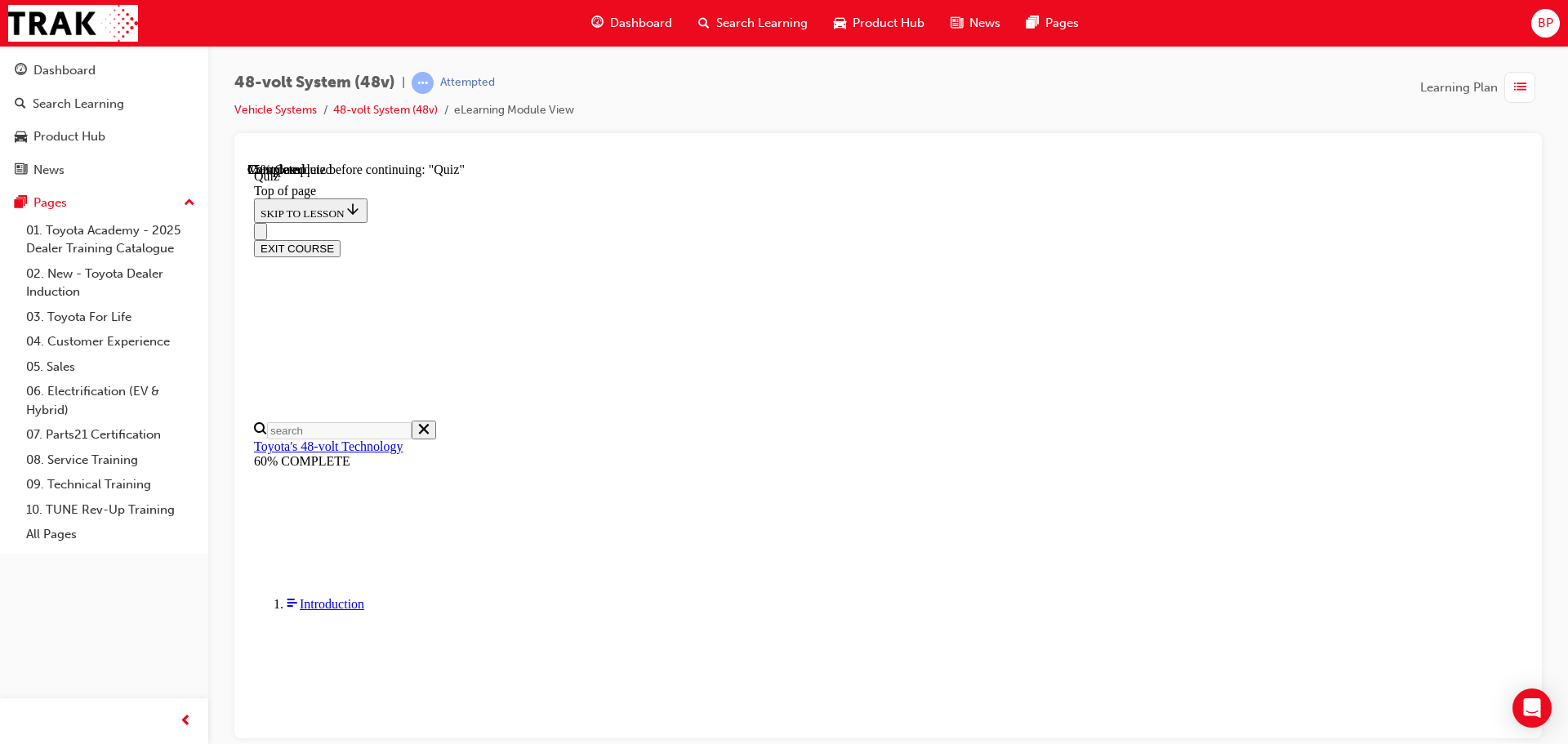
scroll to position [301, 0]
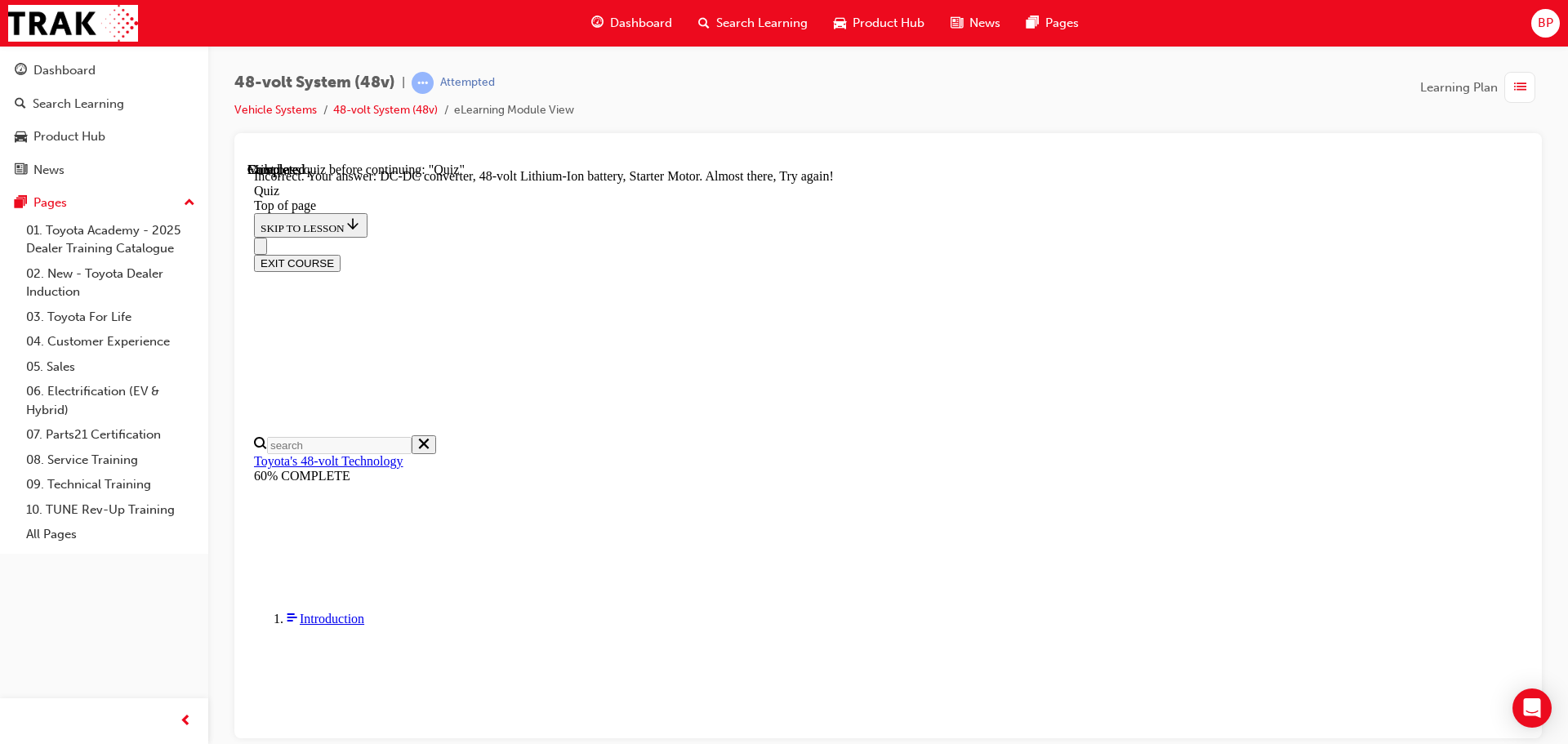
scroll to position [441, 0]
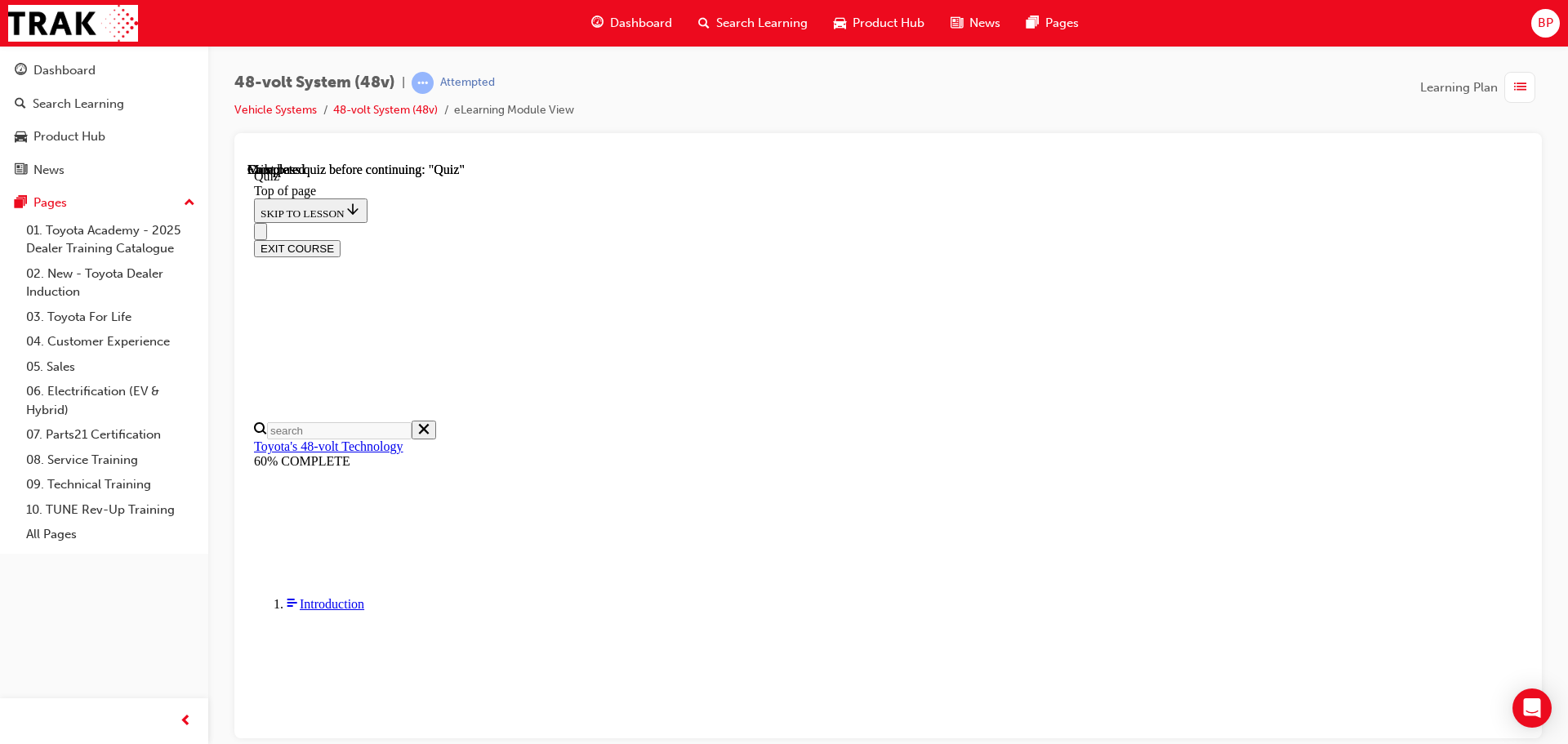
scroll to position [320, 0]
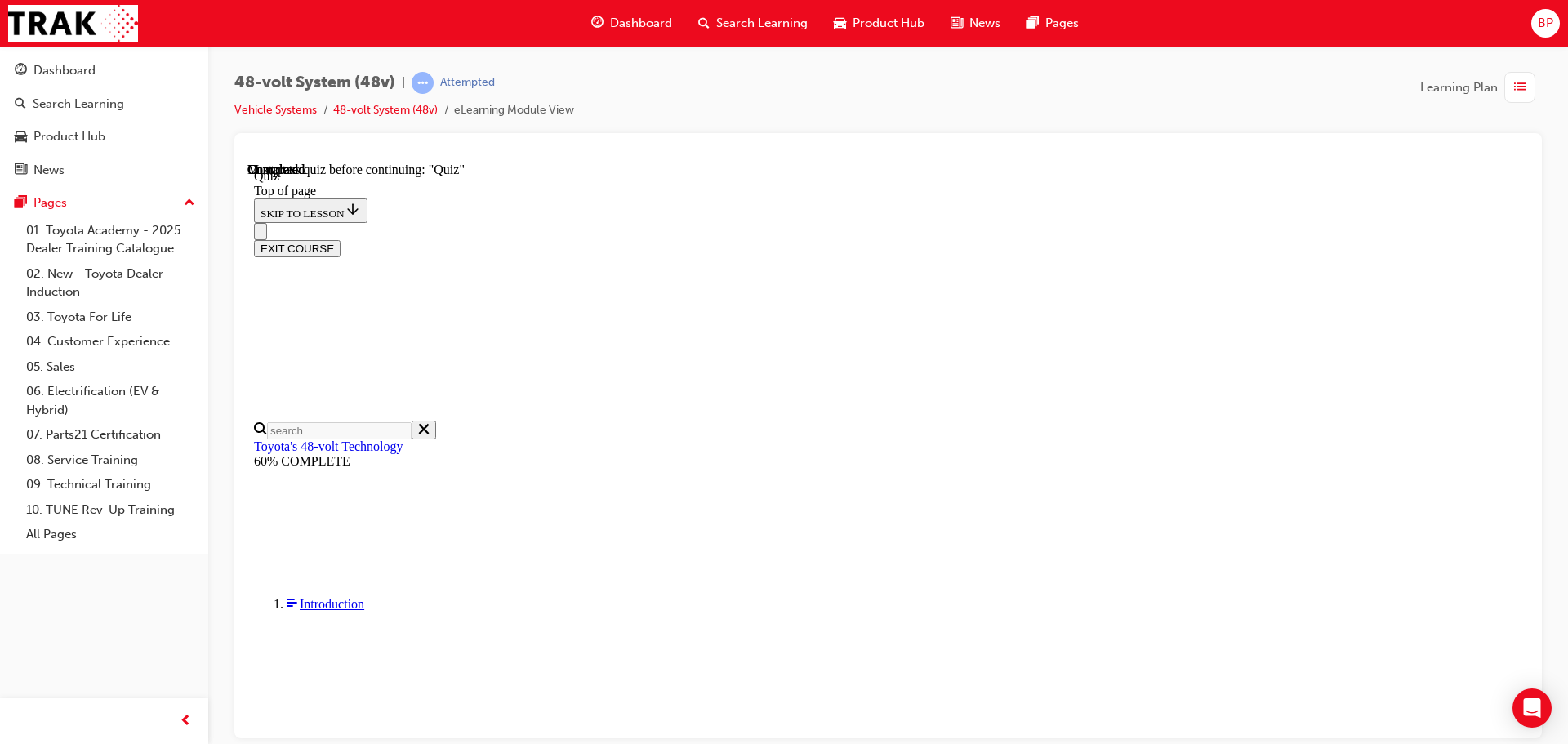
scroll to position [220, 0]
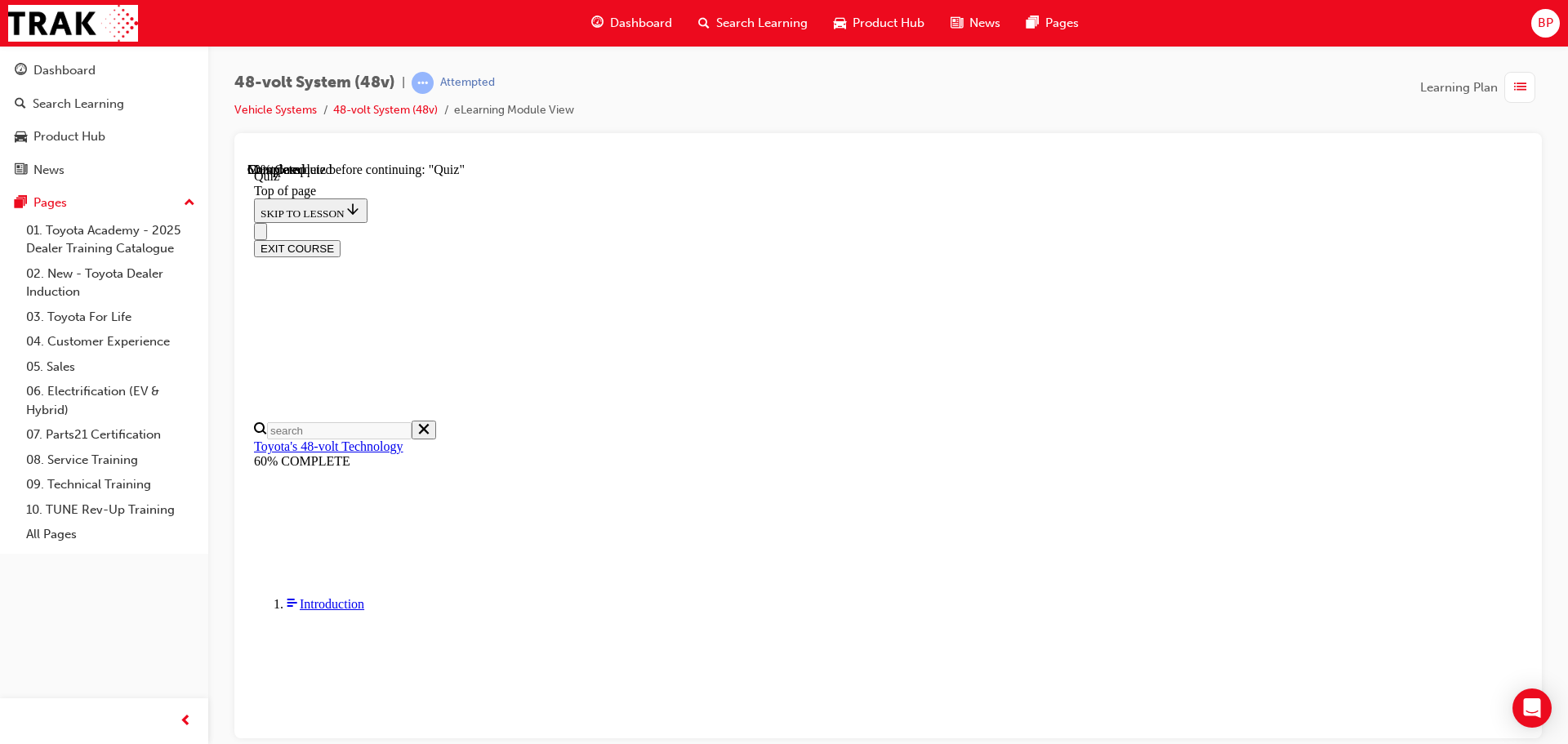
scroll to position [138, 0]
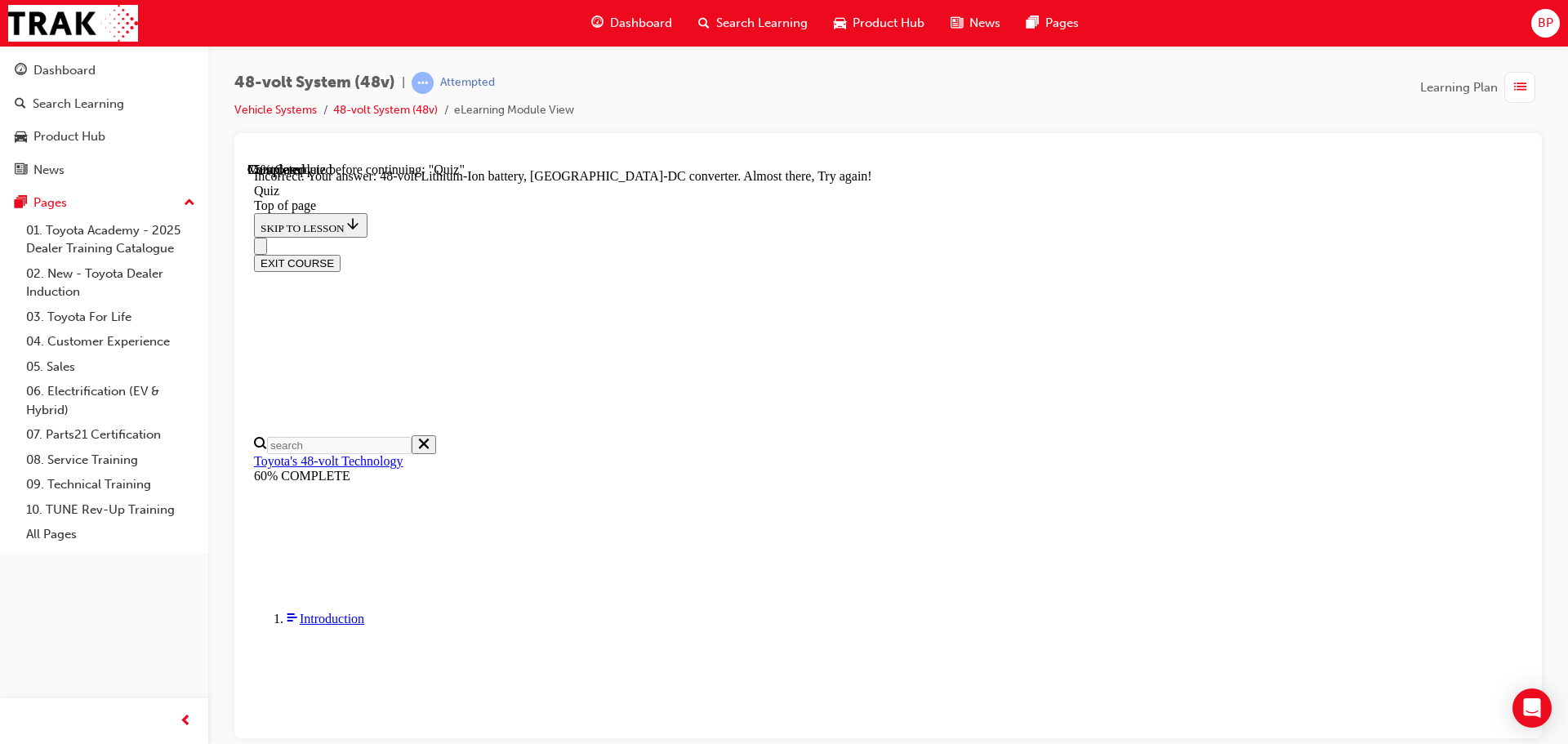
scroll to position [441, 0]
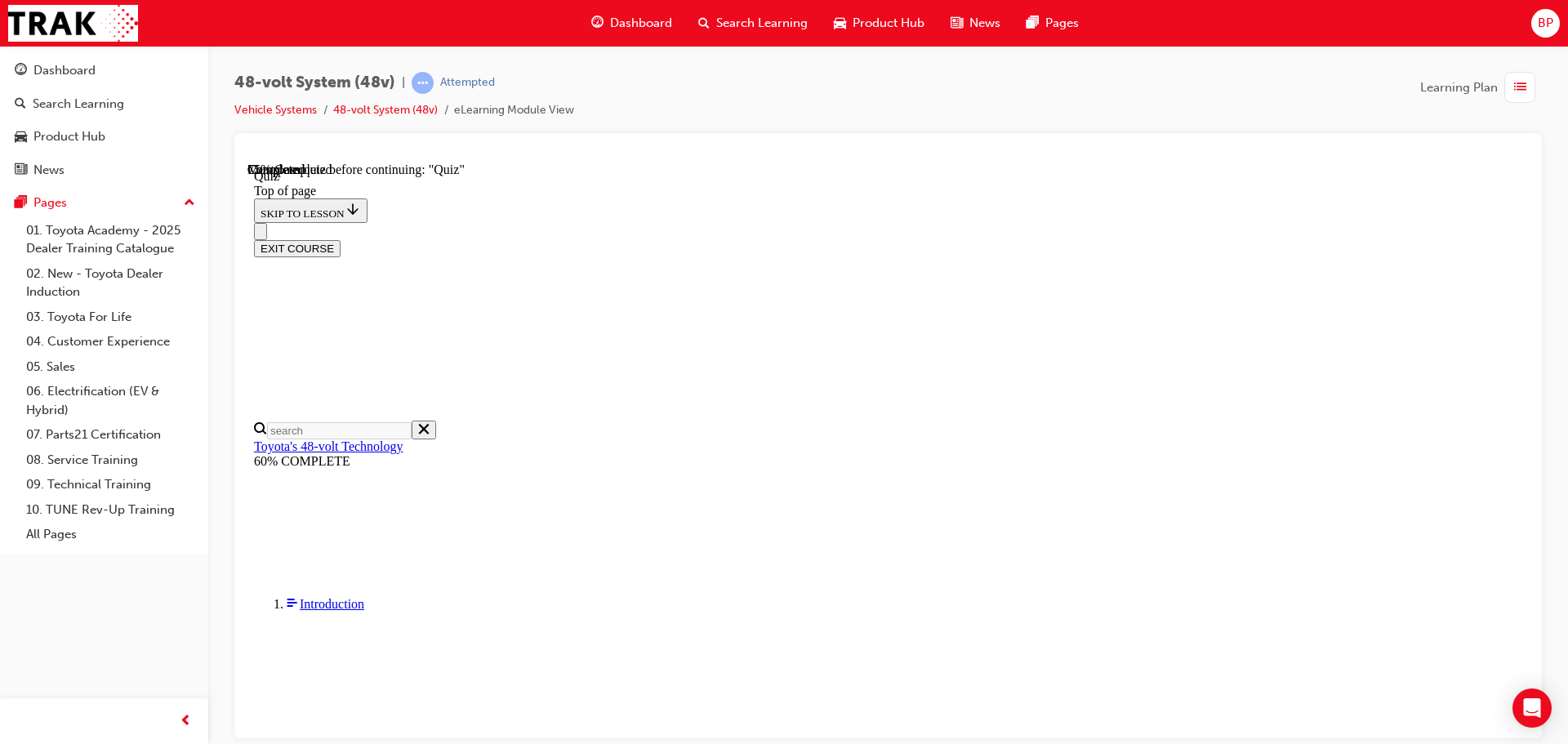
scroll to position [56, 0]
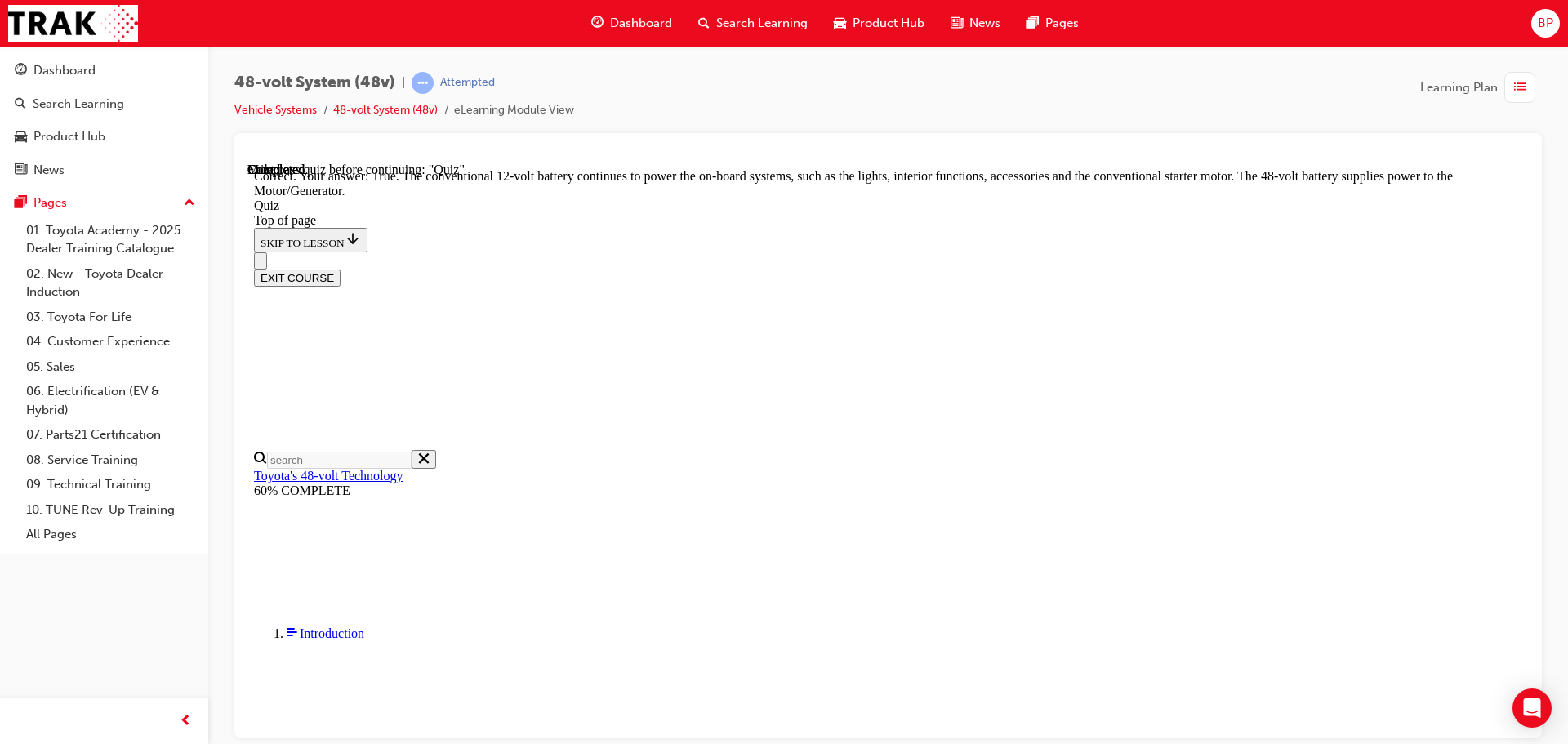
scroll to position [342, 0]
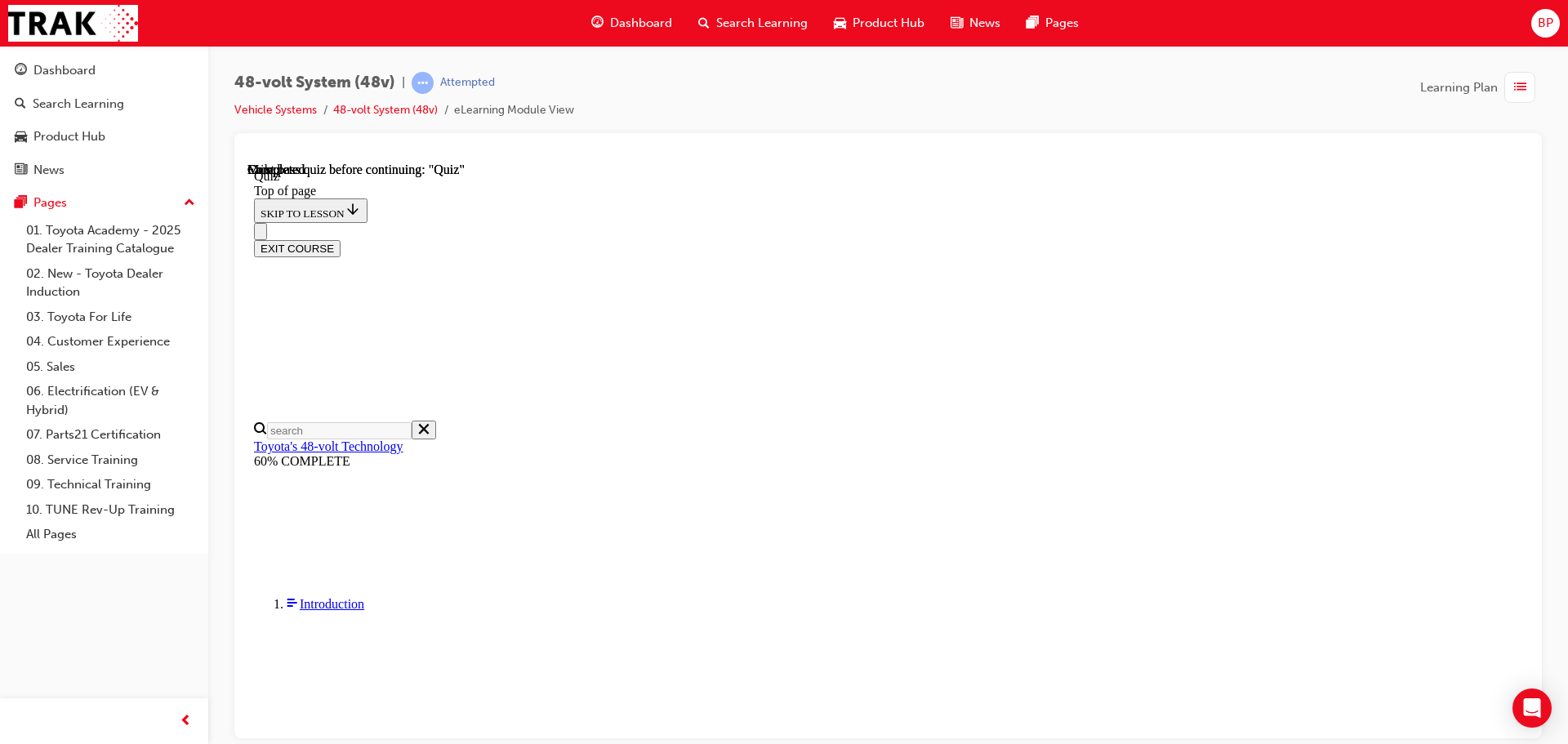
scroll to position [320, 0]
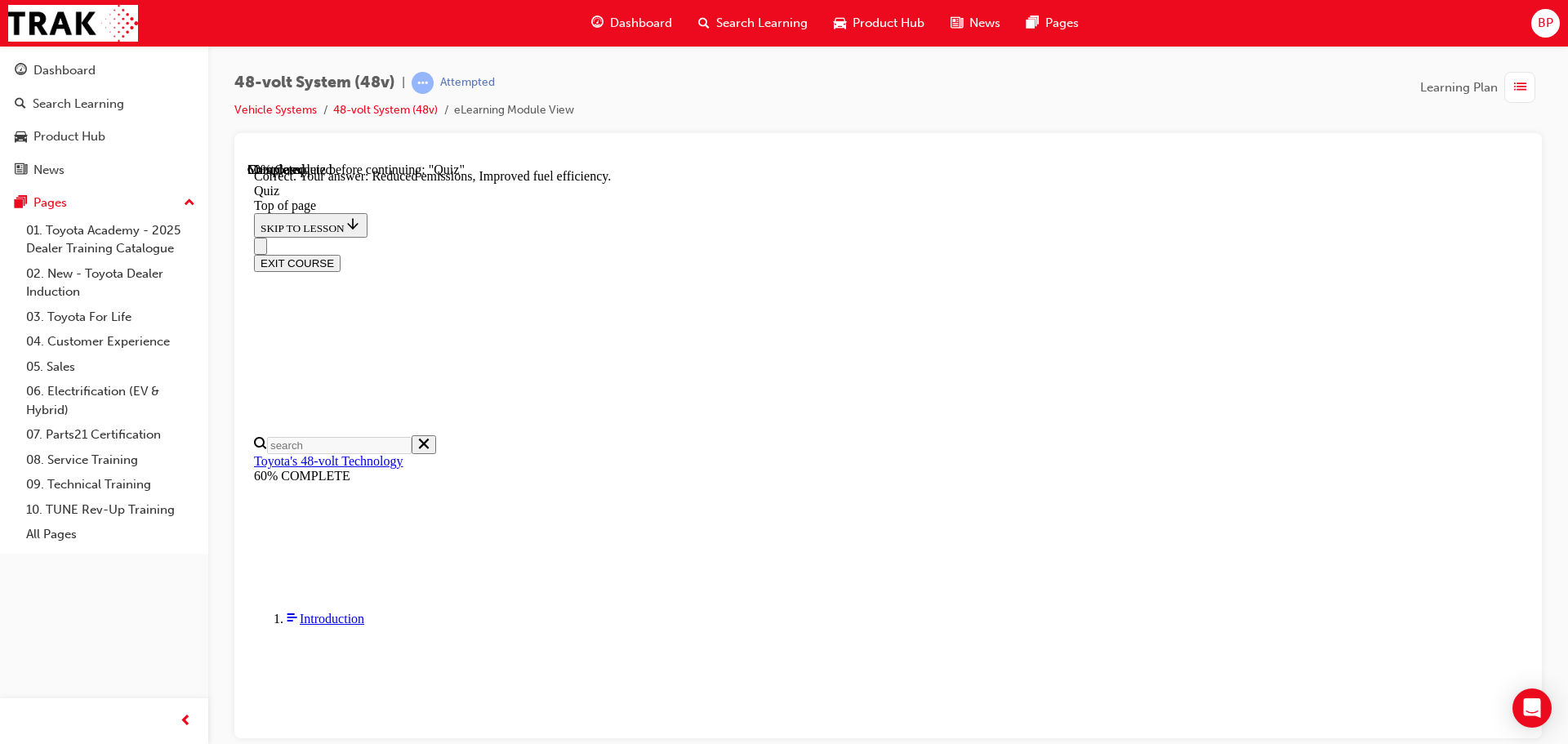
scroll to position [318, 0]
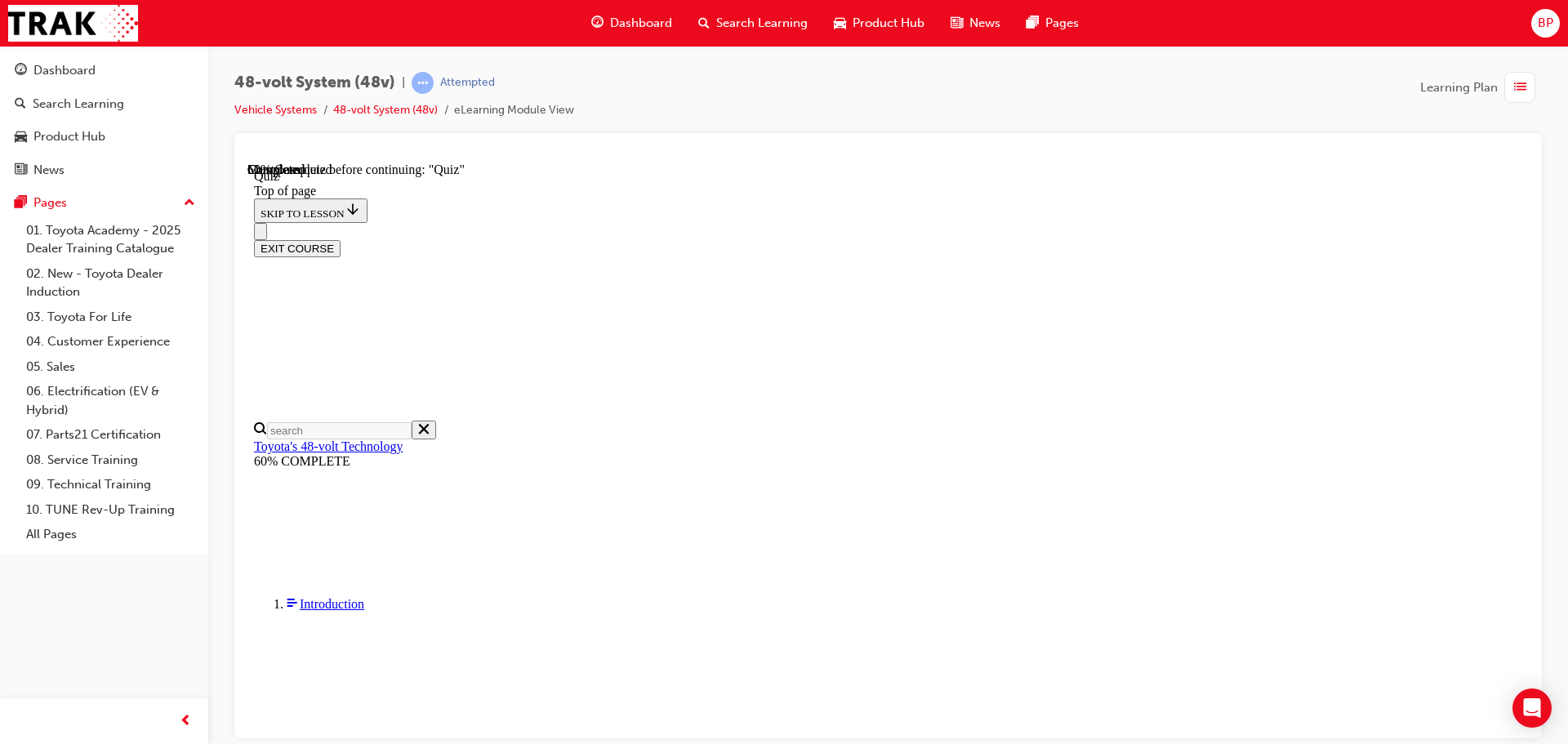
scroll to position [56, 0]
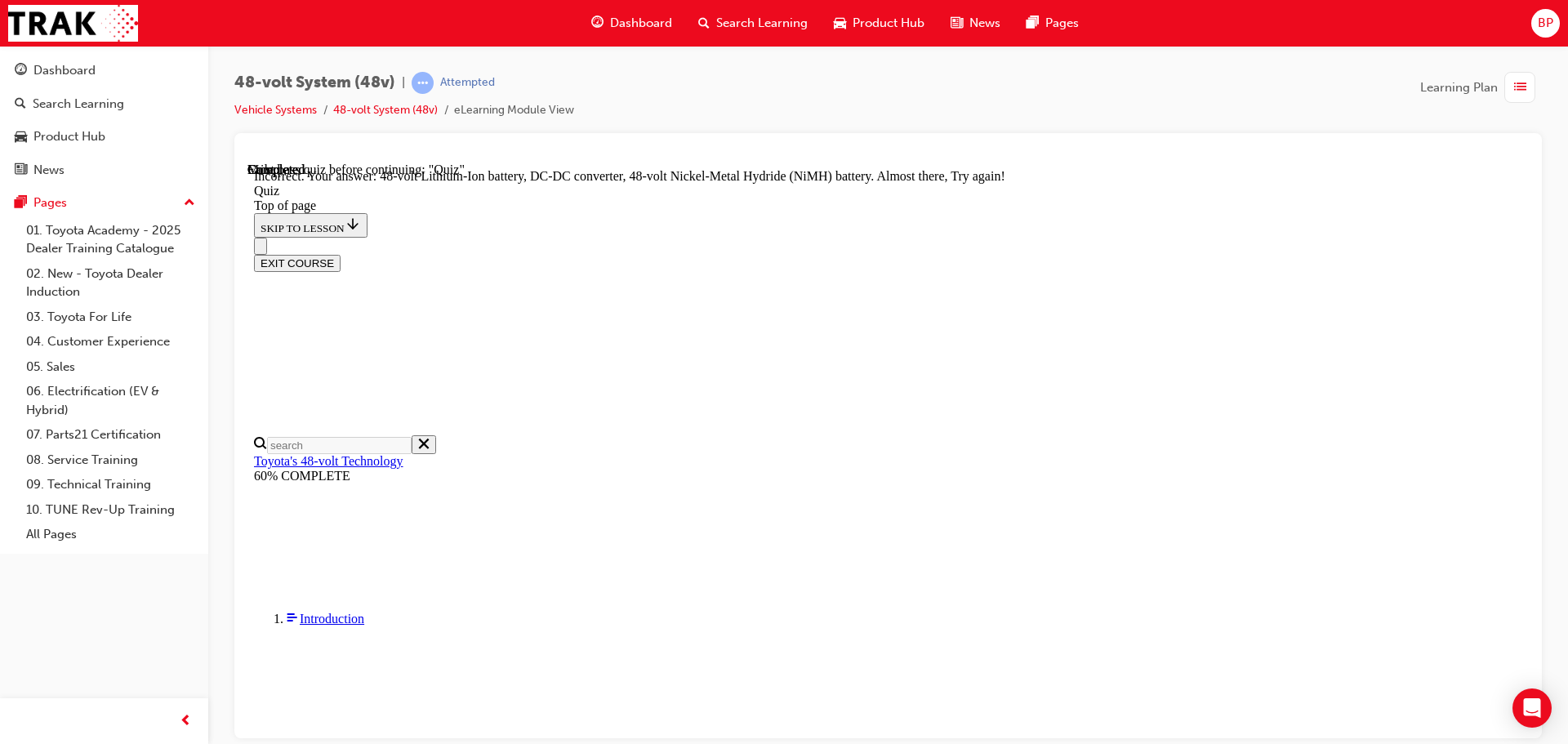
scroll to position [441, 0]
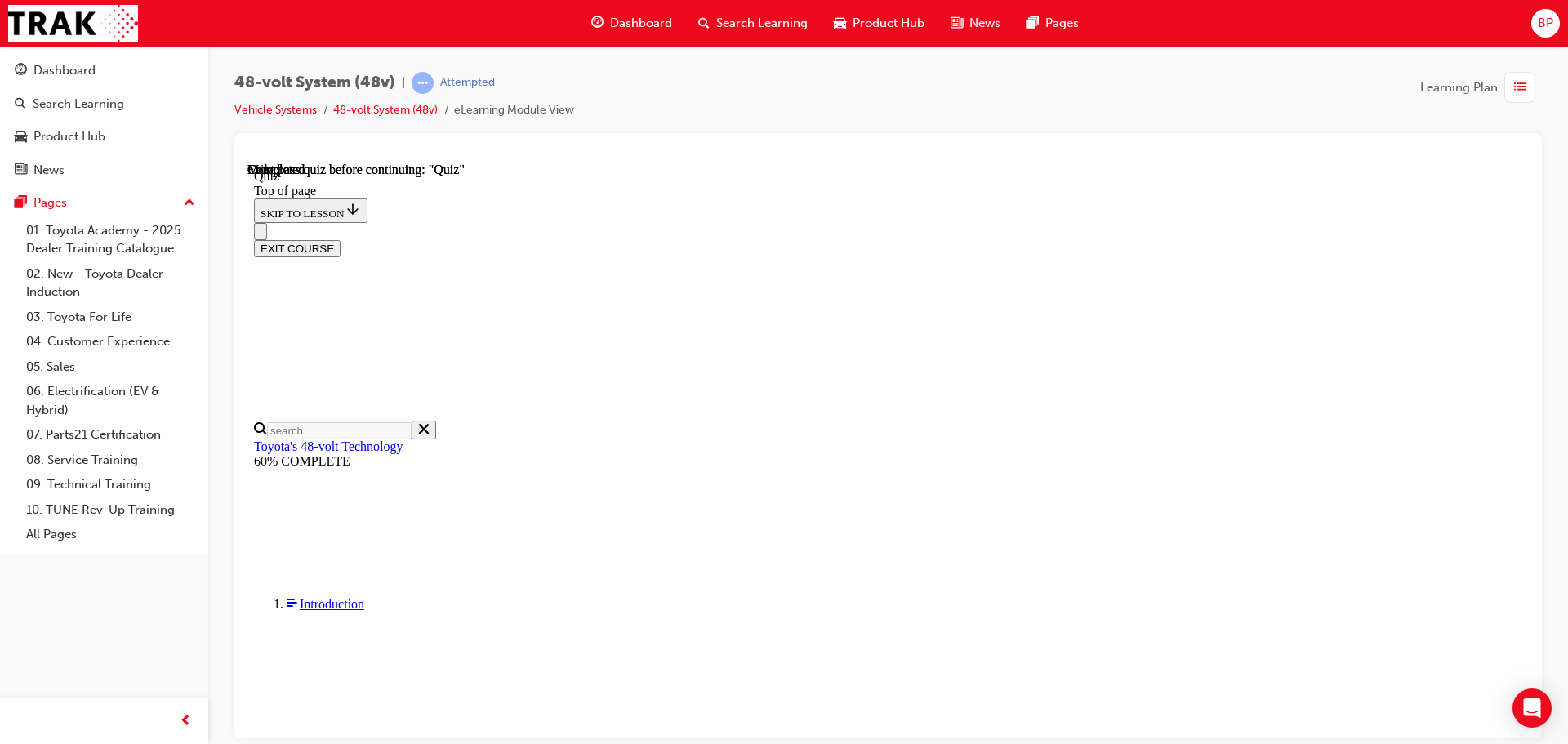
scroll to position [320, 0]
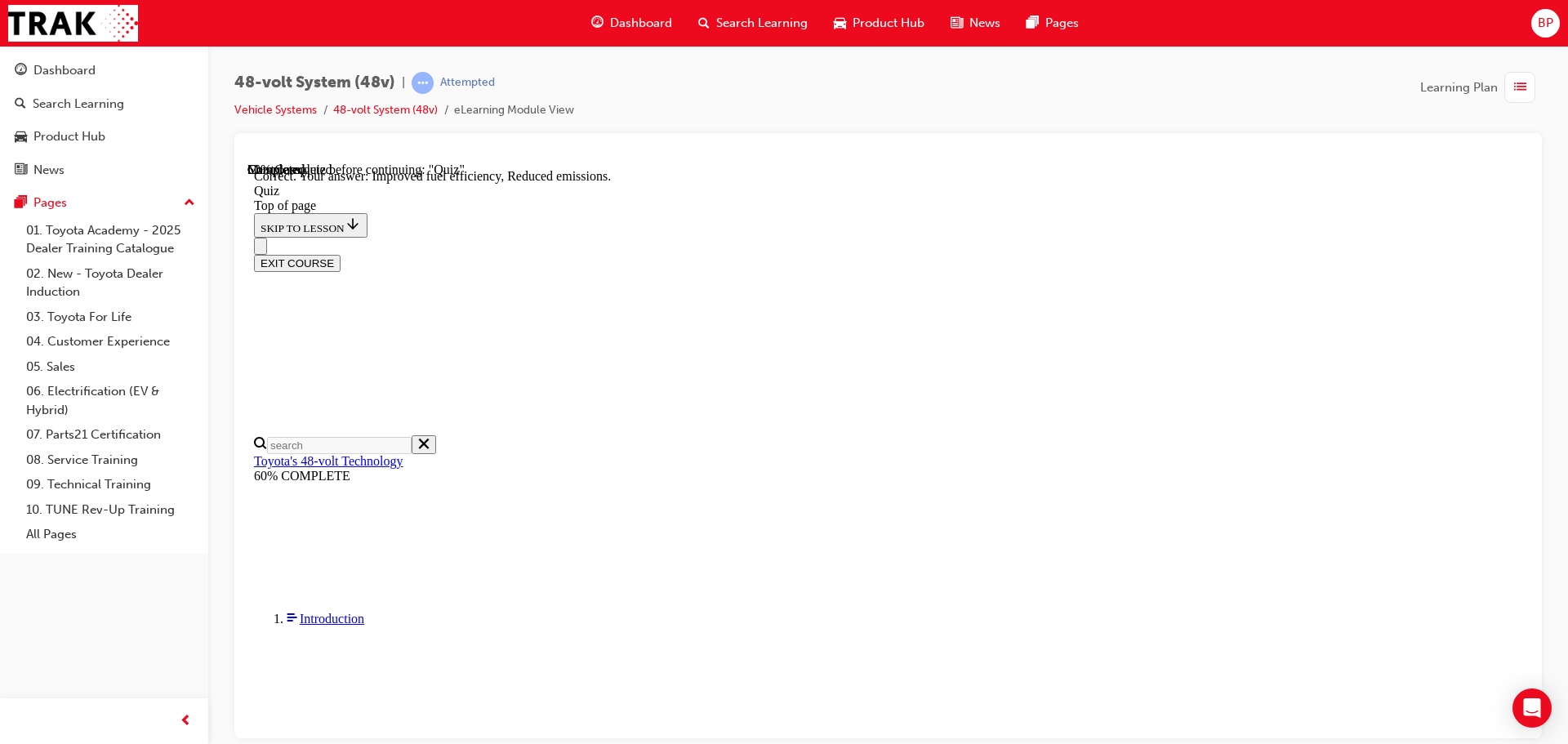
scroll to position [318, 0]
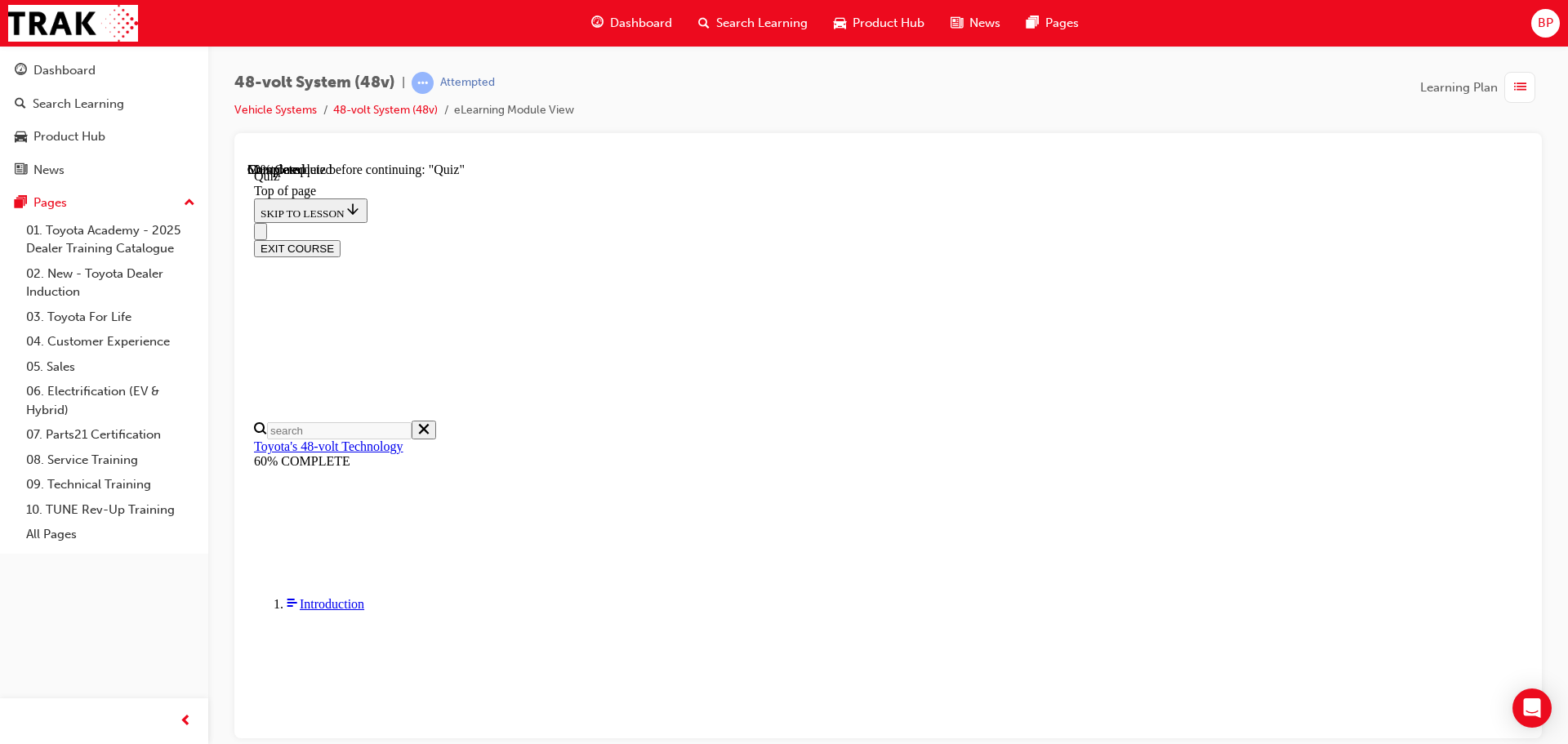
scroll to position [220, 0]
drag, startPoint x: 745, startPoint y: 511, endPoint x: 751, endPoint y: 479, distance: 32.6
drag, startPoint x: 744, startPoint y: 438, endPoint x: 738, endPoint y: 414, distance: 24.7
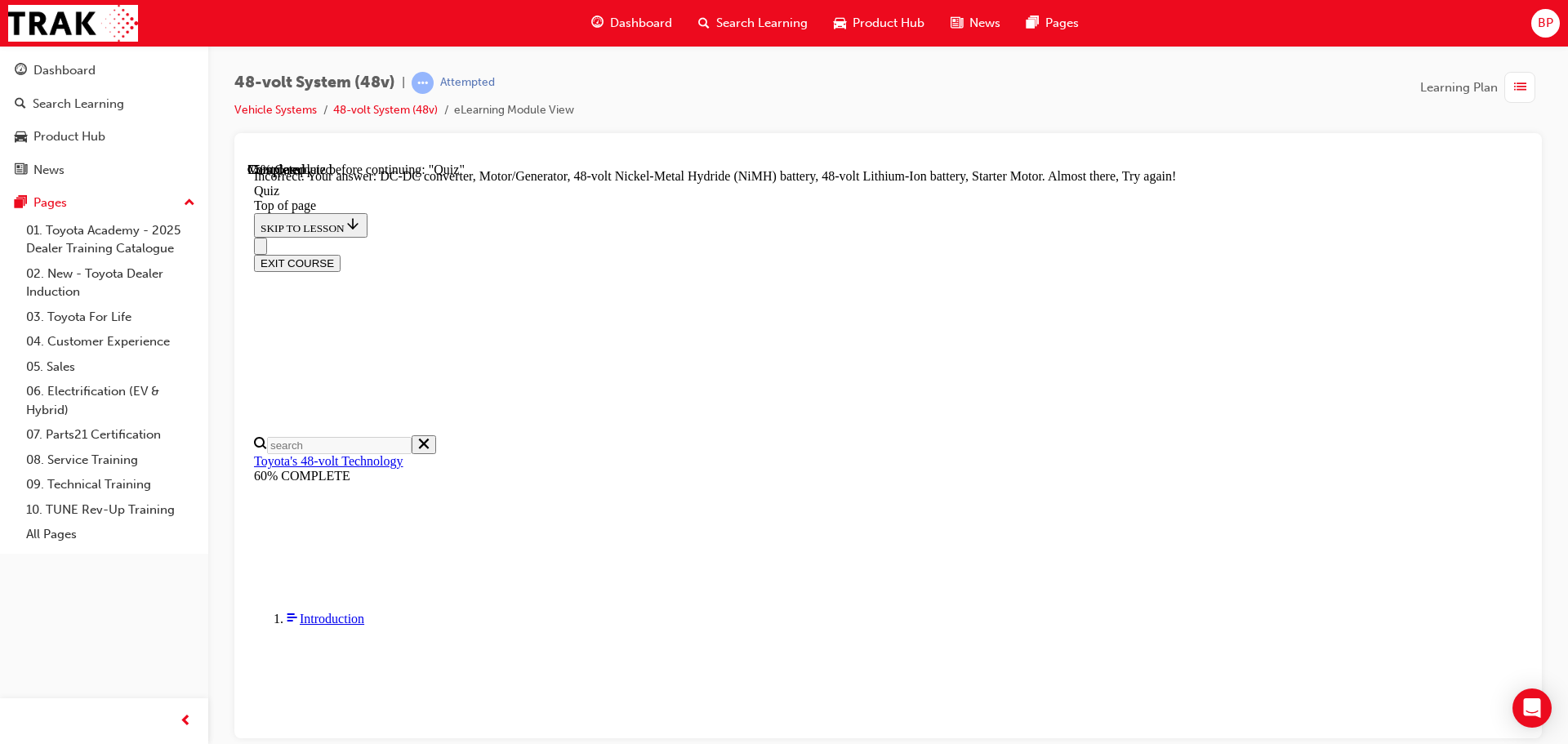
scroll to position [278, 0]
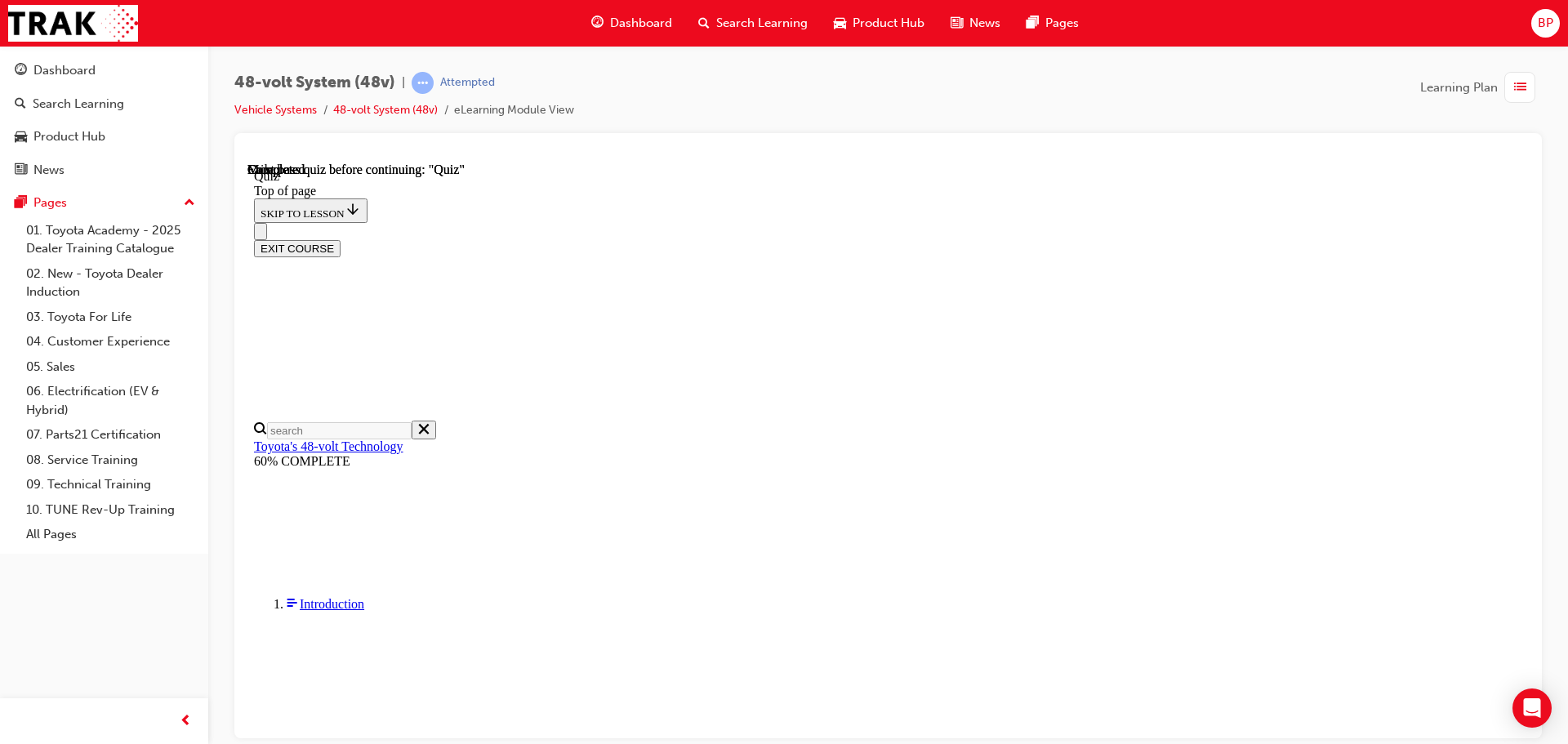
scroll to position [320, 0]
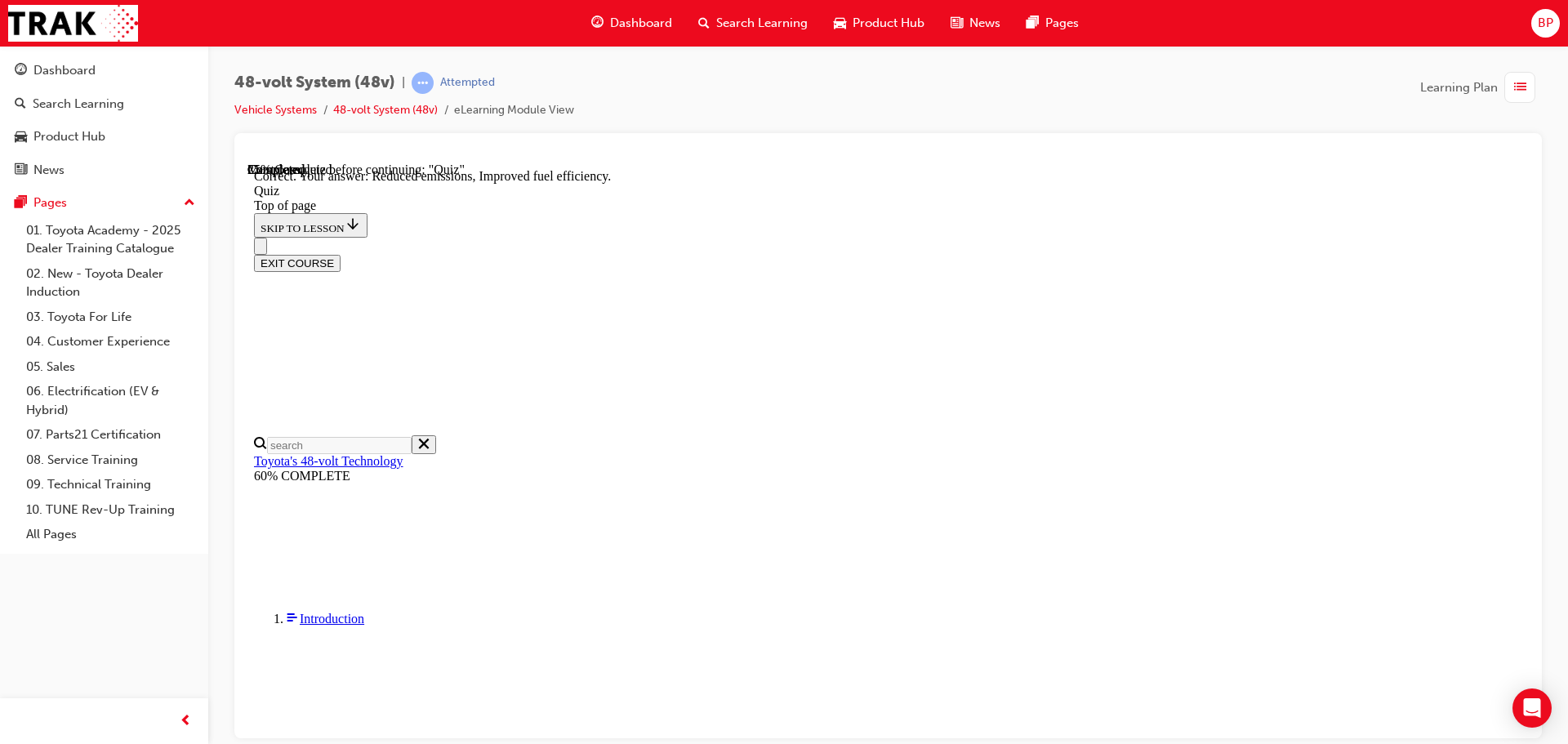
scroll to position [318, 0]
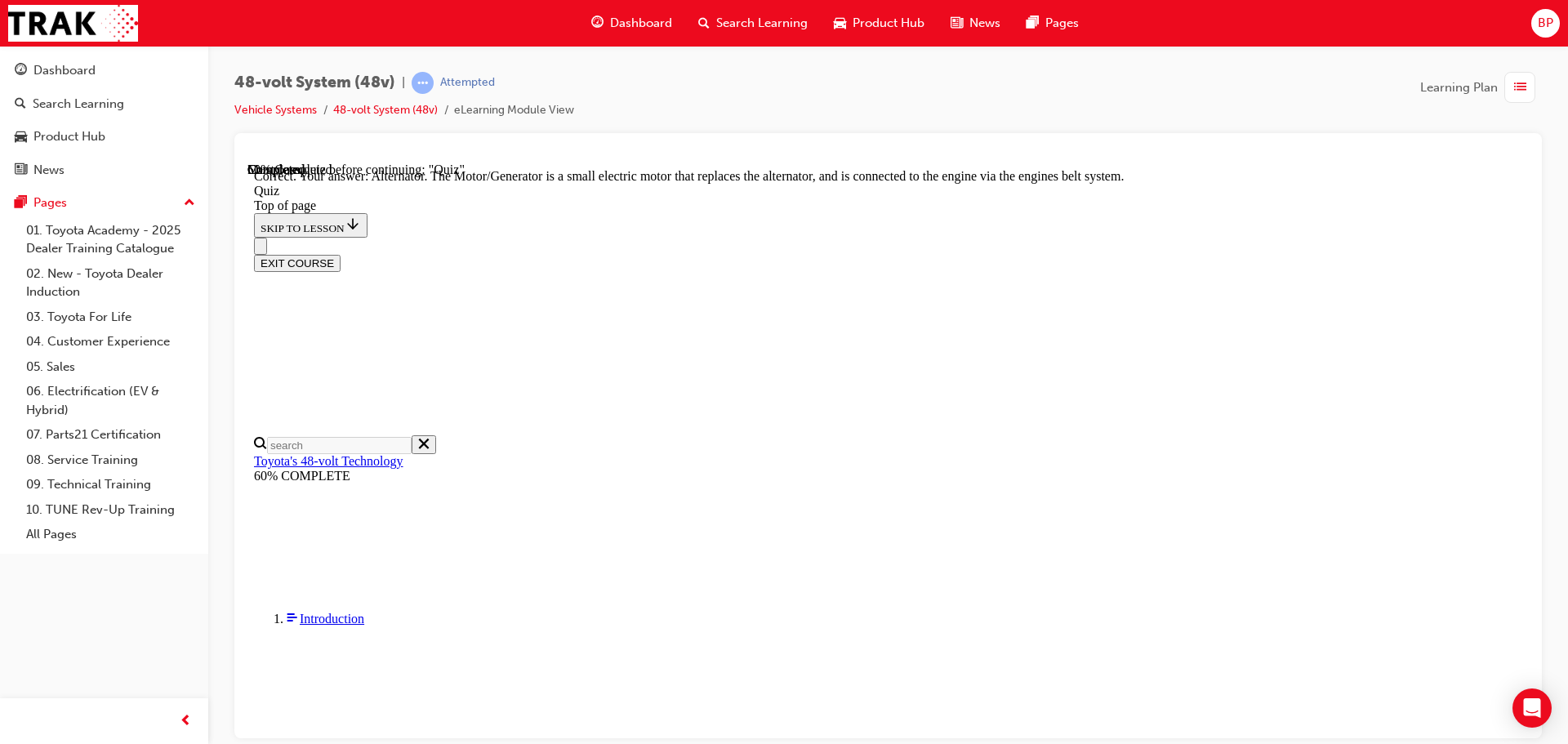
scroll to position [450, 0]
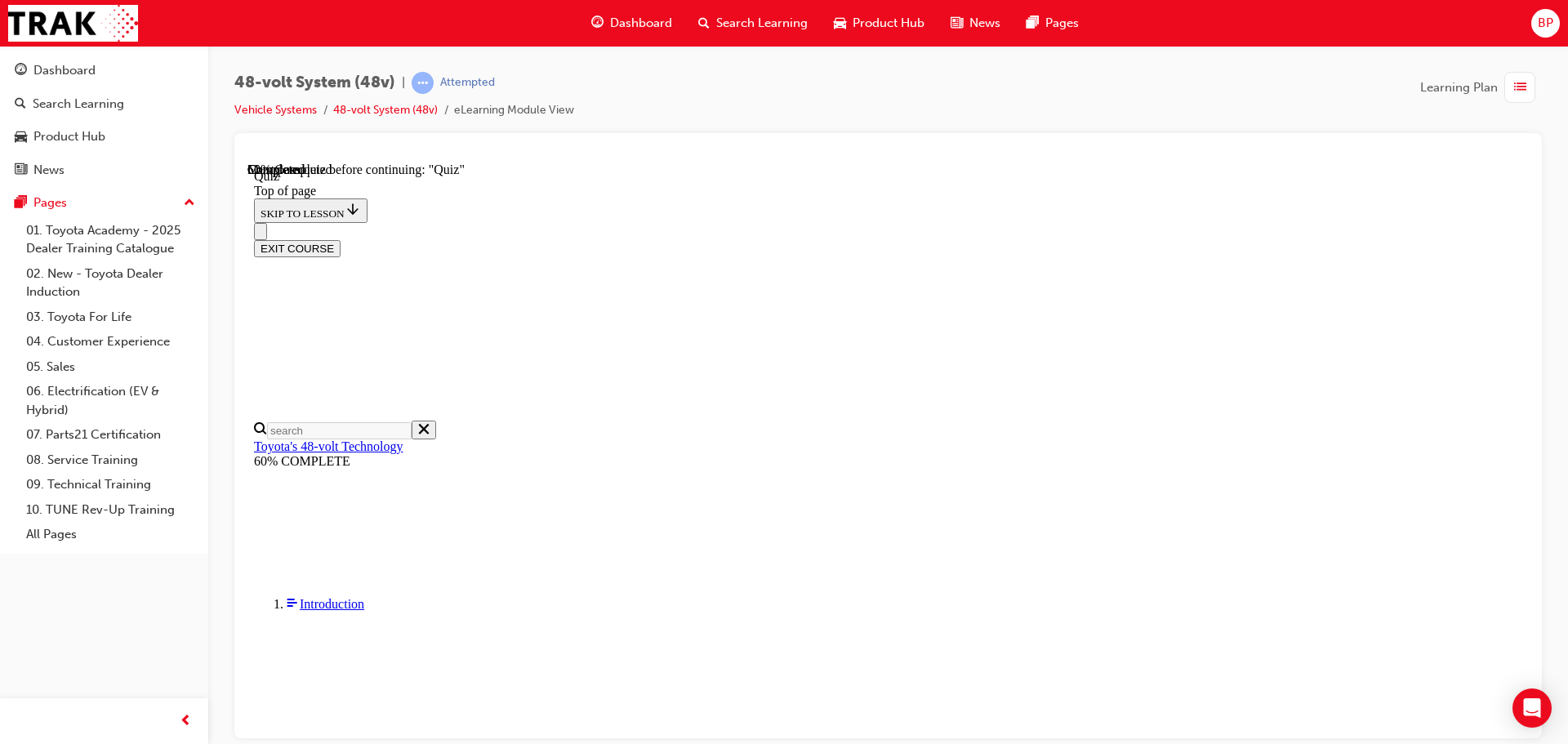
scroll to position [138, 0]
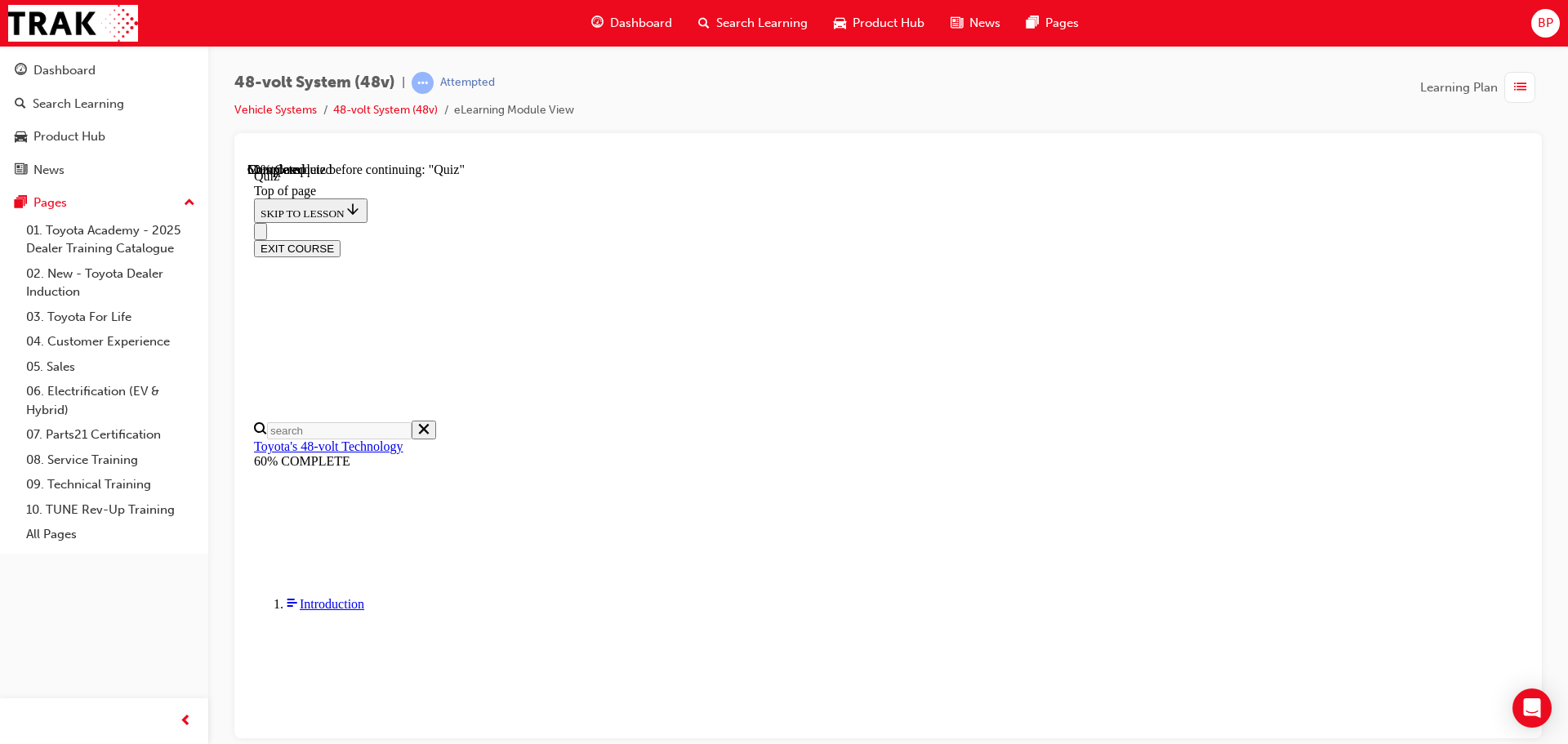
drag, startPoint x: 741, startPoint y: 215, endPoint x: 757, endPoint y: 229, distance: 21.3
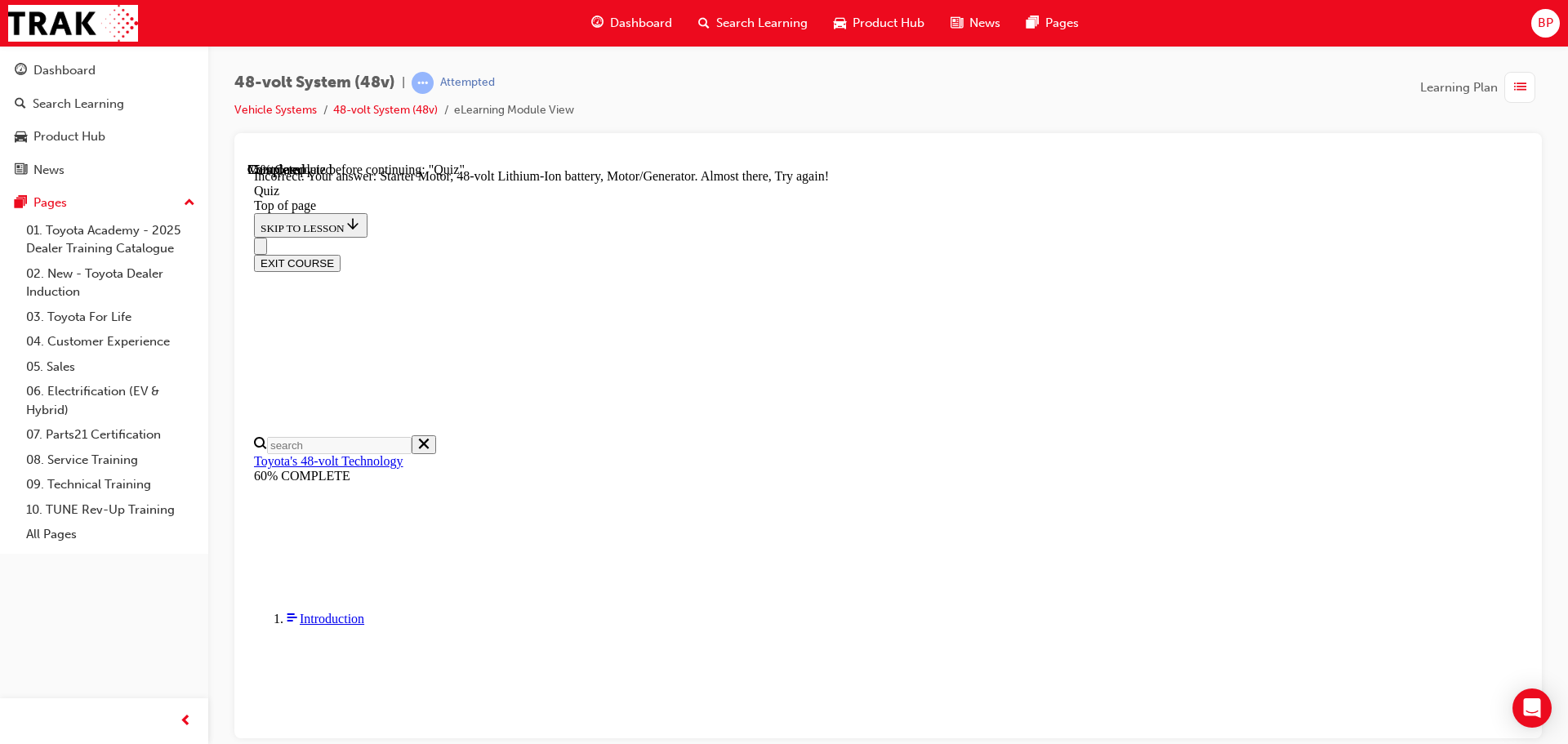
scroll to position [441, 0]
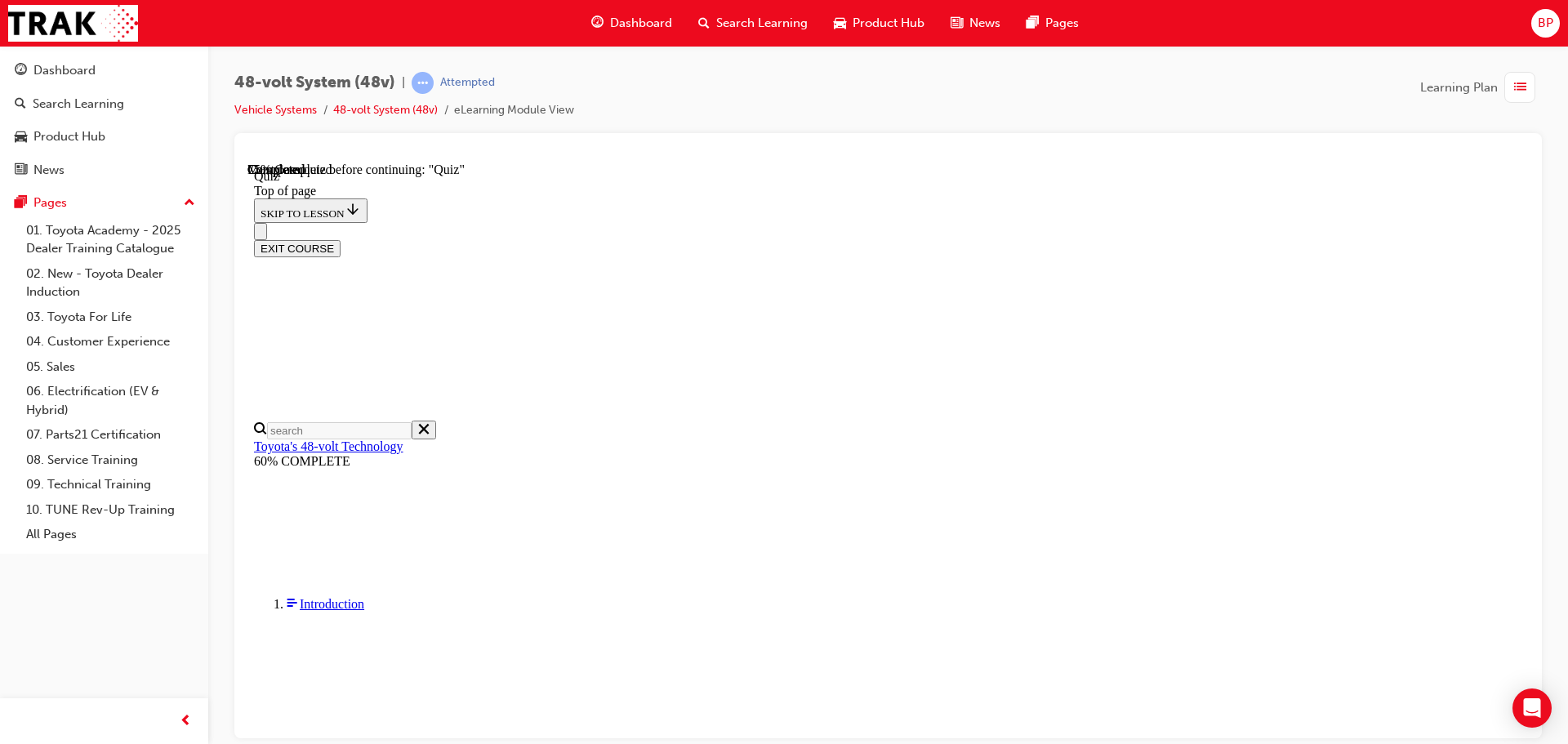
scroll to position [56, 0]
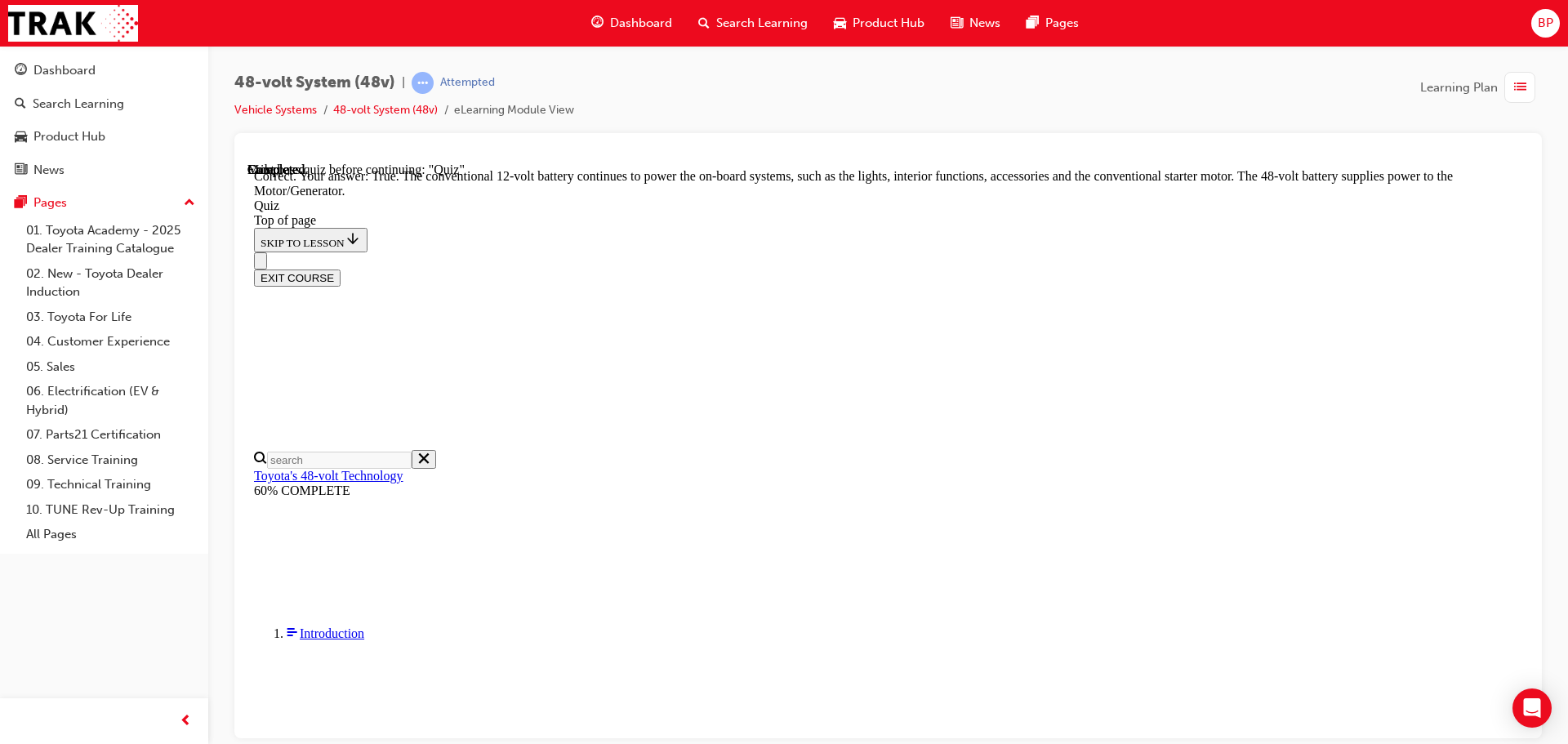
scroll to position [342, 0]
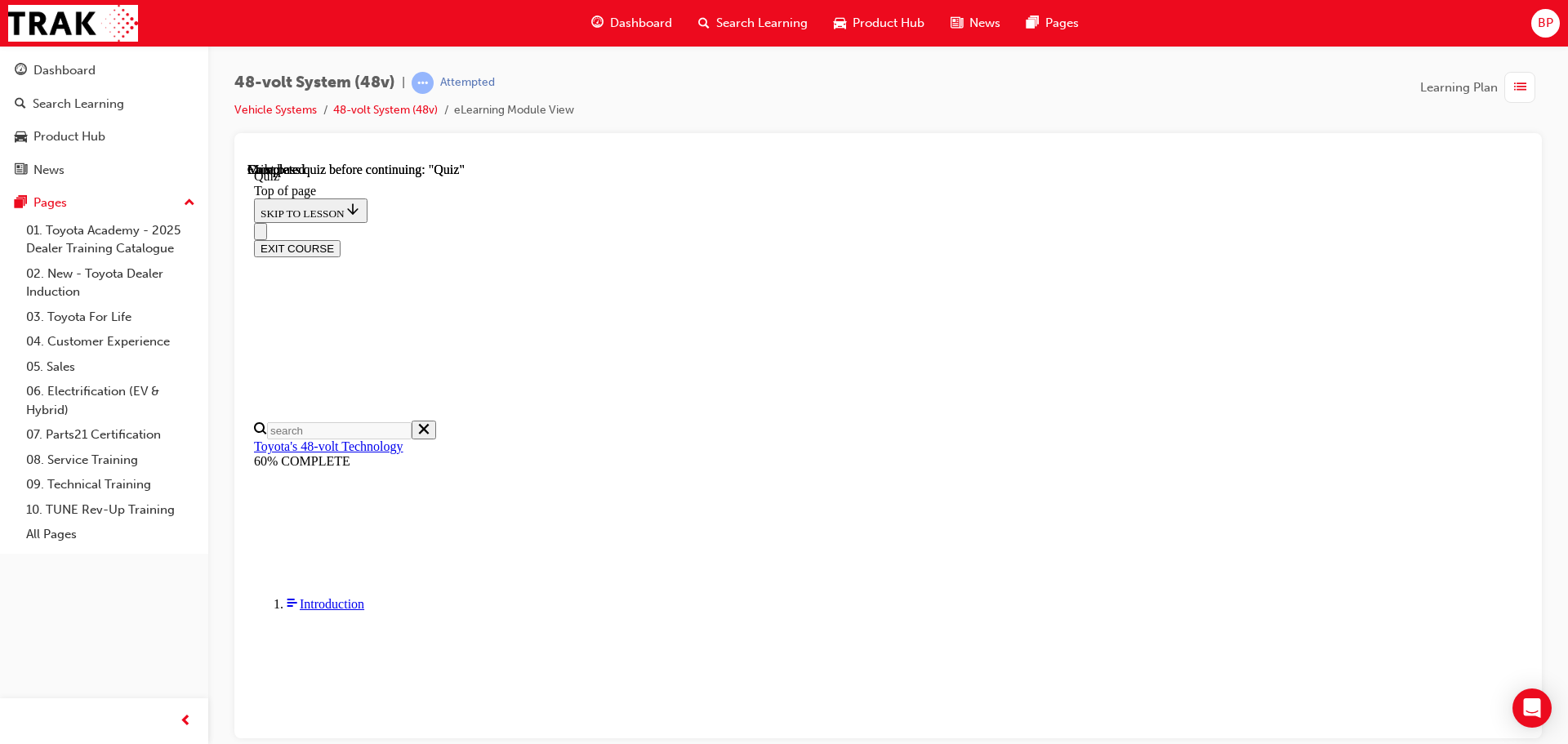
scroll to position [320, 0]
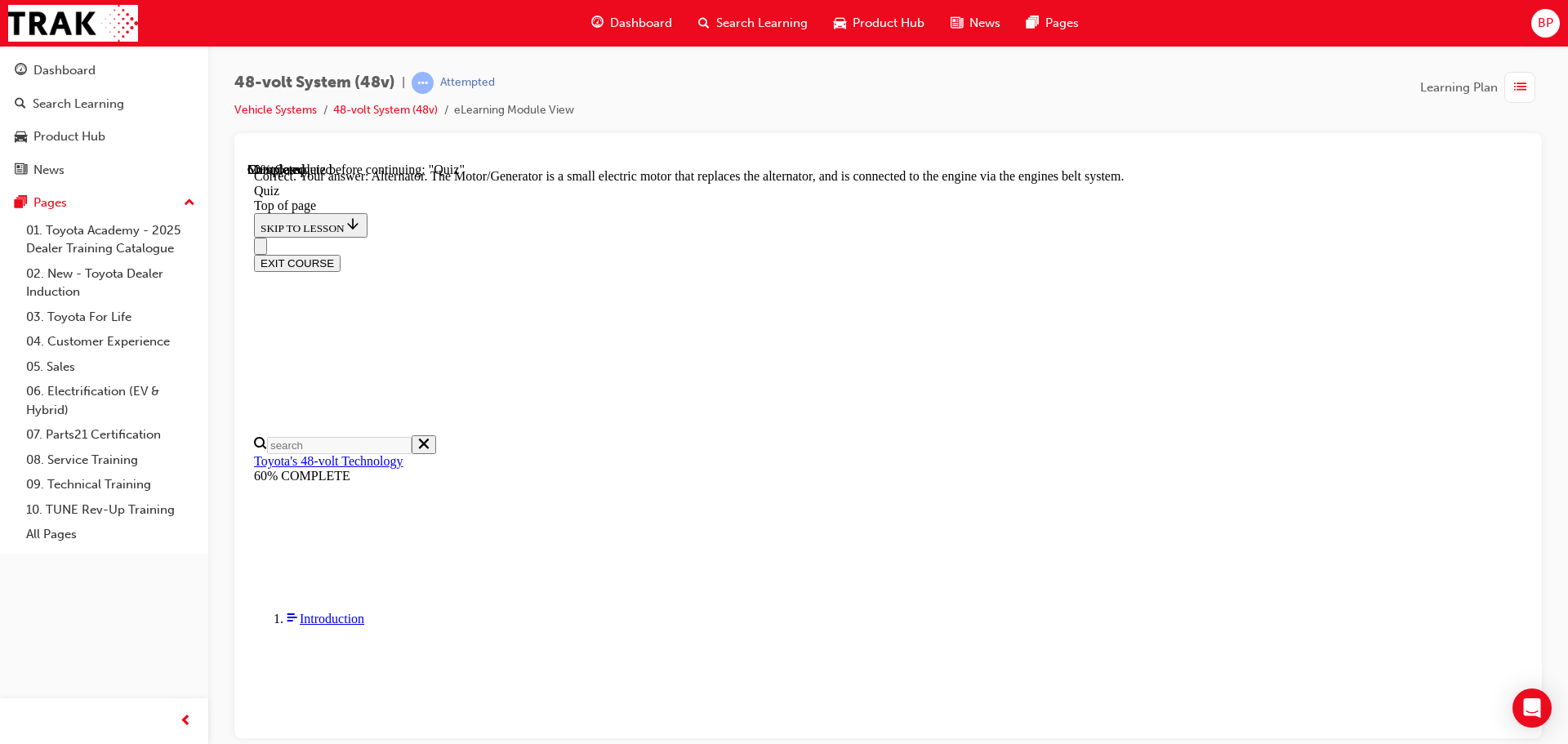
scroll to position [450, 0]
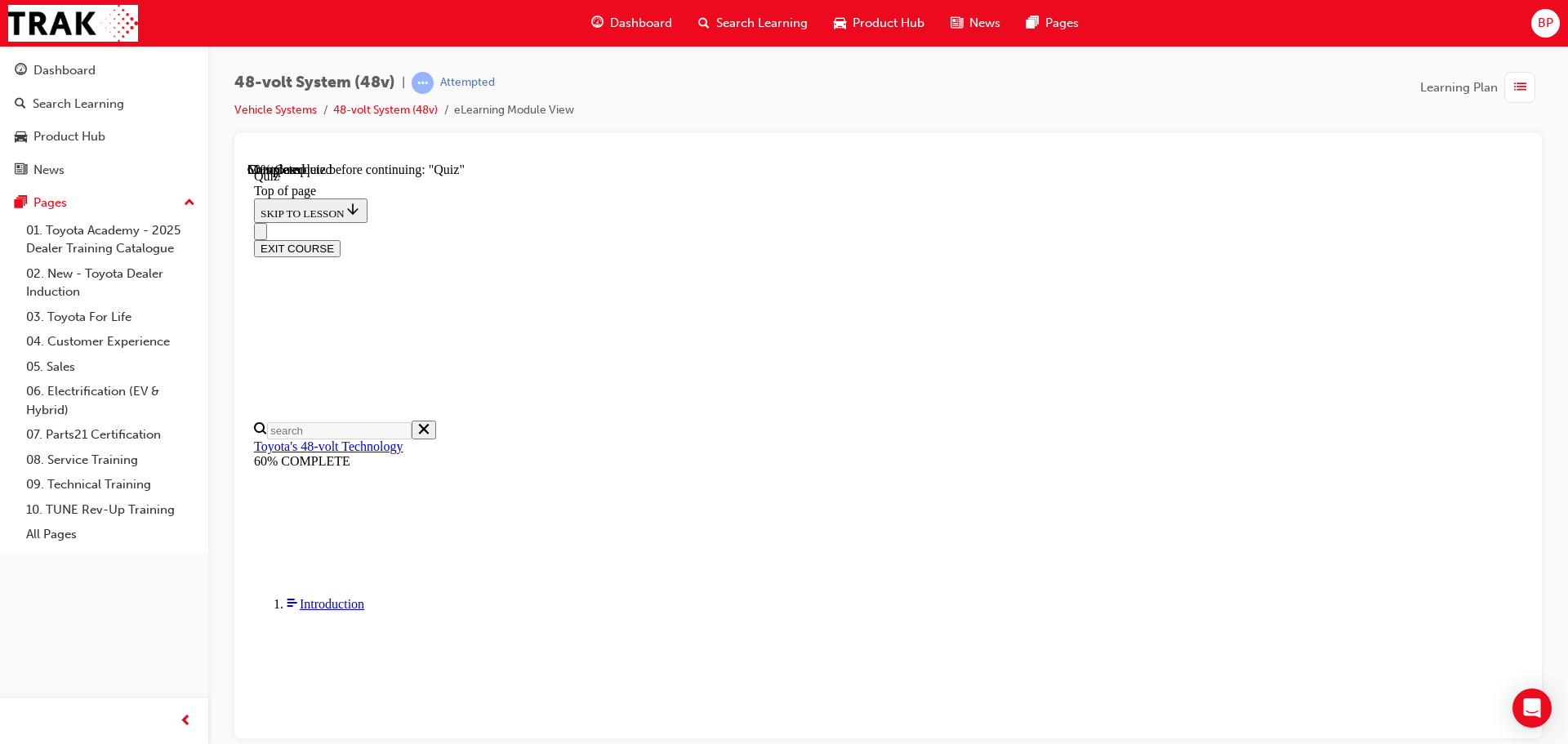
scroll to position [220, 0]
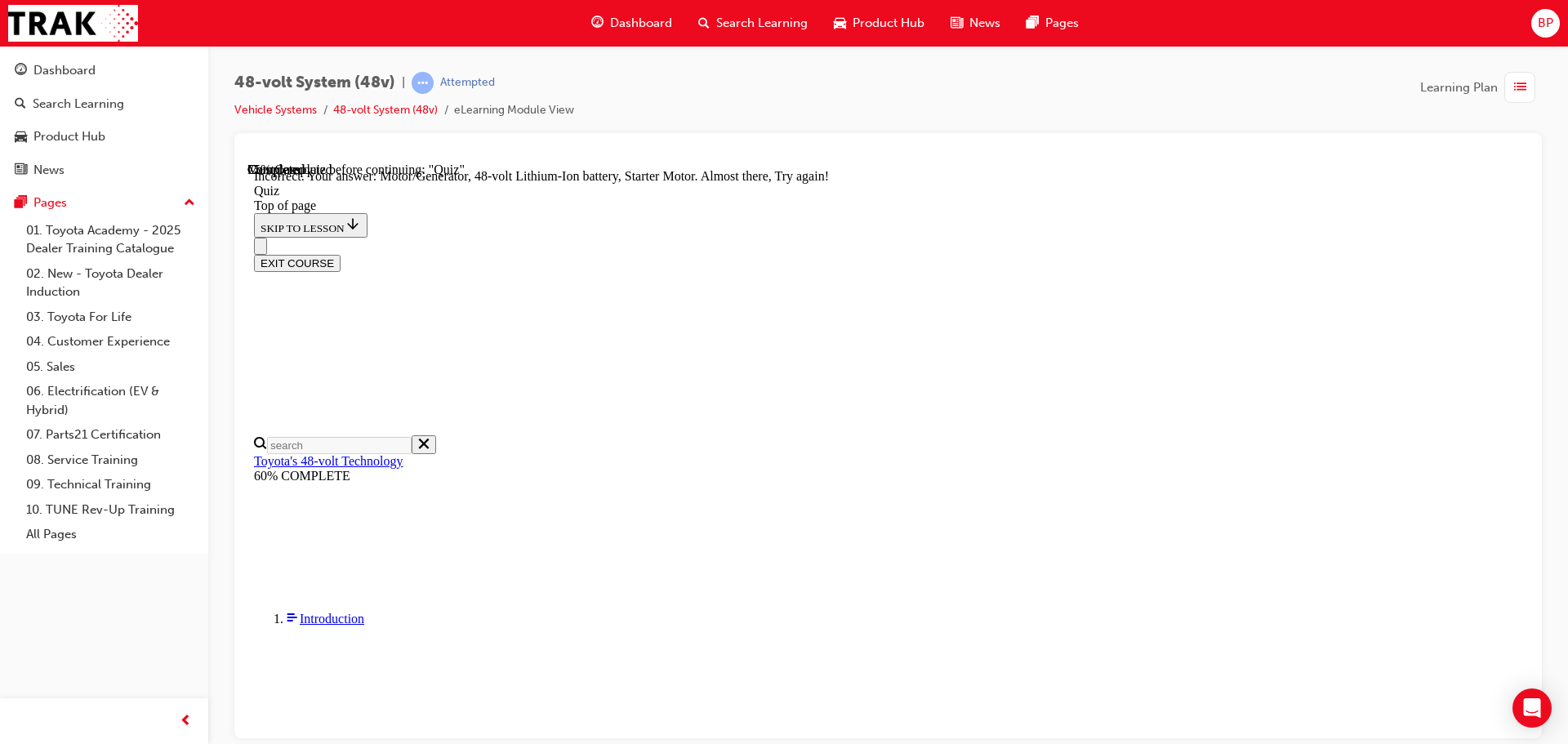
scroll to position [278, 0]
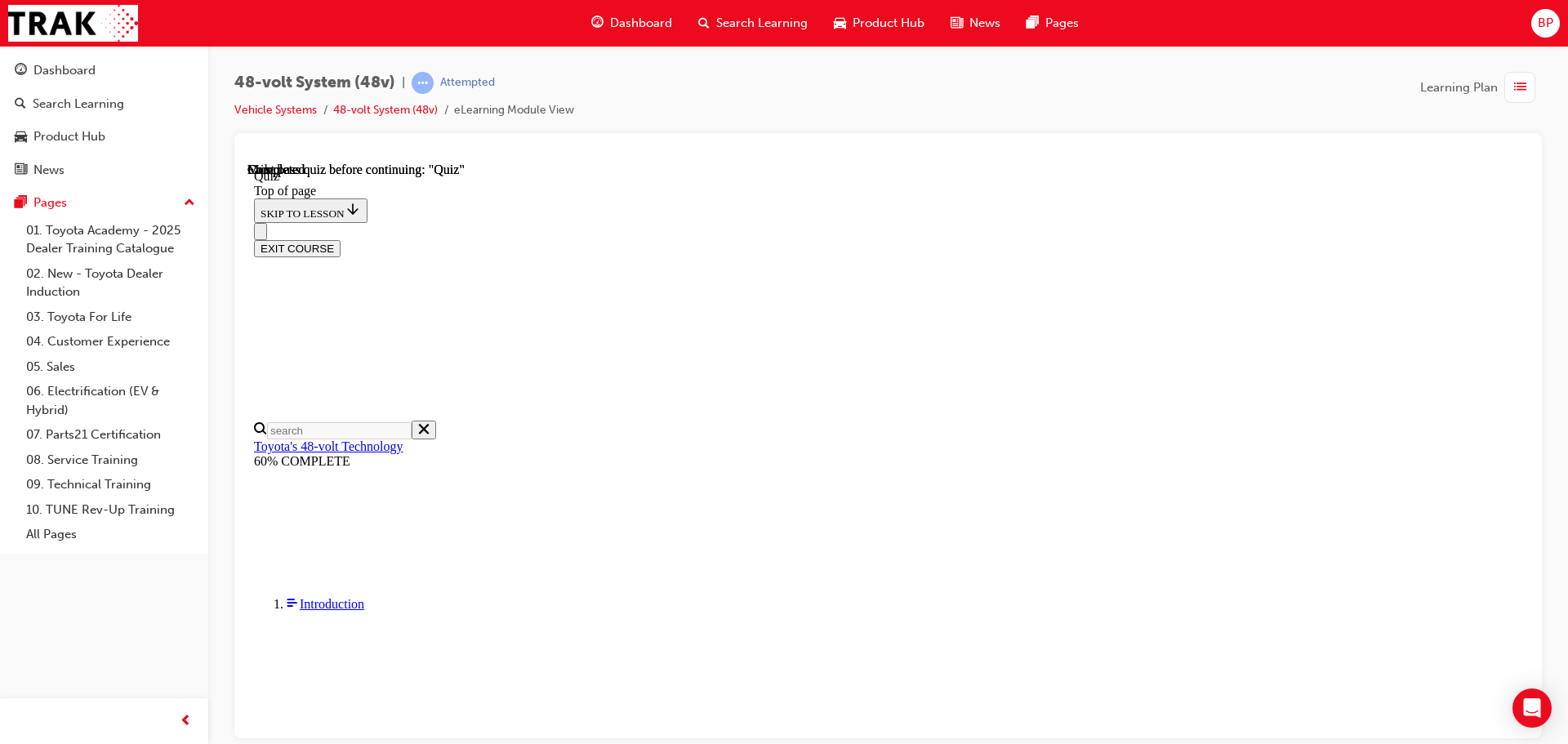
scroll to position [320, 0]
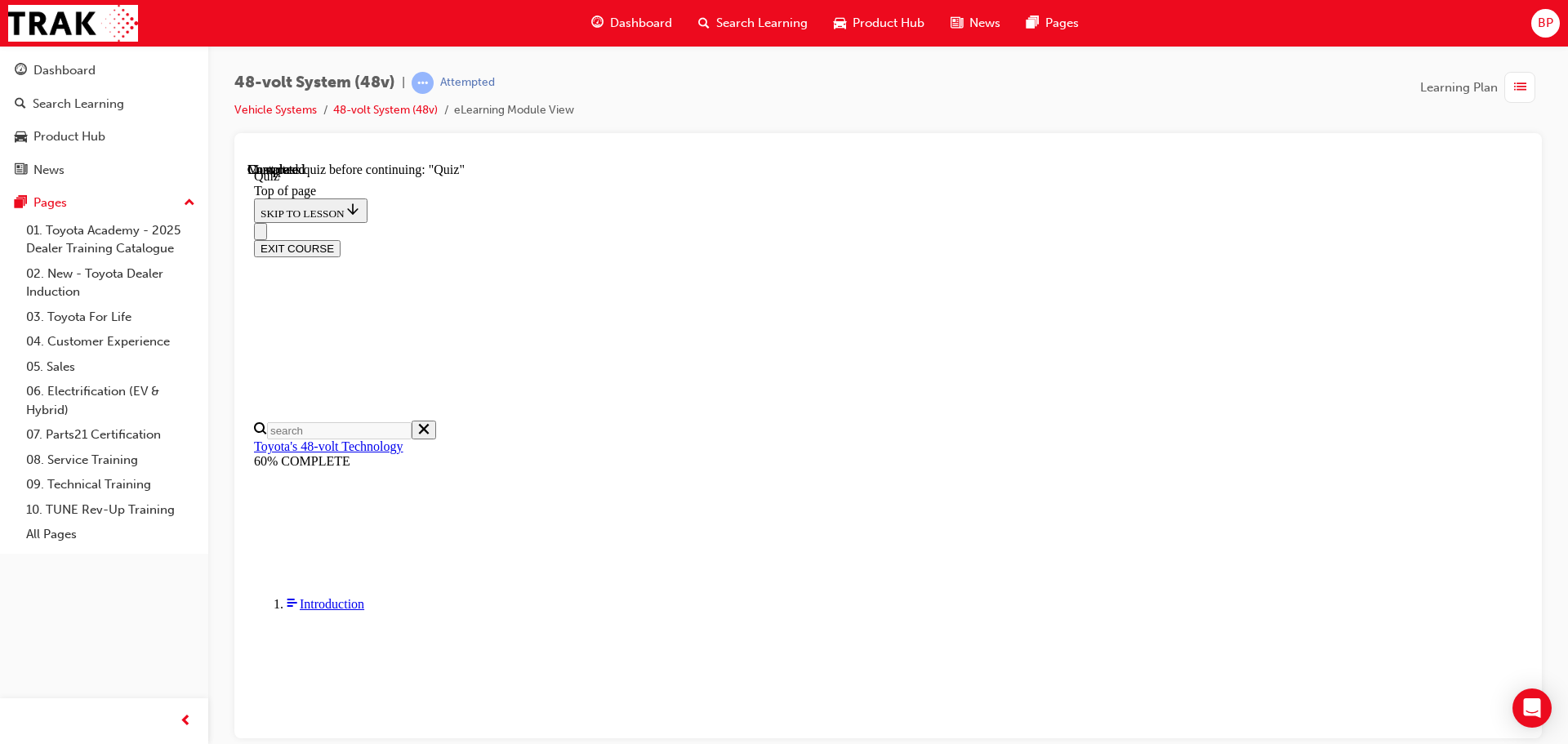
scroll to position [301, 0]
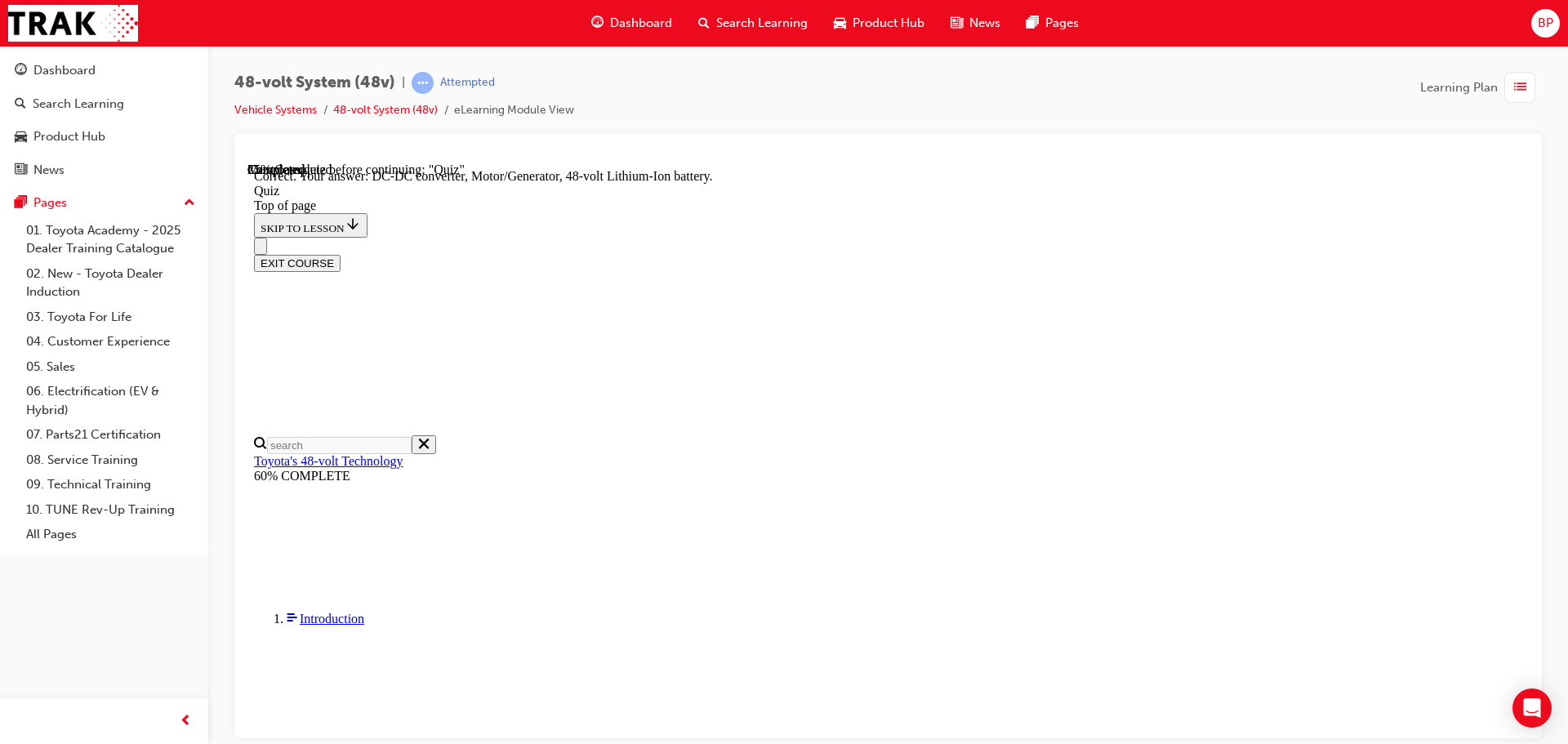
scroll to position [357, 0]
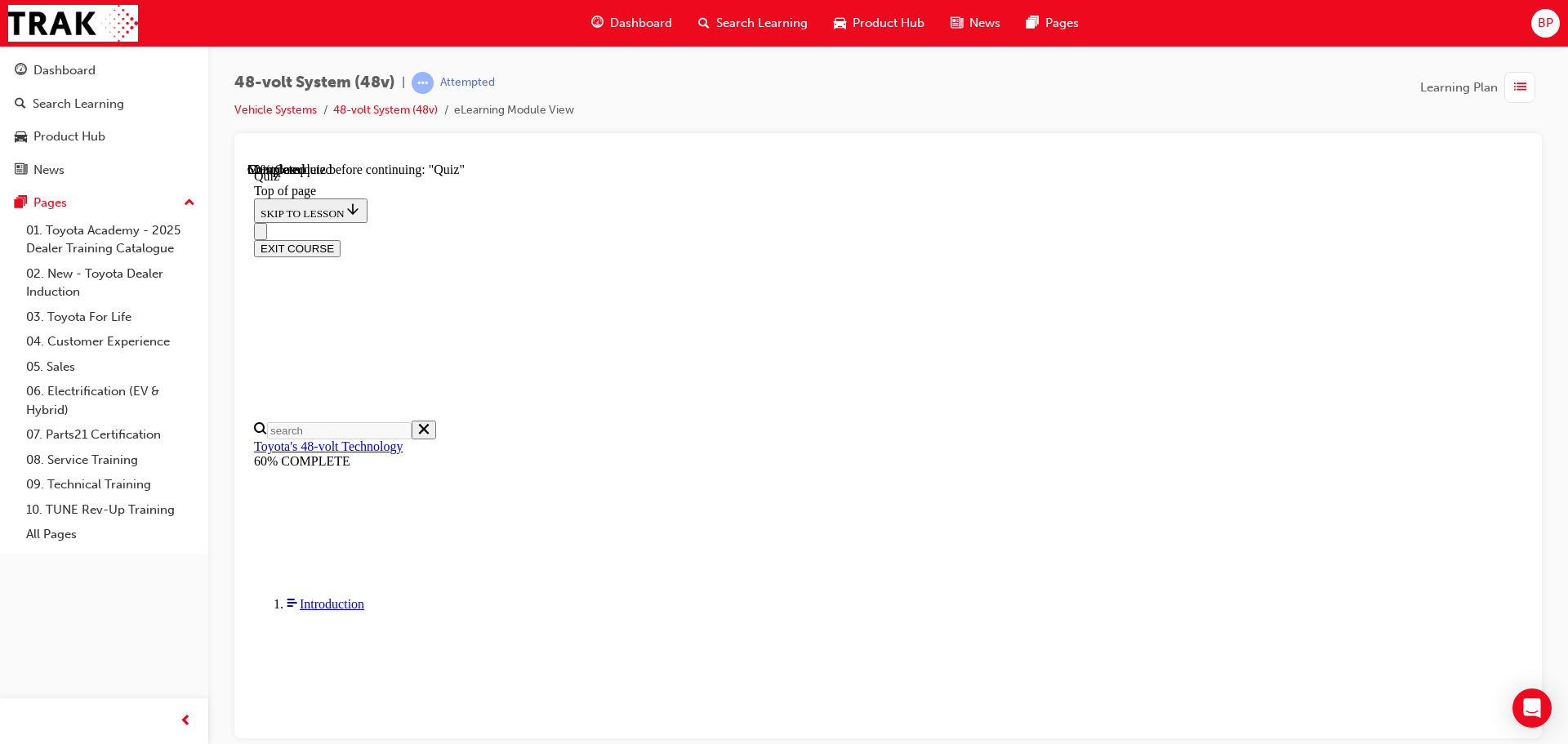
scroll to position [149, 0]
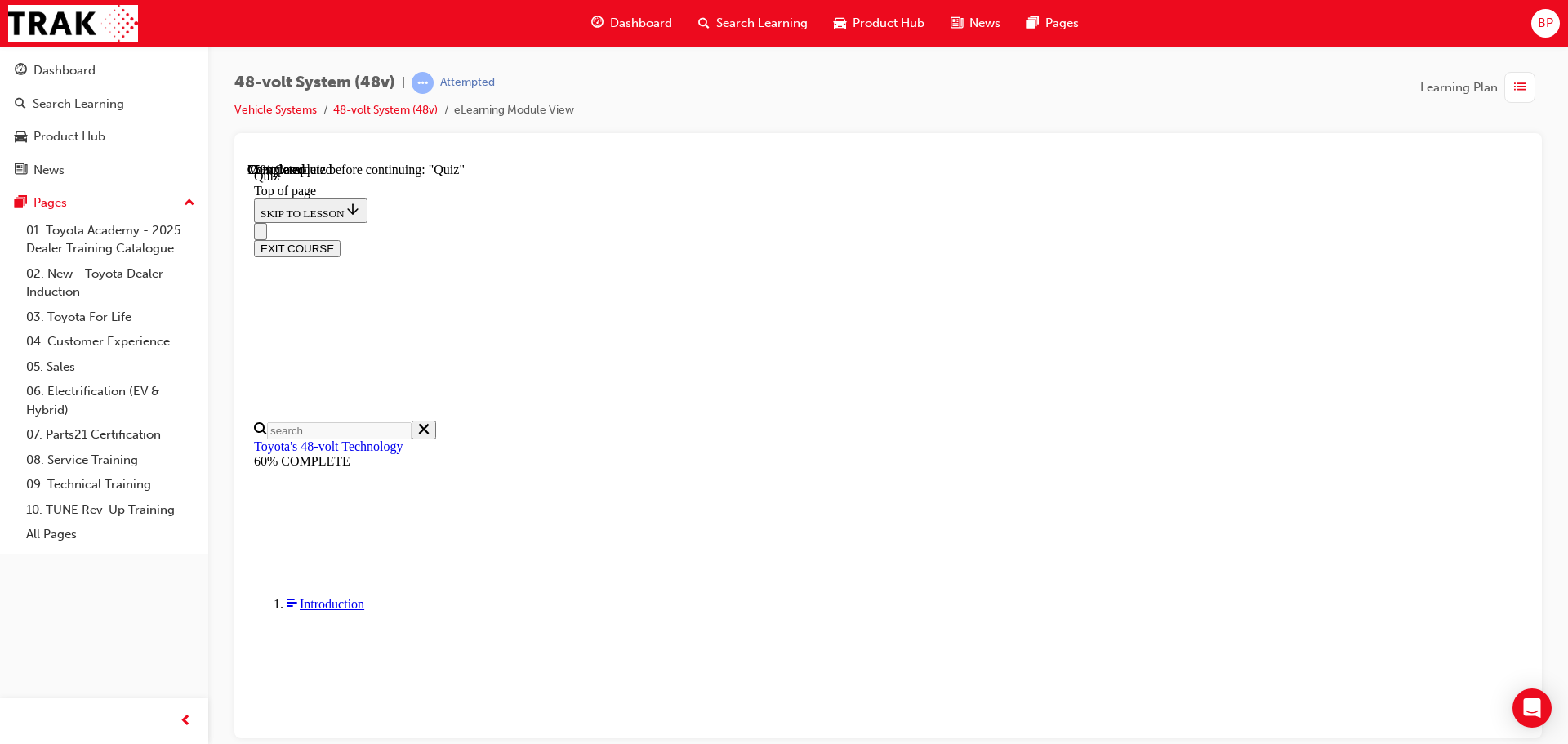
scroll to position [266, 0]
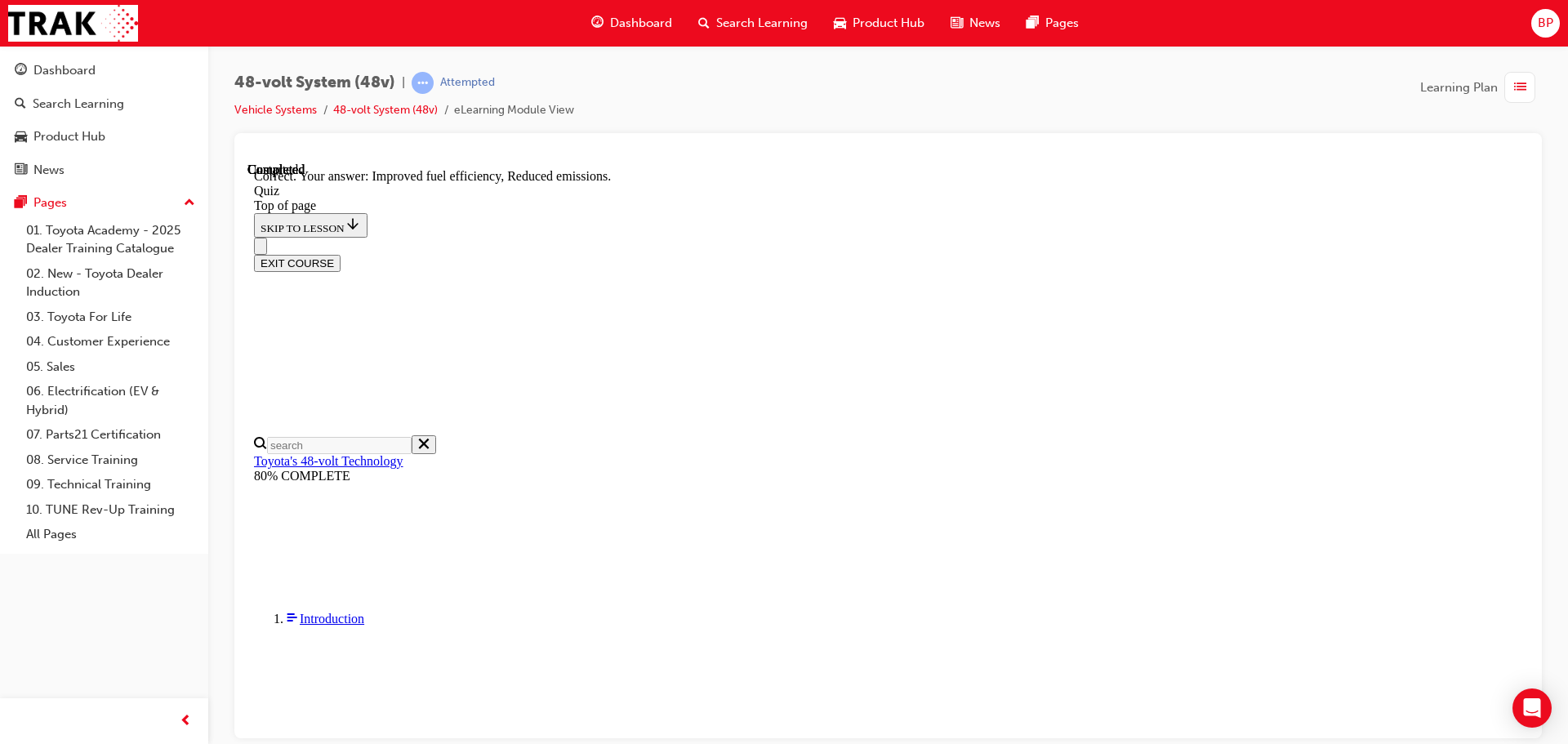
scroll to position [318, 0]
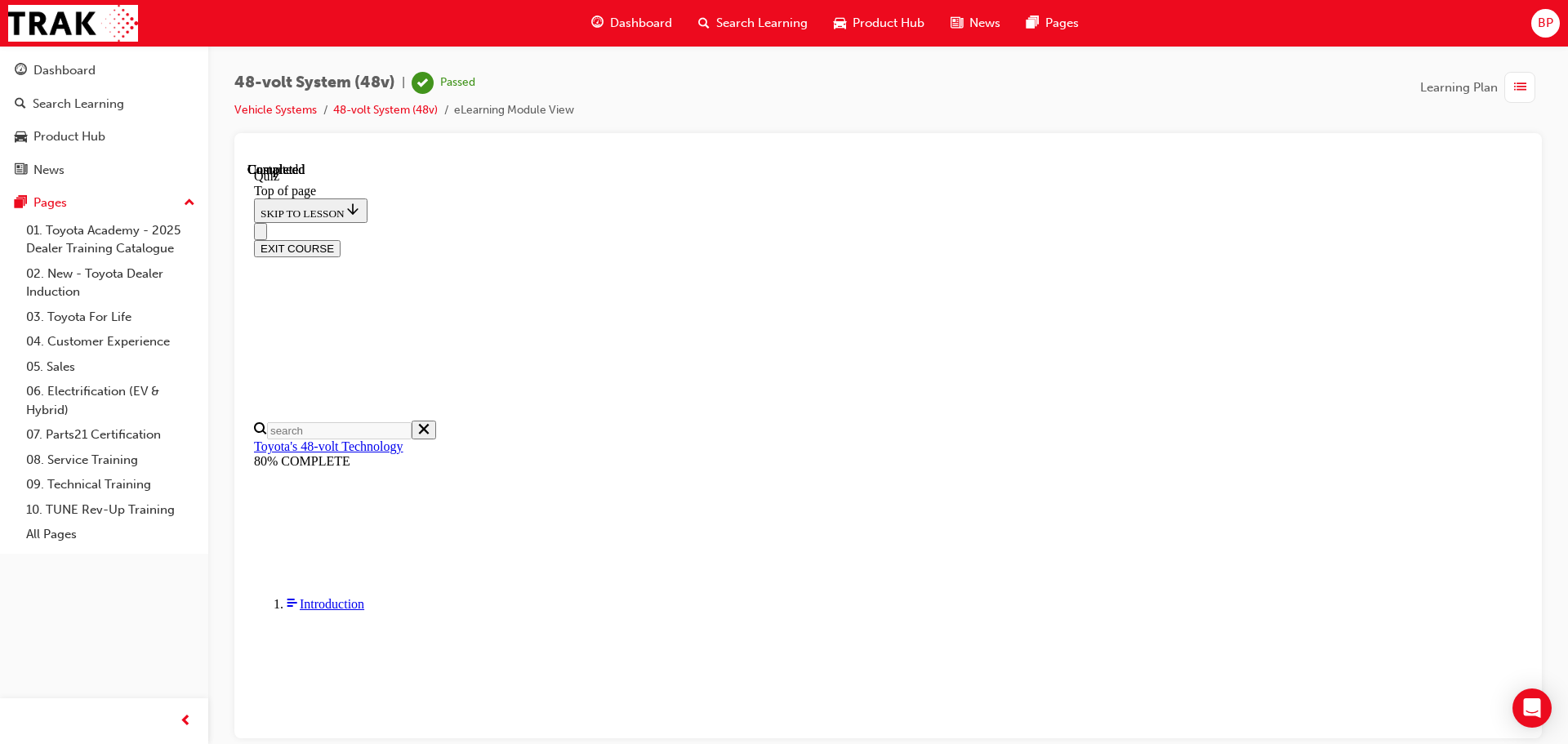
scroll to position [320, 0]
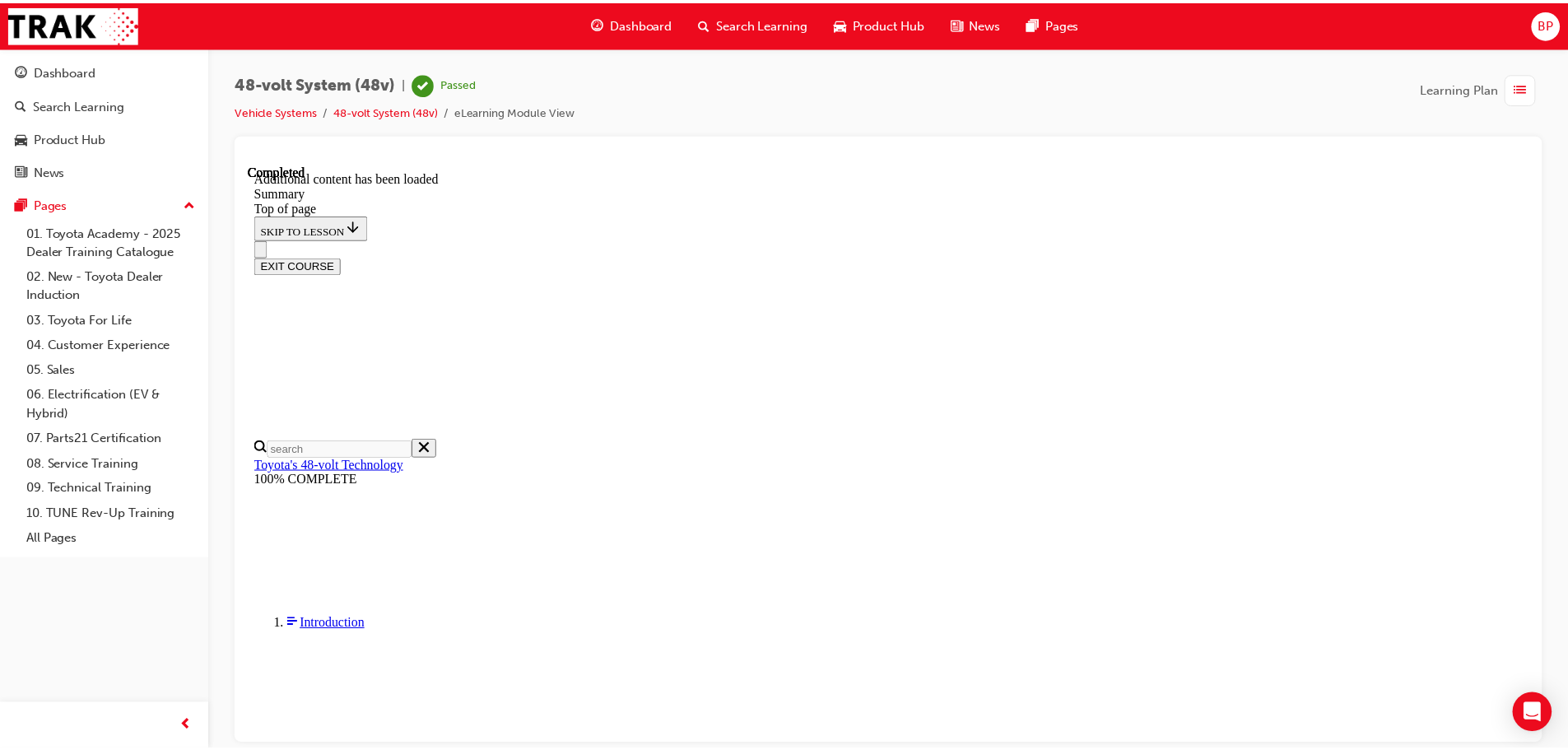
scroll to position [2001, 0]
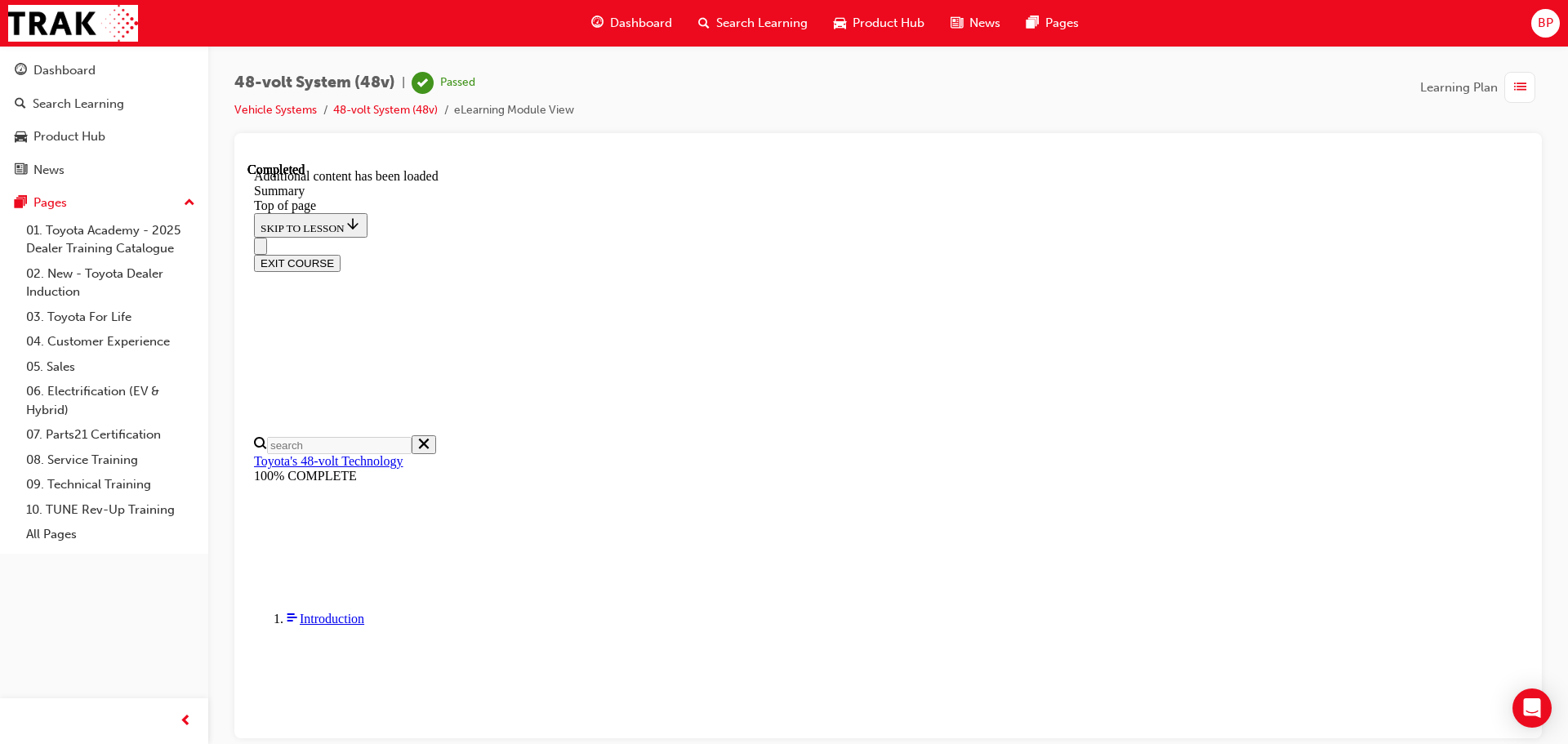
click at [631, 12] on div "Dashboard" at bounding box center [632, 23] width 107 height 34
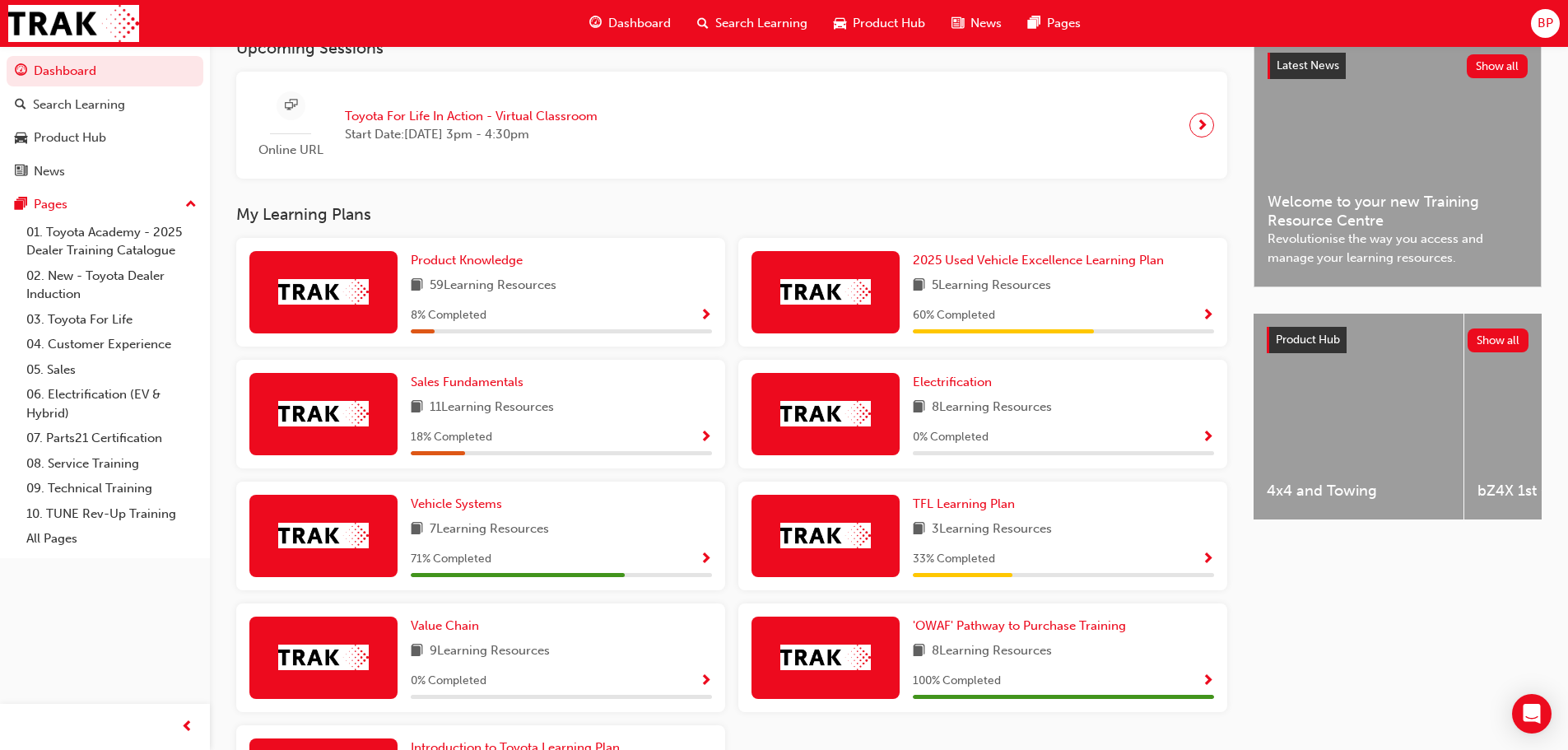
scroll to position [412, 0]
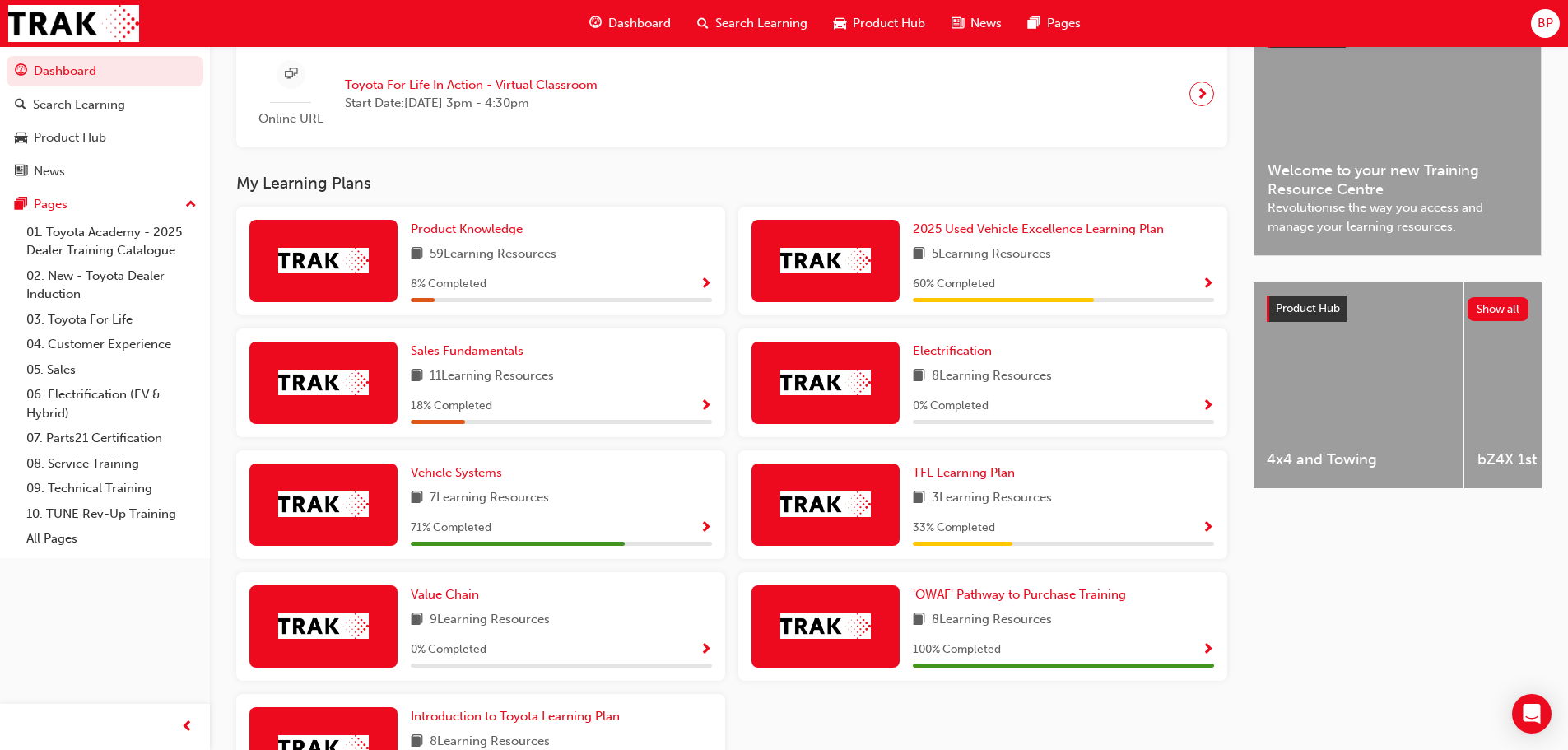
click at [707, 534] on span "Show Progress" at bounding box center [705, 529] width 12 height 15
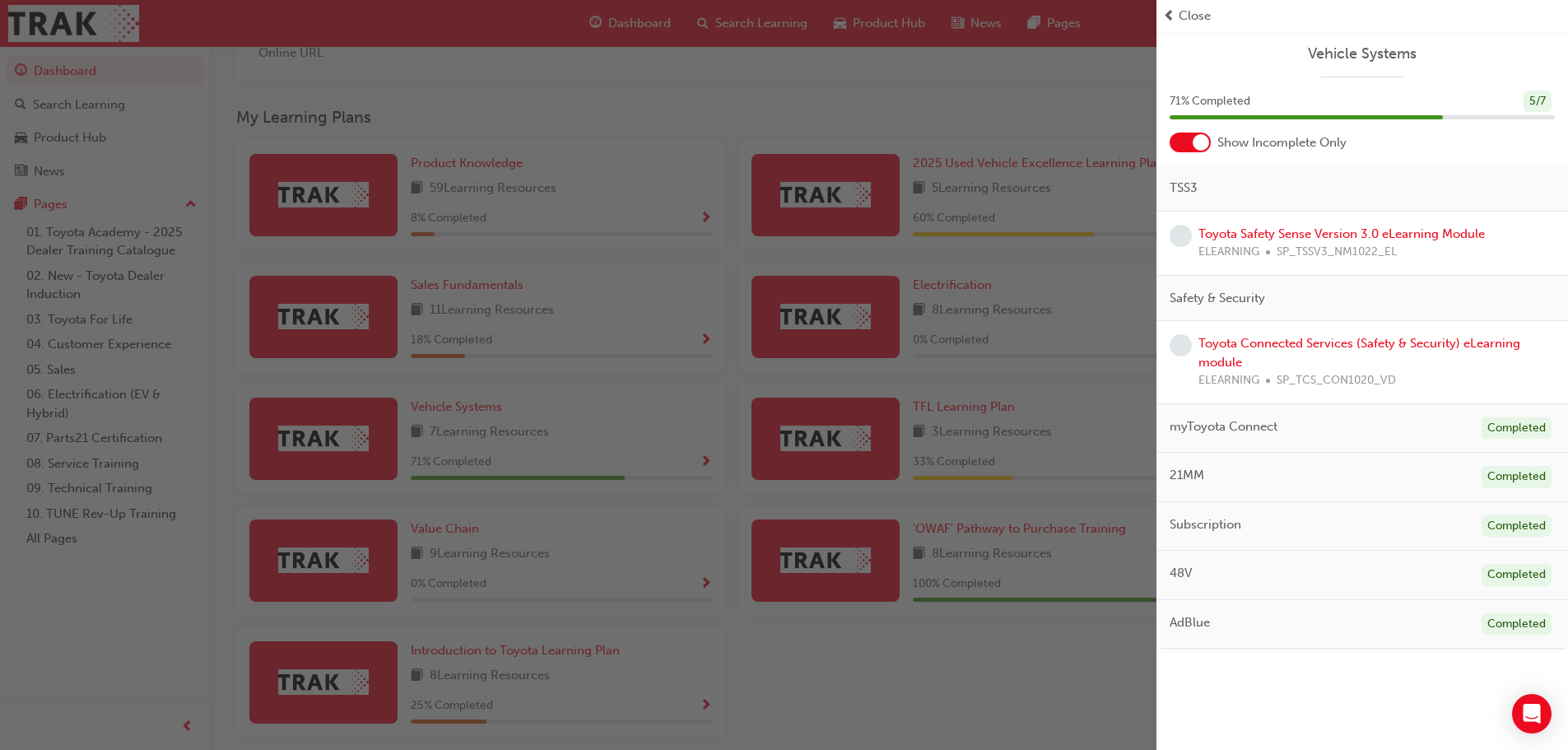
scroll to position [305, 0]
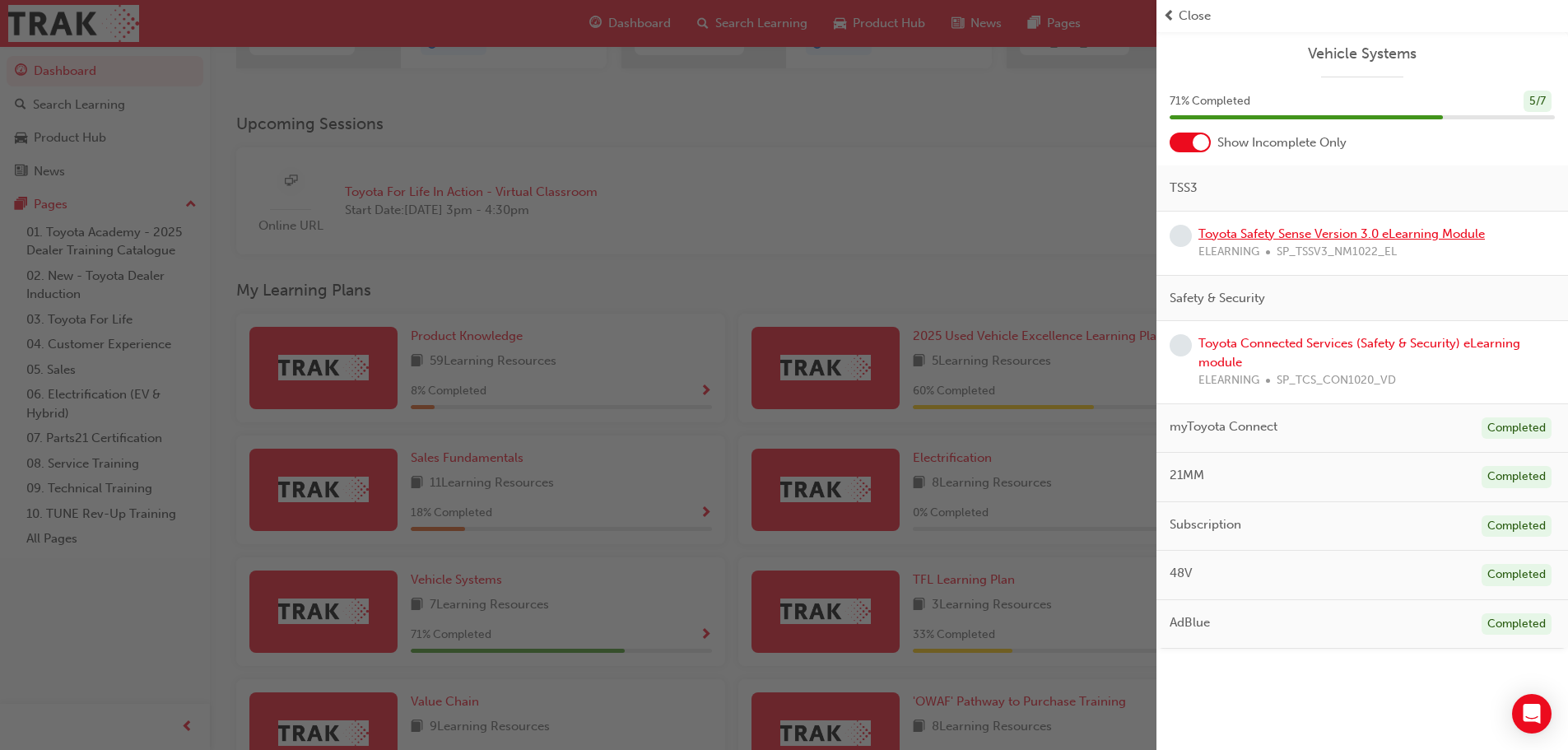
click at [1228, 237] on link "Toyota Safety Sense Version 3.0 eLearning Module" at bounding box center [1341, 235] width 286 height 15
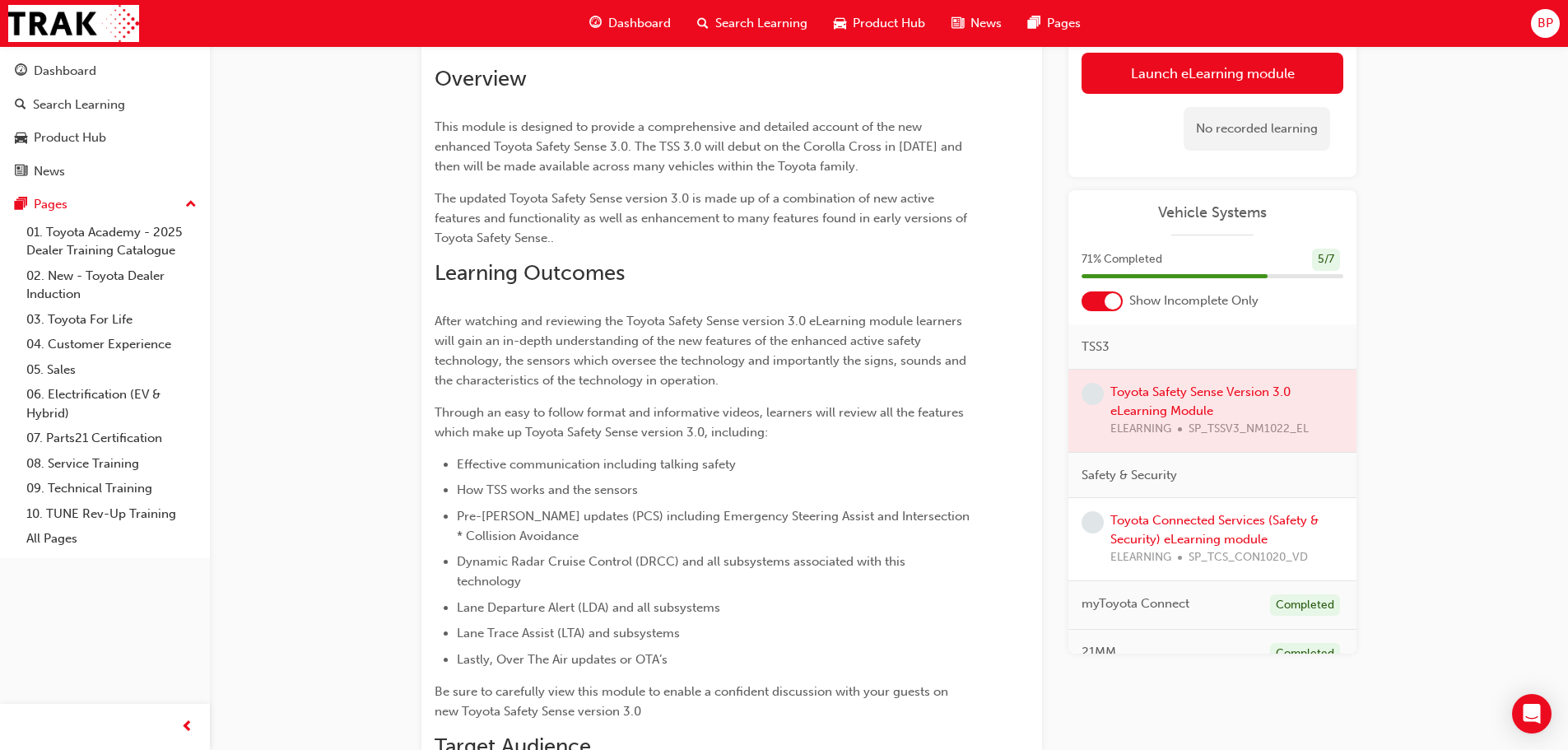
scroll to position [82, 0]
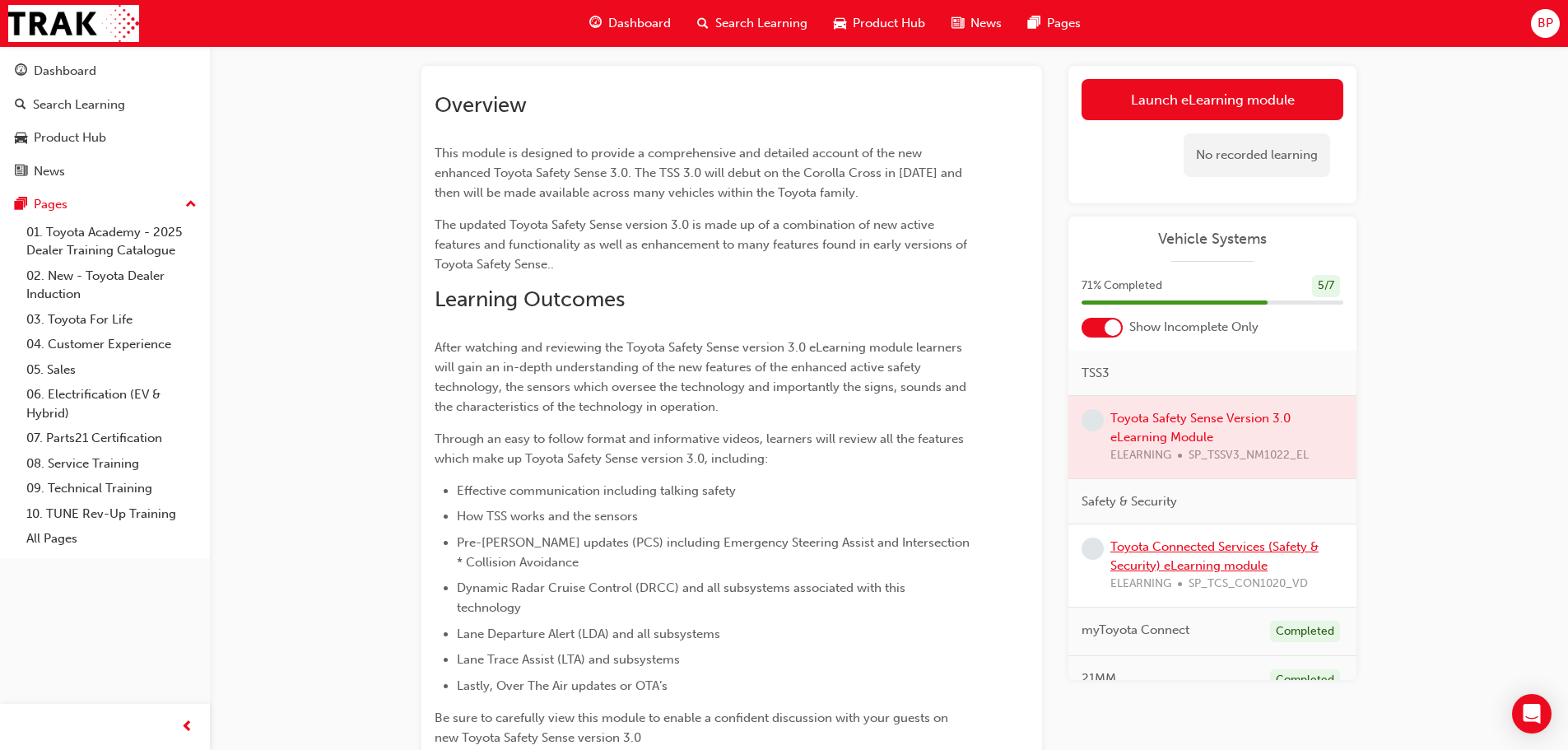
click at [1218, 551] on link "Toyota Connected Services (Safety & Security) eLearning module" at bounding box center [1215, 557] width 208 height 34
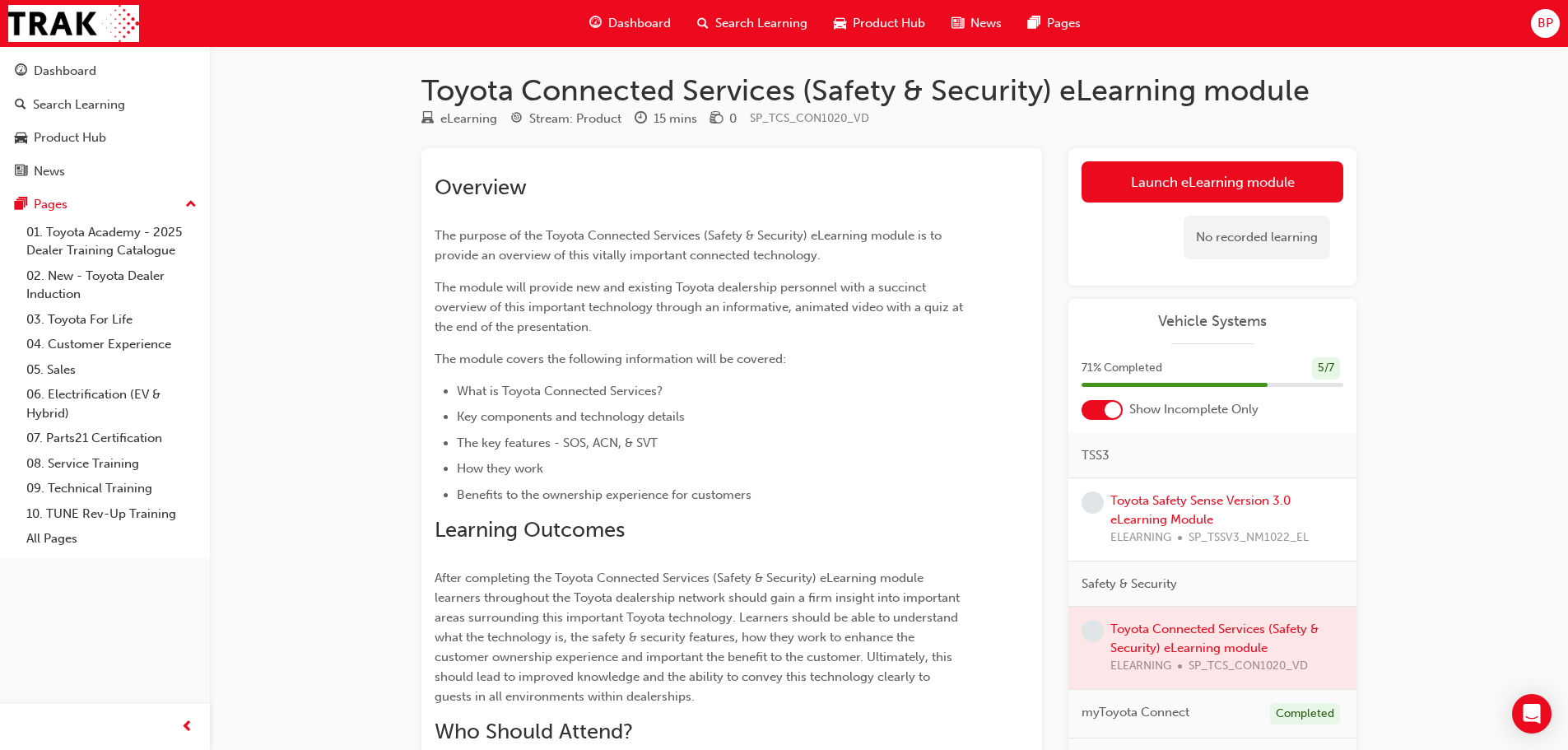
click at [636, 22] on span "Dashboard" at bounding box center [640, 24] width 62 height 19
